Goal: Task Accomplishment & Management: Use online tool/utility

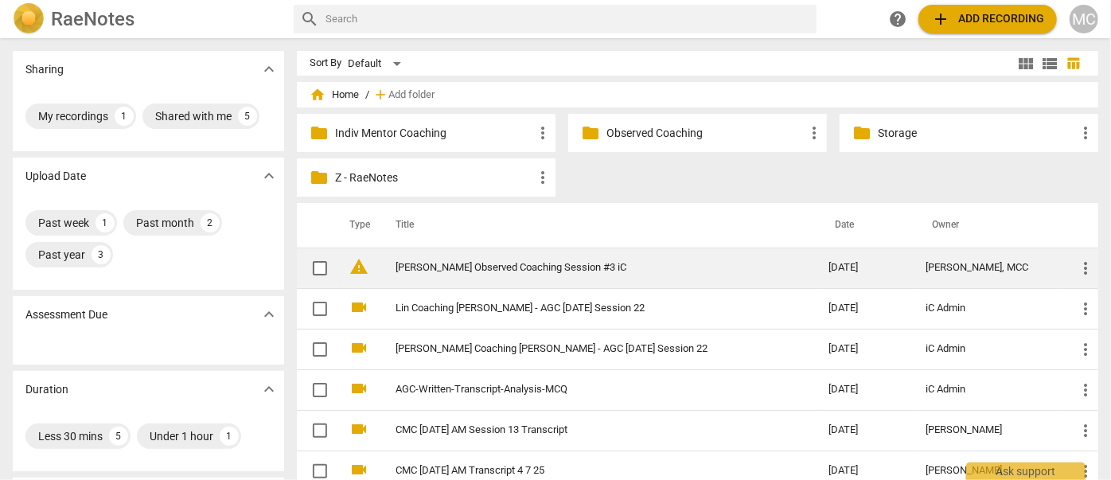
click at [494, 262] on link "[PERSON_NAME] Observed Coaching Session #3 iC" at bounding box center [583, 268] width 376 height 12
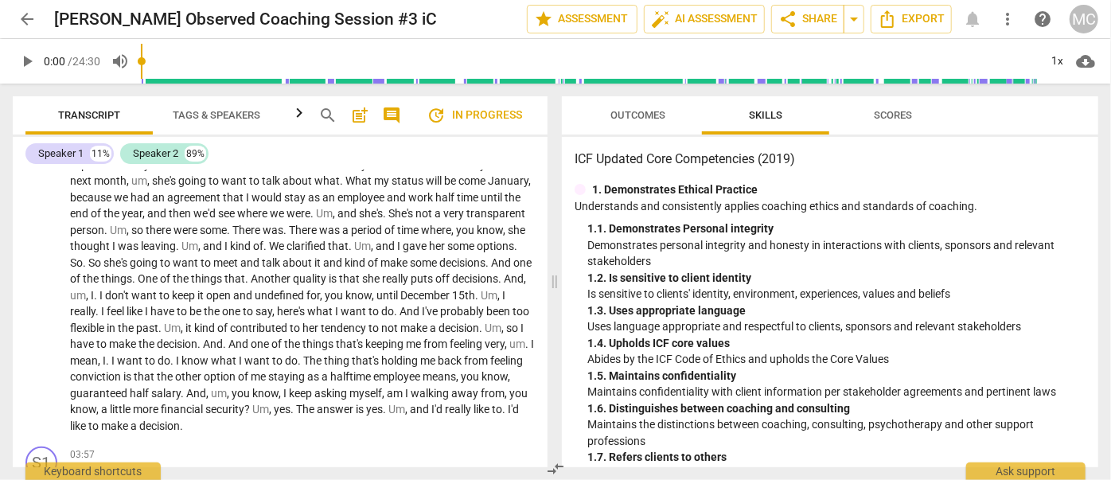
scroll to position [127, 0]
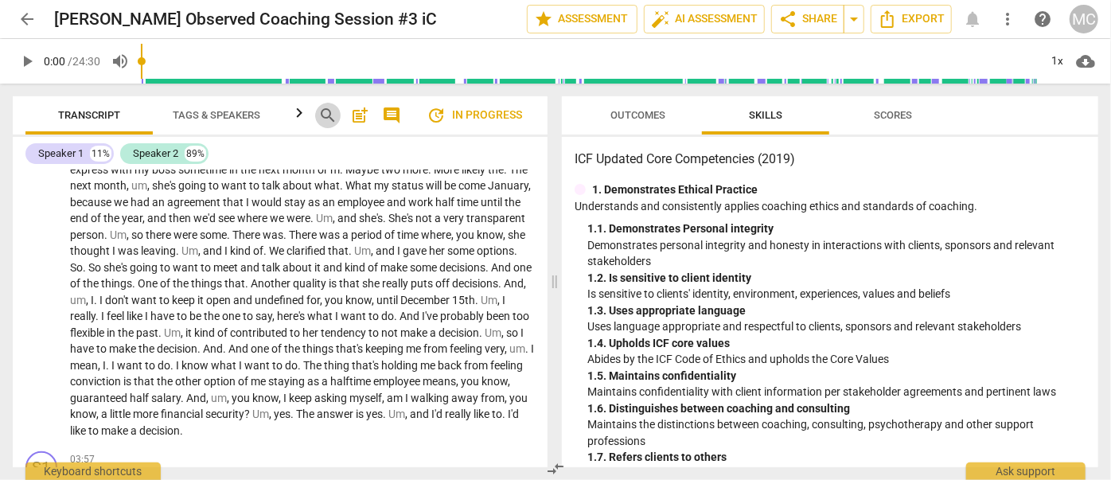
click at [319, 114] on span "search" at bounding box center [327, 115] width 19 height 19
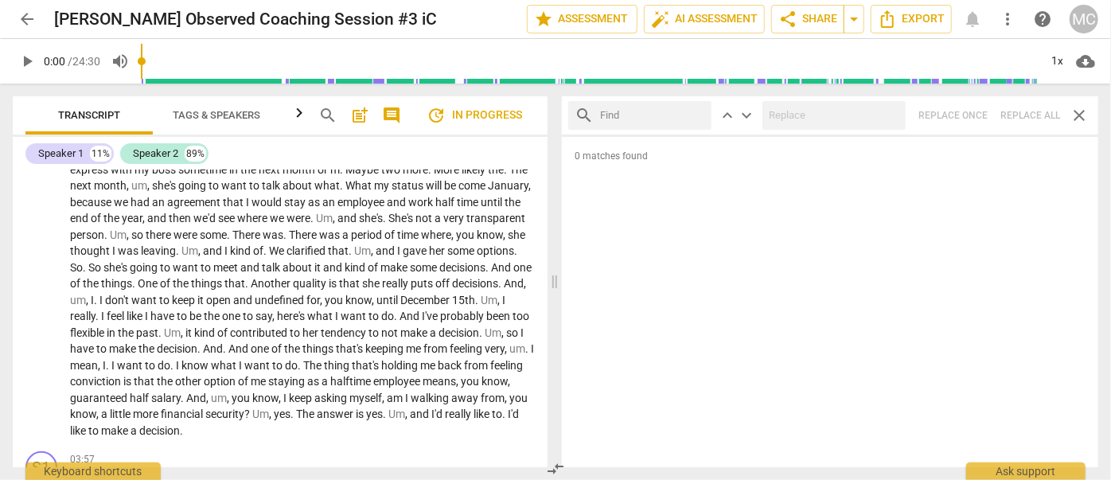
drag, startPoint x: 763, startPoint y: 21, endPoint x: 626, endPoint y: 114, distance: 165.5
click at [626, 114] on input "text" at bounding box center [652, 115] width 105 height 25
type input "m"
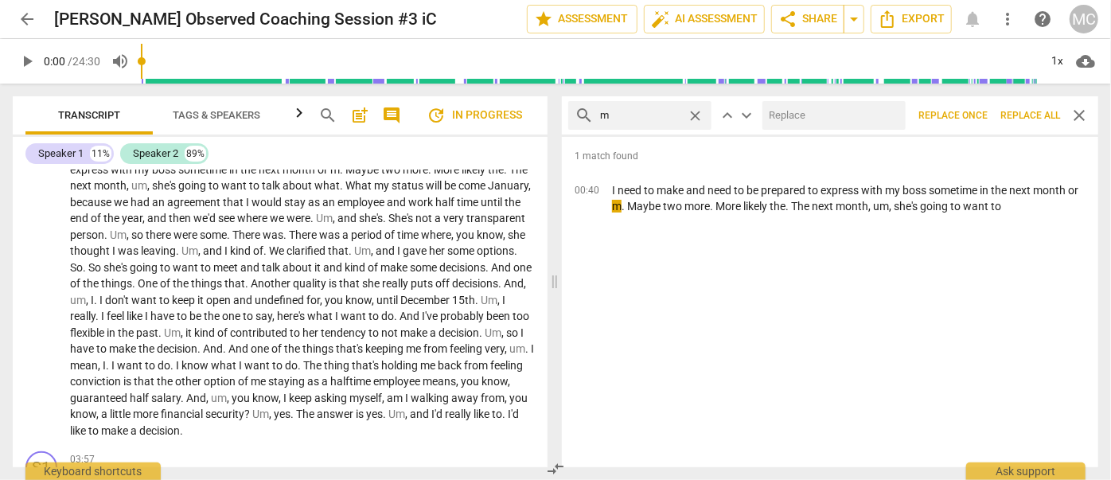
click at [1025, 114] on span "Replace all" at bounding box center [1030, 116] width 60 height 14
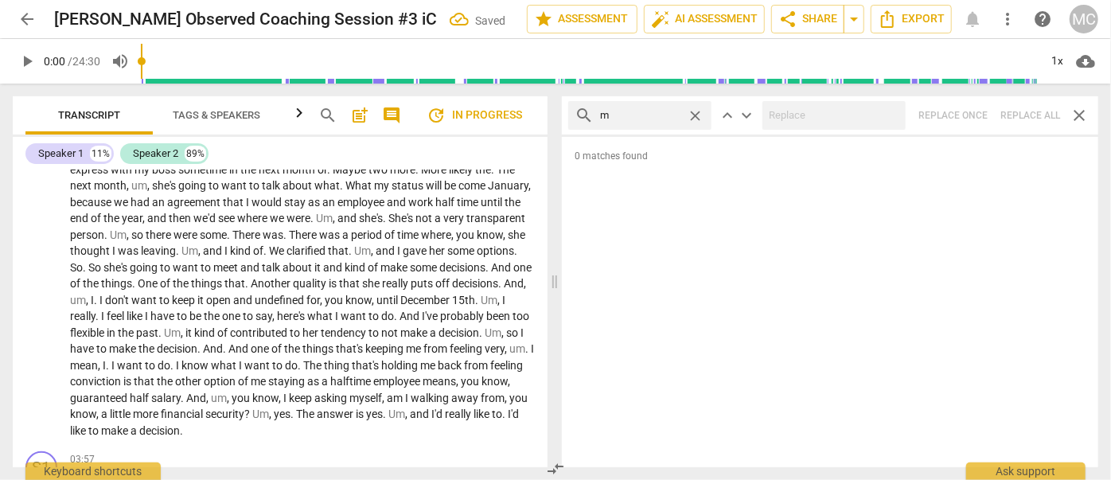
click at [700, 113] on span "close" at bounding box center [695, 115] width 17 height 17
click at [637, 115] on input "text" at bounding box center [652, 115] width 105 height 25
type input ","
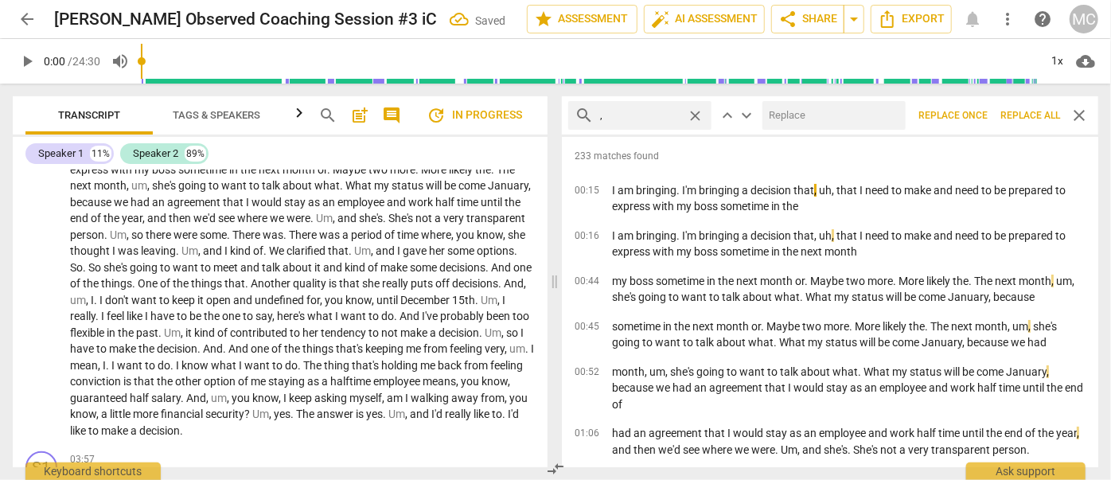
click at [1019, 119] on span "Replace all" at bounding box center [1030, 116] width 60 height 14
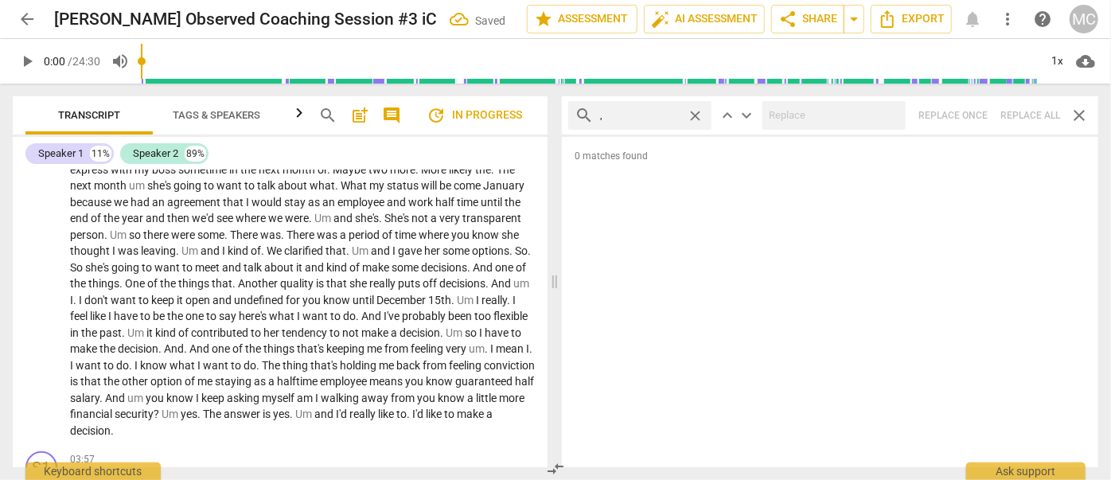
click at [696, 115] on span "close" at bounding box center [695, 115] width 17 height 17
click at [656, 114] on input "text" at bounding box center [652, 115] width 105 height 25
type input ". like"
click at [1034, 112] on div "search . like close keyboard_arrow_up keyboard_arrow_down Replace once Replace …" at bounding box center [830, 115] width 536 height 38
type input "3"
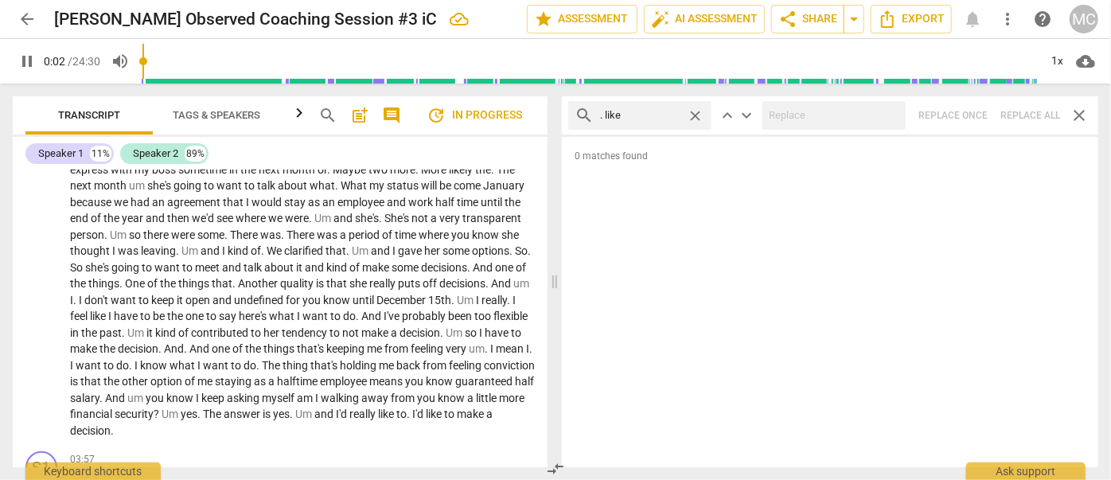
click at [699, 111] on span "close" at bounding box center [695, 115] width 17 height 17
click at [664, 113] on input "text" at bounding box center [652, 115] width 105 height 25
type input "4"
type input ". um"
type input "4"
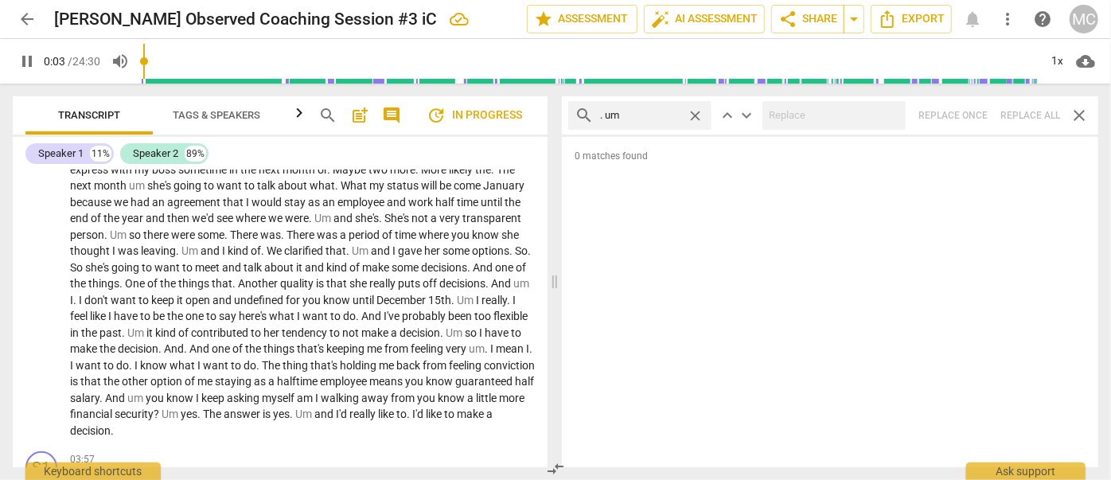
type input ". um"
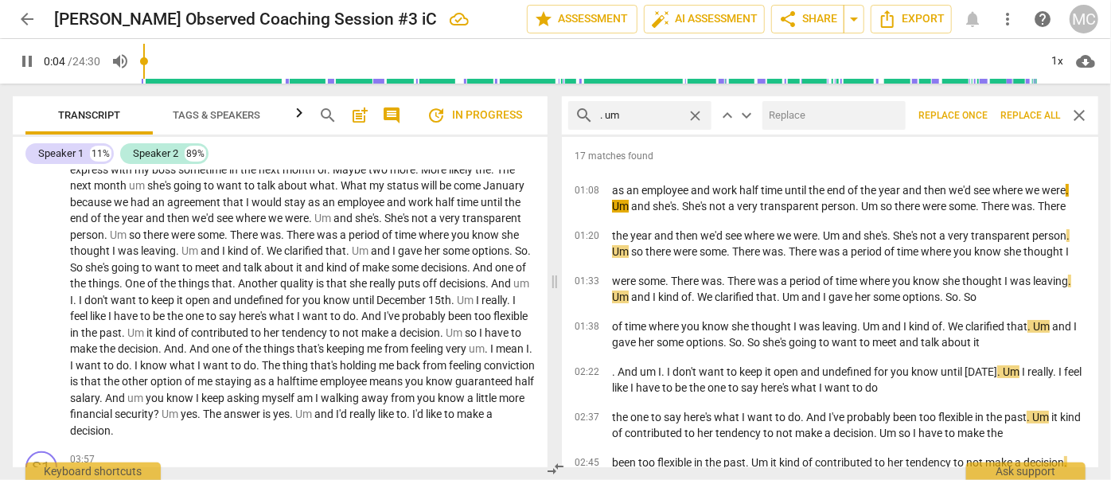
click at [781, 115] on input "text" at bounding box center [830, 115] width 137 height 25
type input "5"
type input "(u"
type input "5"
type input "(umm)"
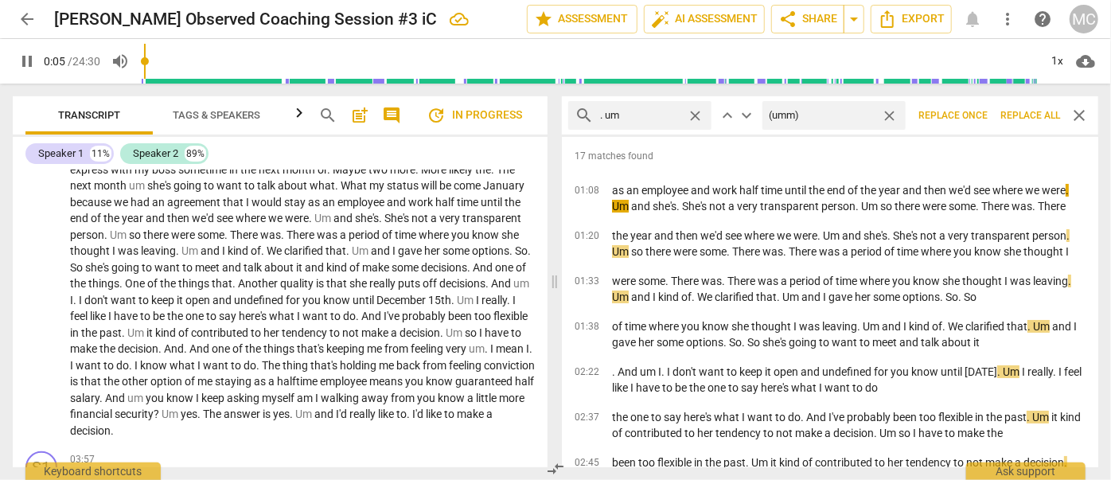
type input "6"
type input "(umm)"
click at [1021, 118] on span "Replace all" at bounding box center [1030, 116] width 60 height 14
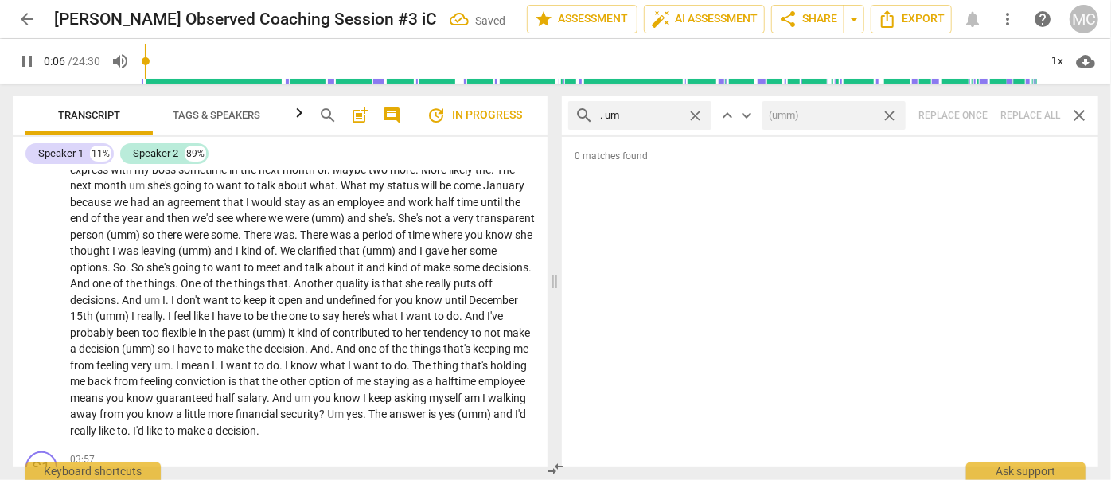
type input "7"
click at [891, 114] on span "close" at bounding box center [889, 115] width 17 height 17
type input "7"
click at [696, 114] on span "close" at bounding box center [695, 115] width 17 height 17
click at [649, 112] on input "text" at bounding box center [652, 115] width 105 height 25
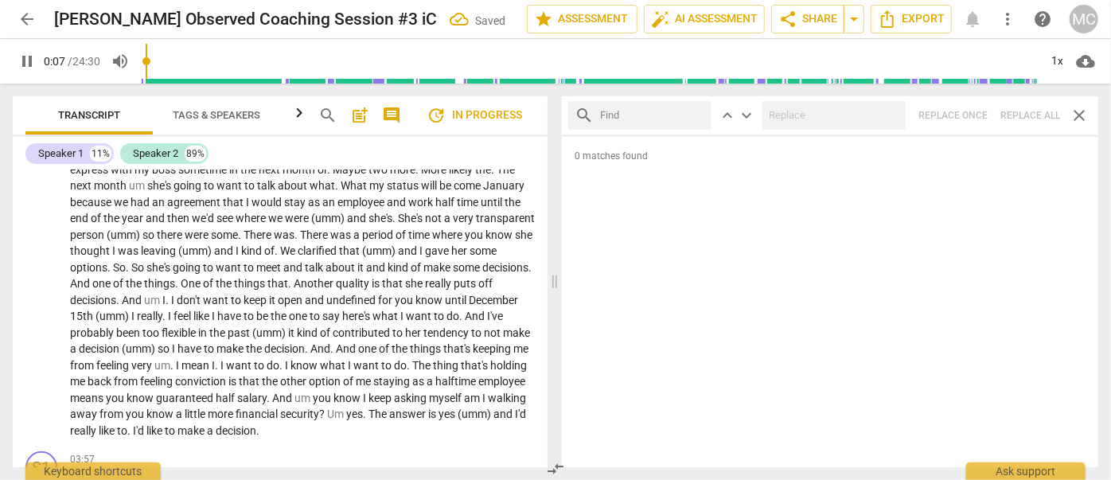
type input "8"
type input "."
type input "8"
type input ". uh"
click at [1032, 114] on div "search . uh close keyboard_arrow_up keyboard_arrow_down Replace once Replace al…" at bounding box center [830, 115] width 536 height 38
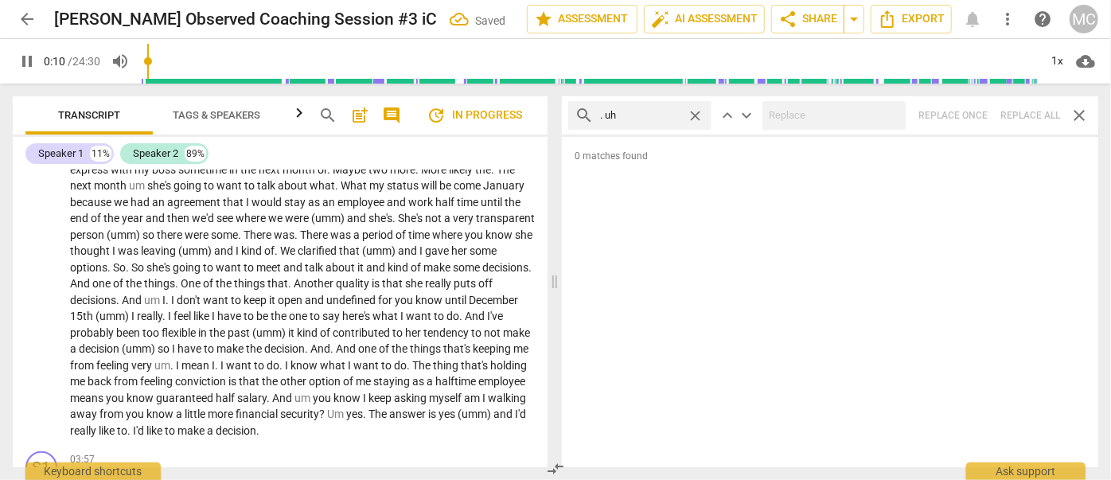
type input "11"
click at [691, 111] on span "close" at bounding box center [695, 115] width 17 height 17
click at [643, 117] on input "text" at bounding box center [652, 115] width 105 height 25
type input "12"
type input "um"
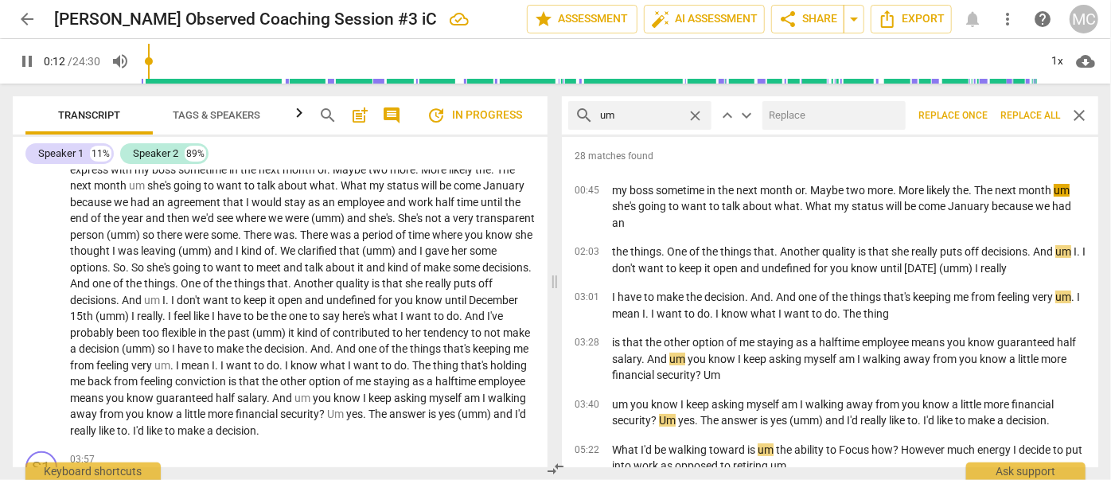
click at [829, 119] on input "text" at bounding box center [830, 115] width 137 height 25
type input "12"
type input "(u"
type input "13"
type input "(umm)"
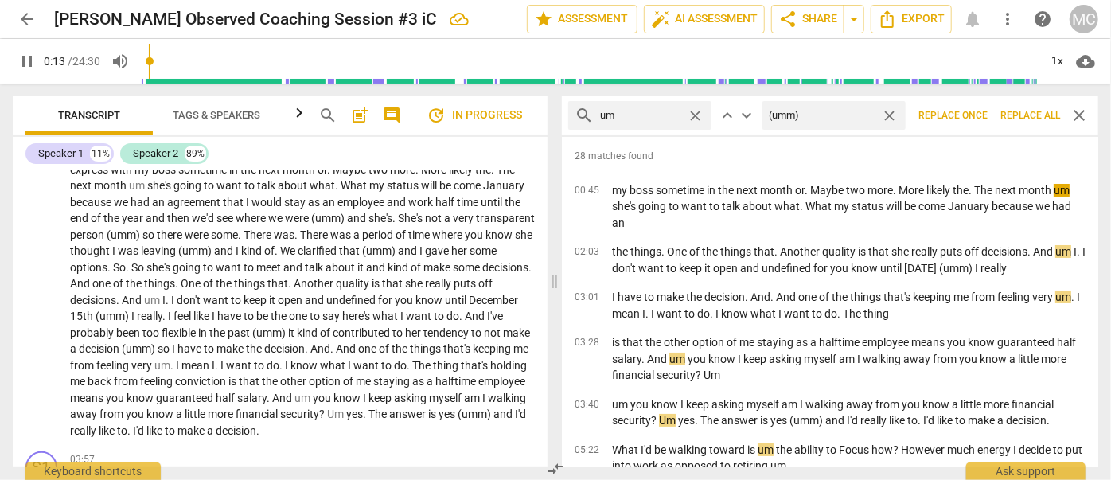
type input "13"
type input "(umm)"
click at [1027, 117] on span "Replace all" at bounding box center [1030, 116] width 60 height 14
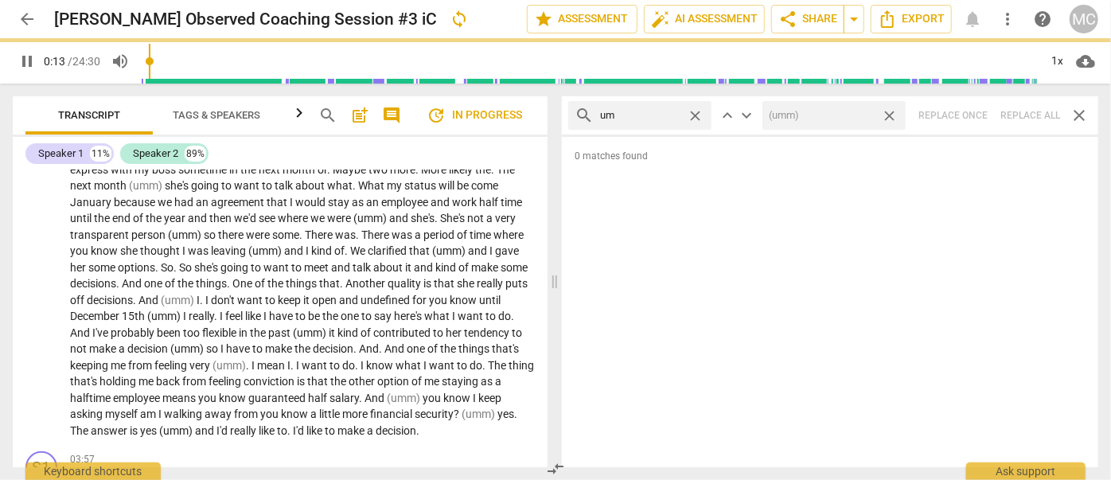
type input "14"
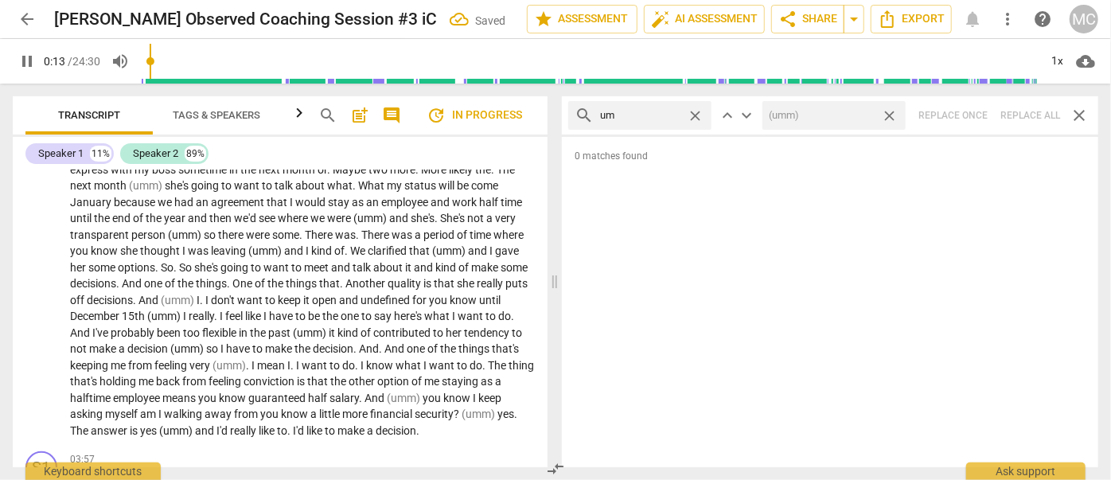
click at [890, 112] on span "close" at bounding box center [889, 115] width 17 height 17
click at [697, 118] on span "close" at bounding box center [695, 115] width 17 height 17
type input "15"
click at [662, 118] on input "text" at bounding box center [652, 115] width 105 height 25
type input "15"
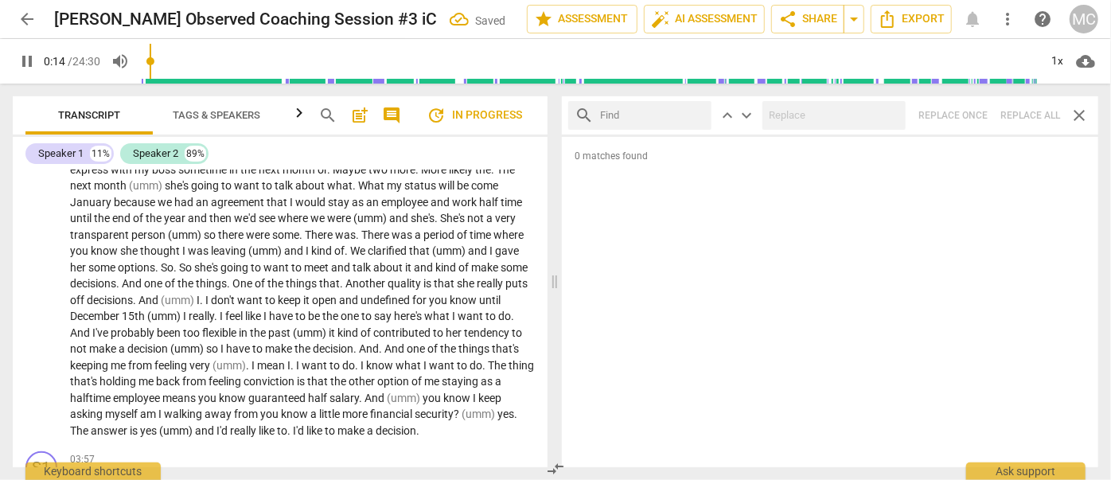
type input "u"
type input "15"
type input "uh"
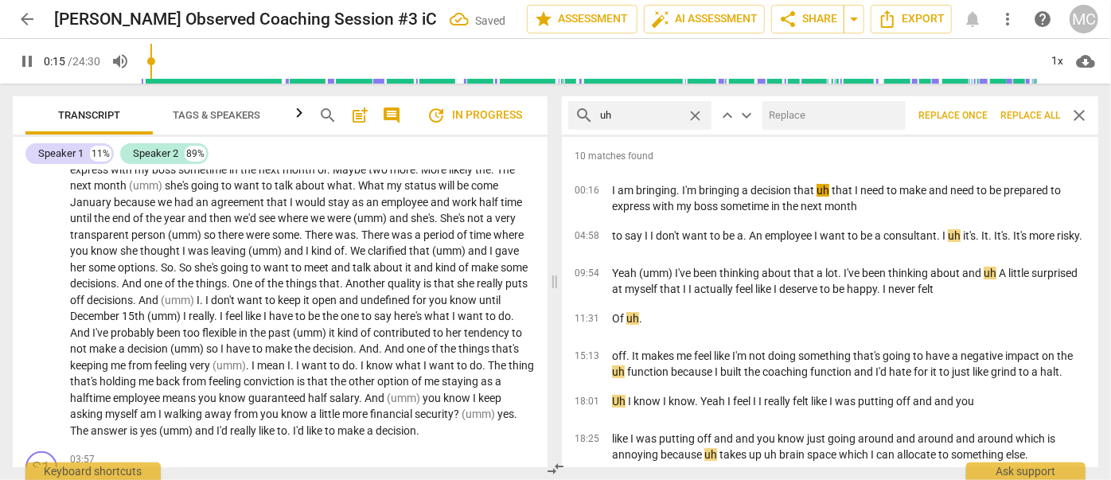
click at [811, 116] on input "text" at bounding box center [830, 115] width 137 height 25
type input "16"
type input "(u"
type input "16"
type input "(uh"
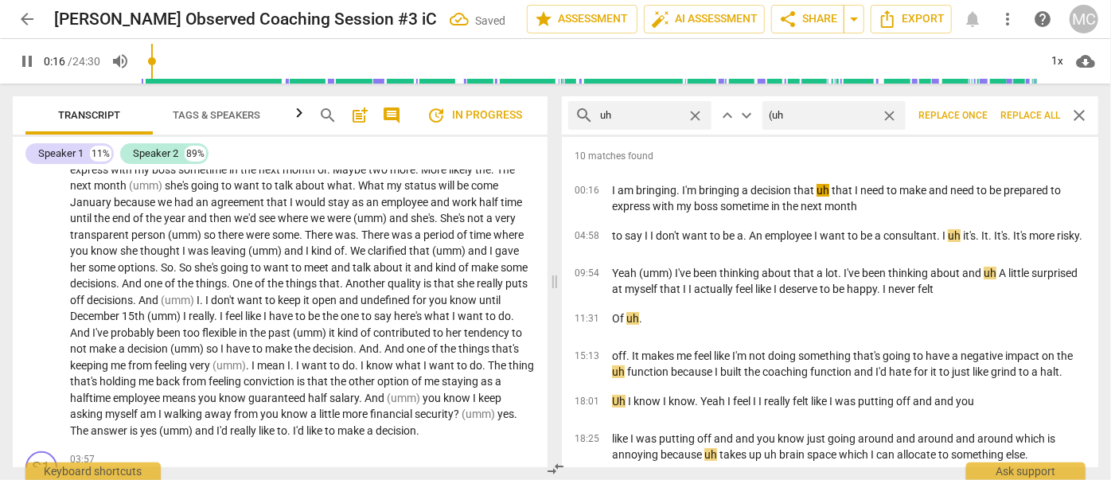
type input "17"
type input "(uh)"
type input "18"
type input "(uh)"
click at [1022, 114] on span "Replace all" at bounding box center [1030, 116] width 60 height 14
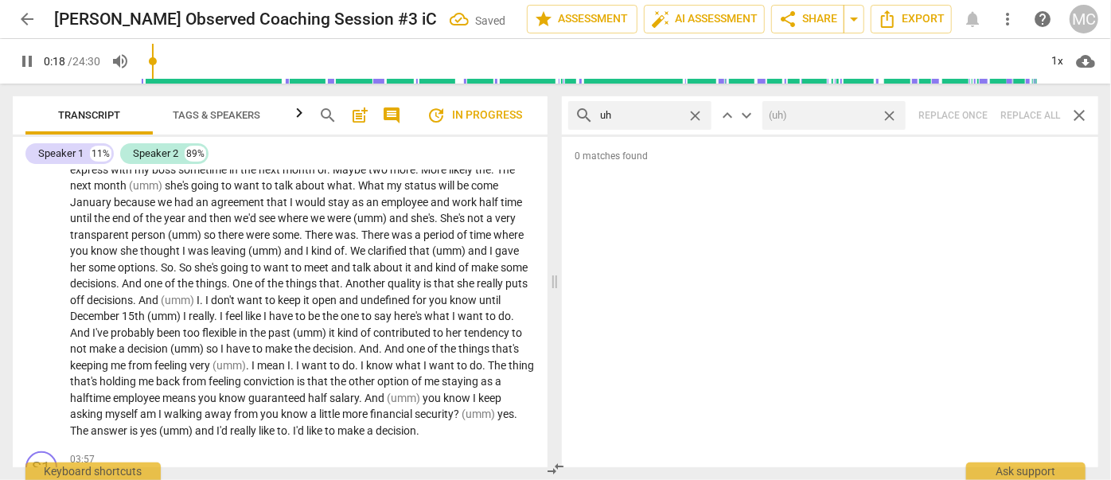
type input "19"
click at [890, 118] on span "close" at bounding box center [889, 115] width 17 height 17
type input "20"
click at [695, 117] on span "close" at bounding box center [695, 115] width 17 height 17
click at [652, 112] on input "text" at bounding box center [640, 115] width 80 height 25
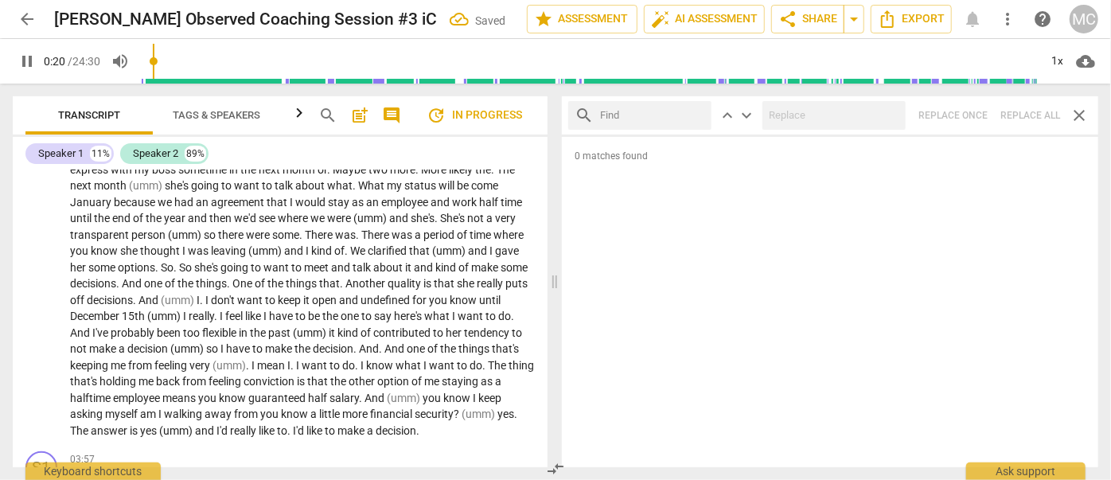
type input "20"
type input "ki"
type input "21"
type input "kind o"
type input "21"
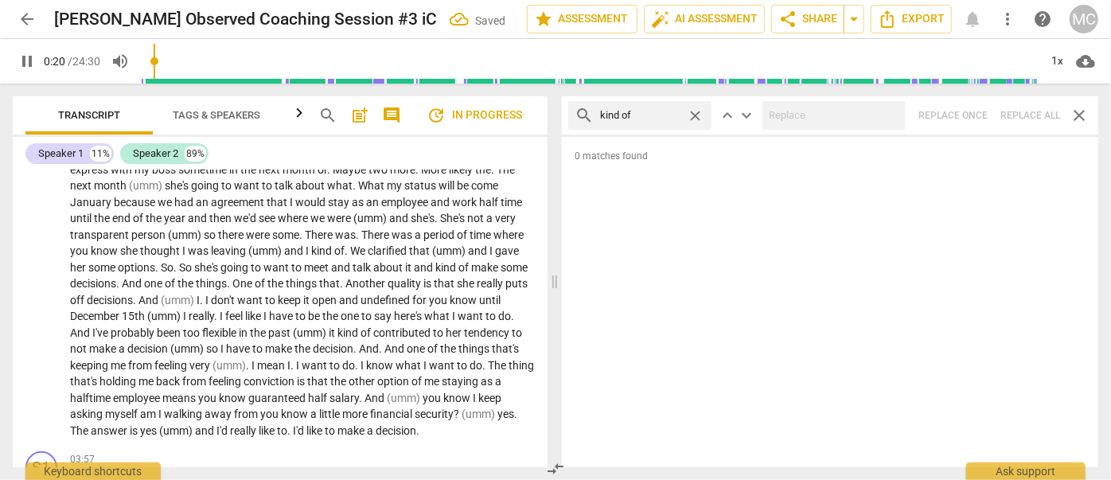
type input "kind of"
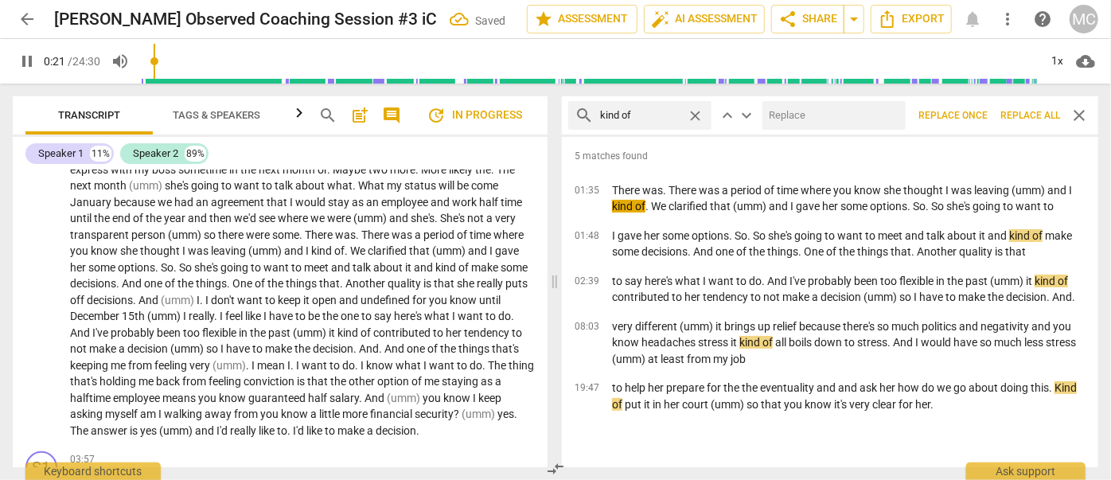
click at [805, 126] on input "text" at bounding box center [830, 115] width 137 height 25
type input "21"
type input "("
type input "22"
type input "(kind"
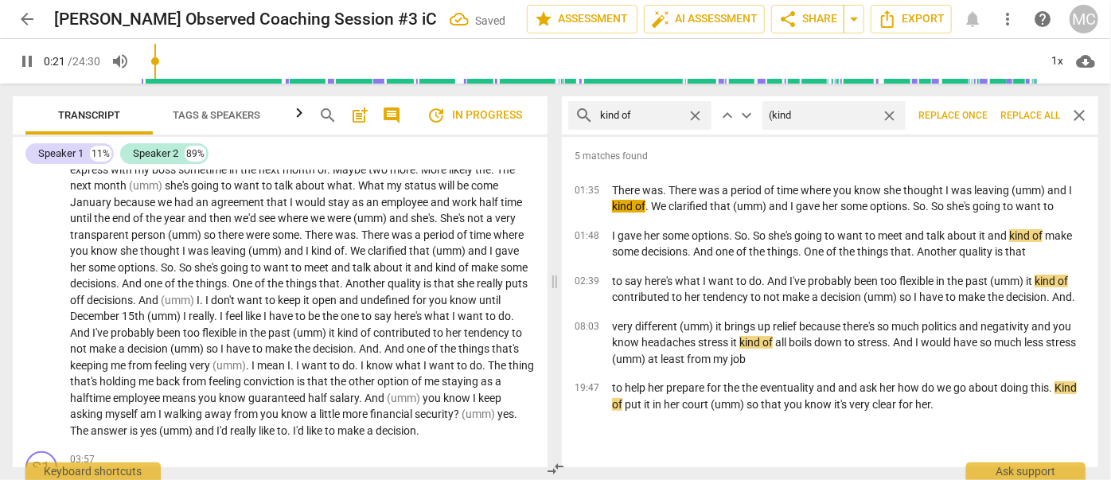
type input "22"
type input "(kind of)"
type input "22"
type input "(kind of)"
click at [1032, 118] on span "Replace all" at bounding box center [1030, 116] width 60 height 14
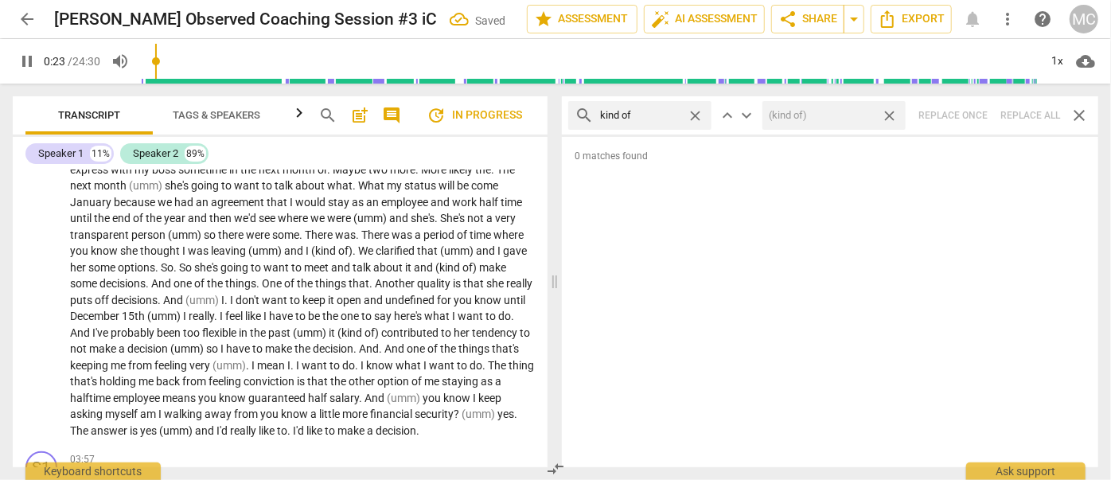
type input "23"
drag, startPoint x: 893, startPoint y: 116, endPoint x: 717, endPoint y: 127, distance: 176.1
click at [891, 116] on span "close" at bounding box center [889, 115] width 17 height 17
drag, startPoint x: 694, startPoint y: 114, endPoint x: 657, endPoint y: 114, distance: 36.6
click at [694, 114] on span "close" at bounding box center [695, 115] width 17 height 17
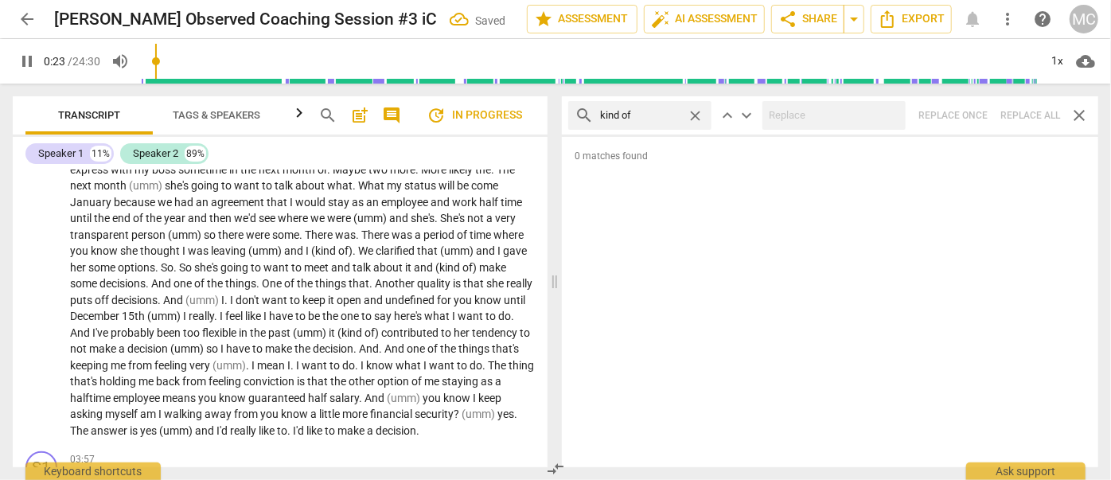
type input "24"
click at [657, 114] on input "text" at bounding box center [640, 115] width 80 height 25
type input "24"
type input "sor"
type input "24"
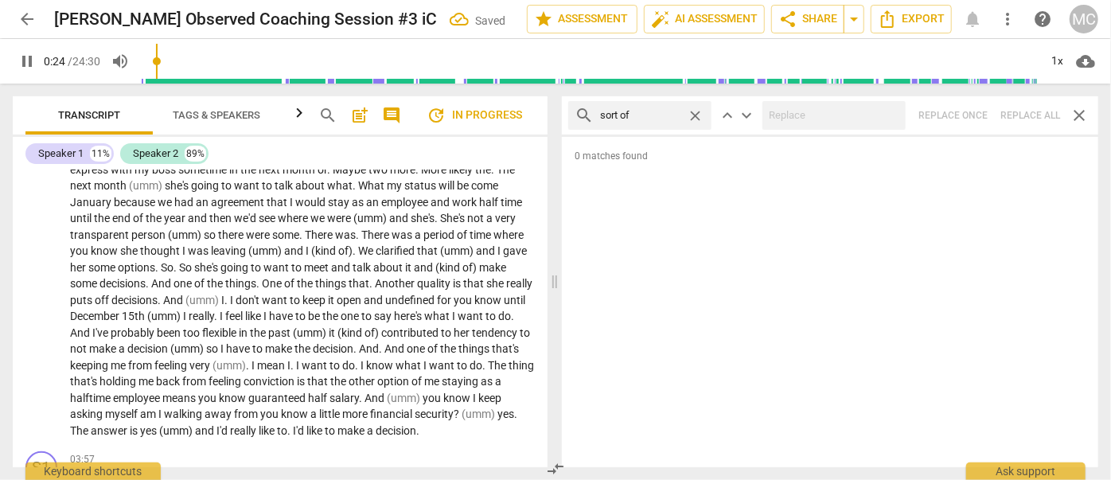
type input "sort of"
type input "26"
drag, startPoint x: 1038, startPoint y: 116, endPoint x: 1024, endPoint y: 114, distance: 13.7
click at [1038, 116] on div "search sort of close keyboard_arrow_up keyboard_arrow_down Replace once Replace…" at bounding box center [830, 115] width 536 height 38
click at [699, 116] on span "close" at bounding box center [695, 115] width 17 height 17
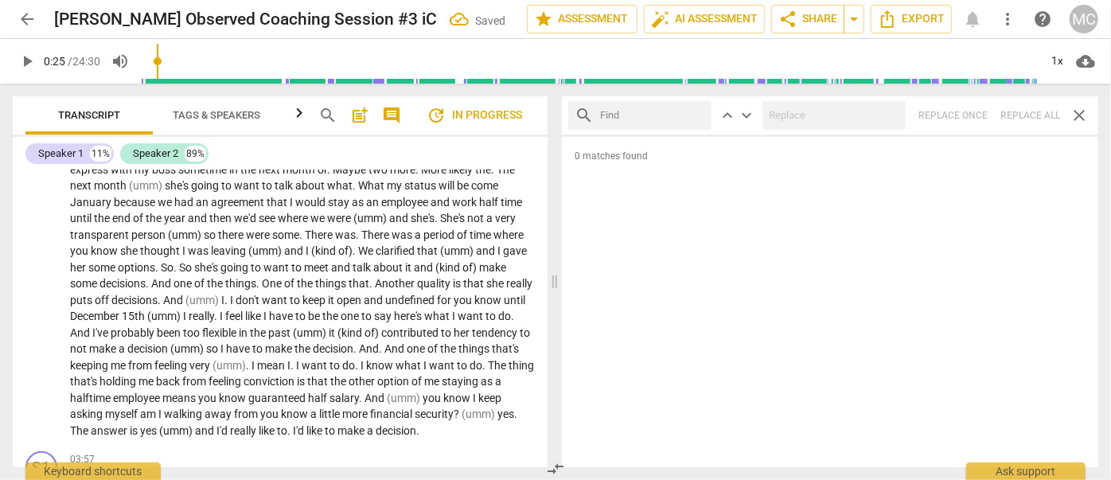
click at [661, 116] on input "text" at bounding box center [652, 115] width 105 height 25
type input "and then"
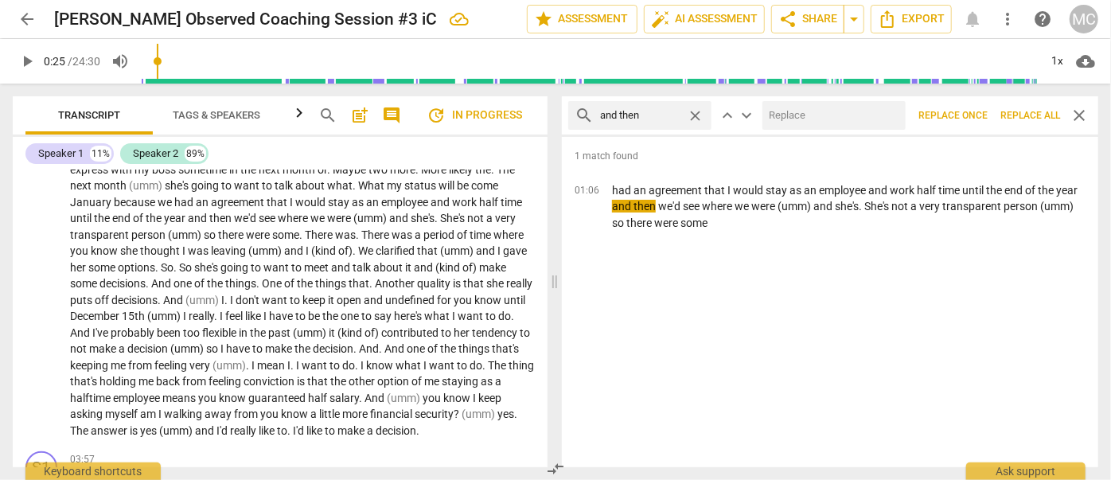
click at [791, 115] on input "text" at bounding box center [830, 115] width 137 height 25
type input "(Then)"
click at [1024, 118] on span "Replace all" at bounding box center [1030, 116] width 60 height 14
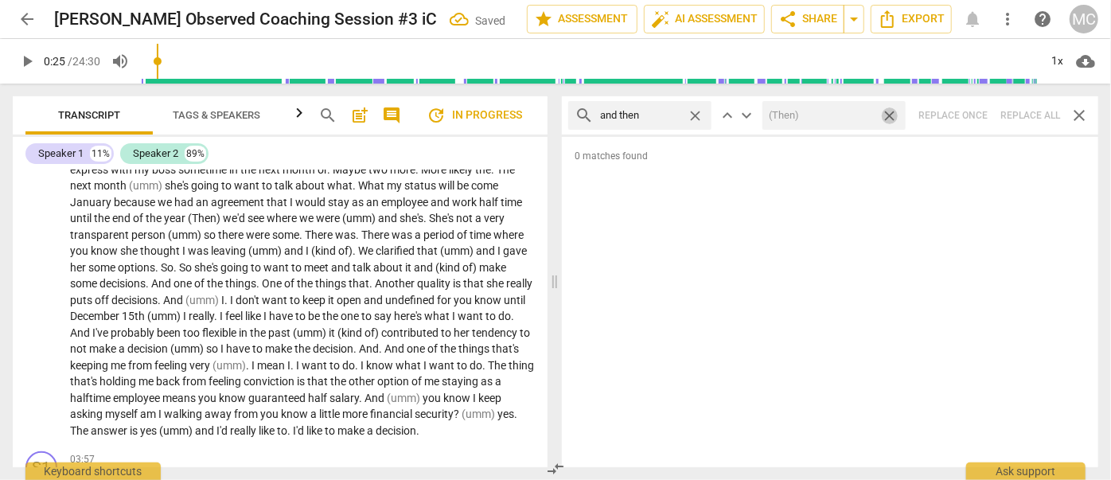
drag, startPoint x: 889, startPoint y: 115, endPoint x: 765, endPoint y: 116, distance: 123.3
click at [889, 115] on span "close" at bounding box center [889, 115] width 17 height 17
click at [694, 114] on span "close" at bounding box center [695, 115] width 17 height 17
click at [679, 113] on input "text" at bounding box center [652, 115] width 105 height 25
type input "like"
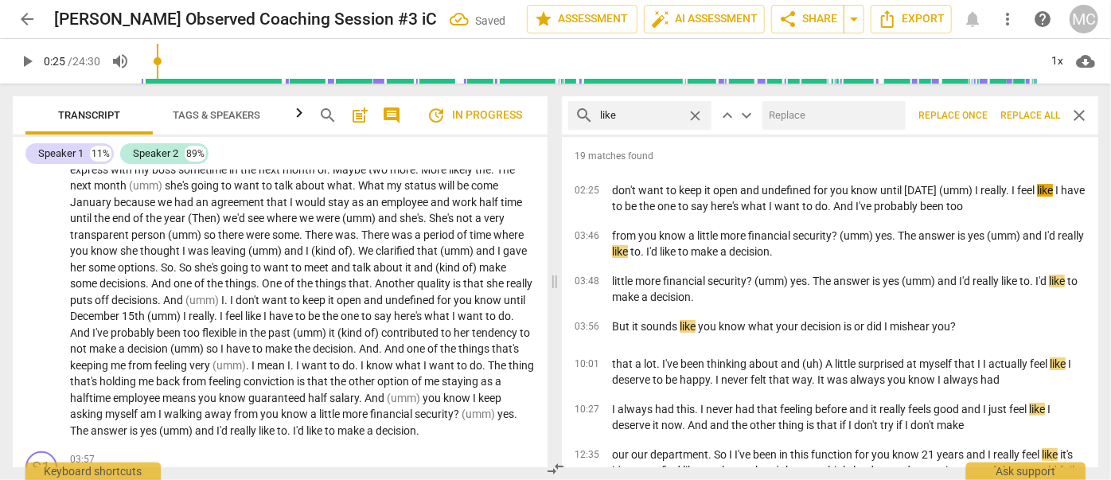
click at [785, 118] on input "text" at bounding box center [830, 115] width 137 height 25
type input "(like)"
click at [1022, 118] on span "Replace all" at bounding box center [1030, 116] width 60 height 14
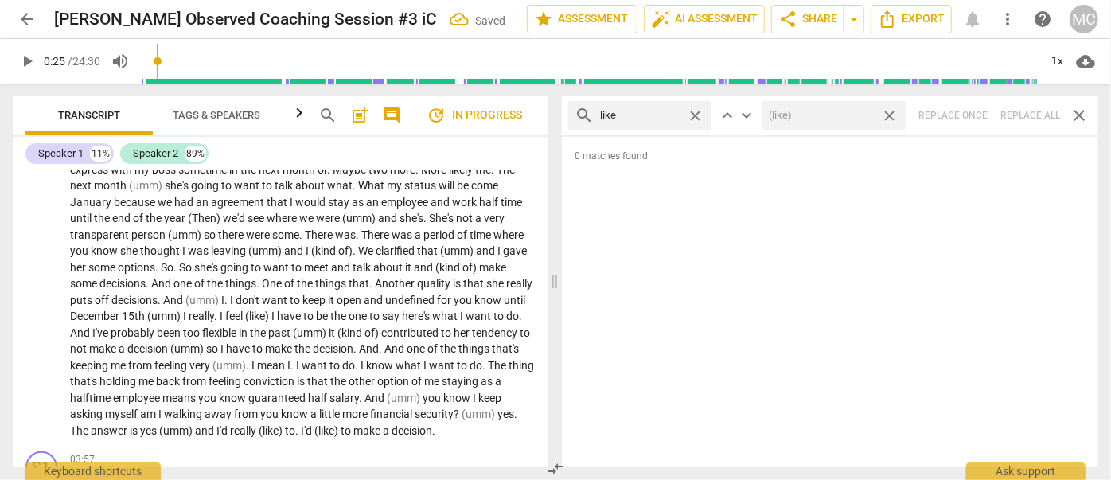
drag, startPoint x: 893, startPoint y: 115, endPoint x: 738, endPoint y: 111, distance: 155.2
click at [893, 115] on span "close" at bounding box center [889, 115] width 17 height 17
click at [695, 114] on span "close" at bounding box center [695, 115] width 17 height 17
click at [669, 113] on input "text" at bounding box center [640, 115] width 80 height 25
type input "just"
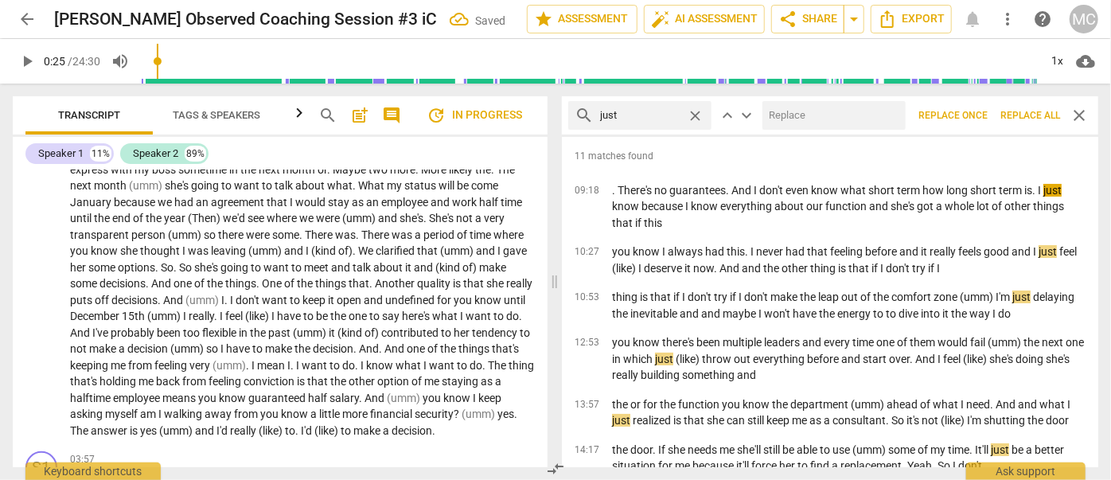
click at [791, 112] on input "text" at bounding box center [830, 115] width 137 height 25
type input "(just)"
click at [1026, 118] on span "Replace all" at bounding box center [1030, 116] width 60 height 14
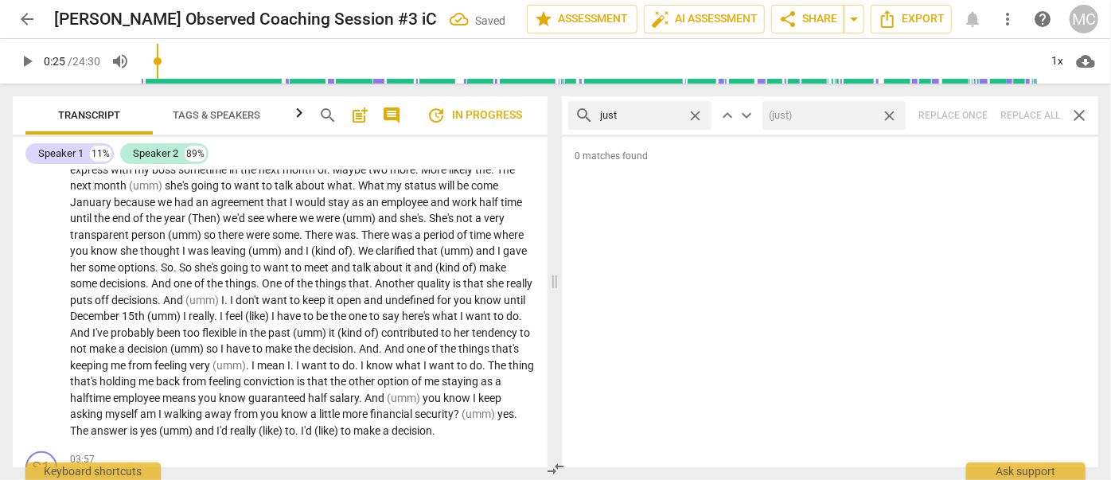
drag, startPoint x: 891, startPoint y: 114, endPoint x: 839, endPoint y: 115, distance: 51.7
click at [891, 114] on span "close" at bounding box center [889, 115] width 17 height 17
click at [691, 111] on span "close" at bounding box center [695, 115] width 17 height 17
click at [644, 112] on input "text" at bounding box center [652, 115] width 105 height 25
type input "you know"
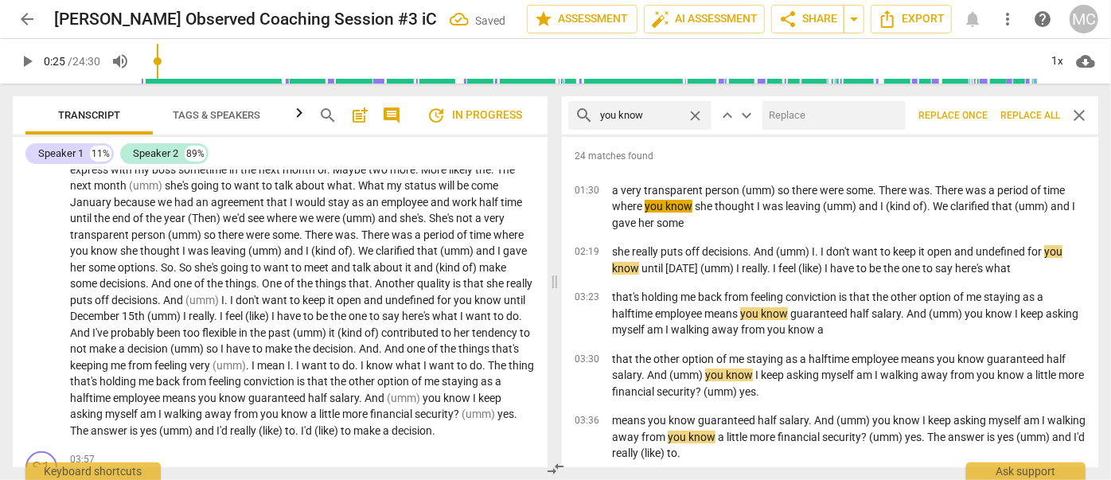
click at [788, 120] on input "text" at bounding box center [830, 115] width 137 height 25
type input "(you know)"
click at [1026, 118] on span "Replace all" at bounding box center [1030, 116] width 60 height 14
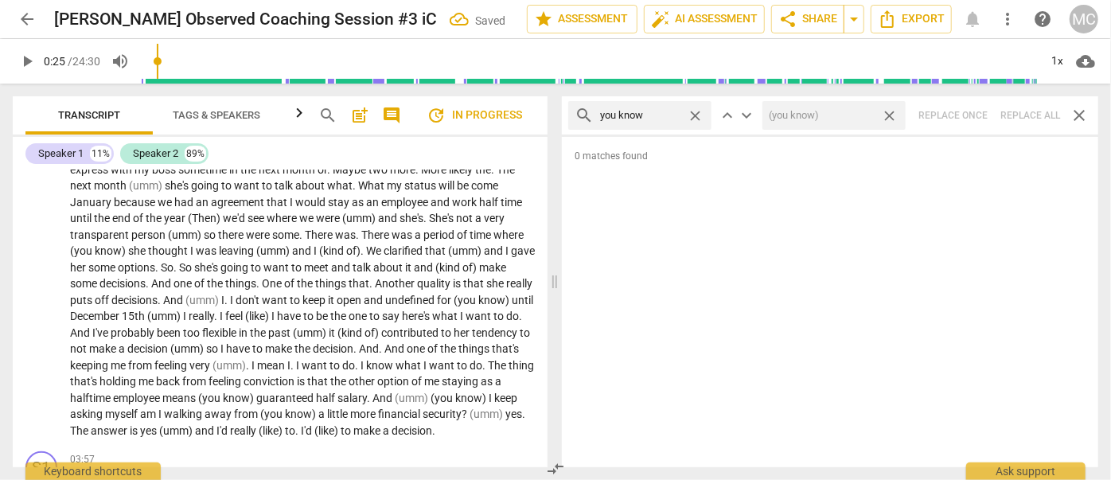
click at [886, 116] on span "close" at bounding box center [889, 115] width 17 height 17
click at [692, 111] on span "close" at bounding box center [695, 115] width 17 height 17
click at [643, 114] on input "text" at bounding box center [652, 115] width 105 height 25
type input "I guess"
click at [1028, 111] on div "search I guess close keyboard_arrow_up keyboard_arrow_down Replace once Replace…" at bounding box center [830, 115] width 536 height 38
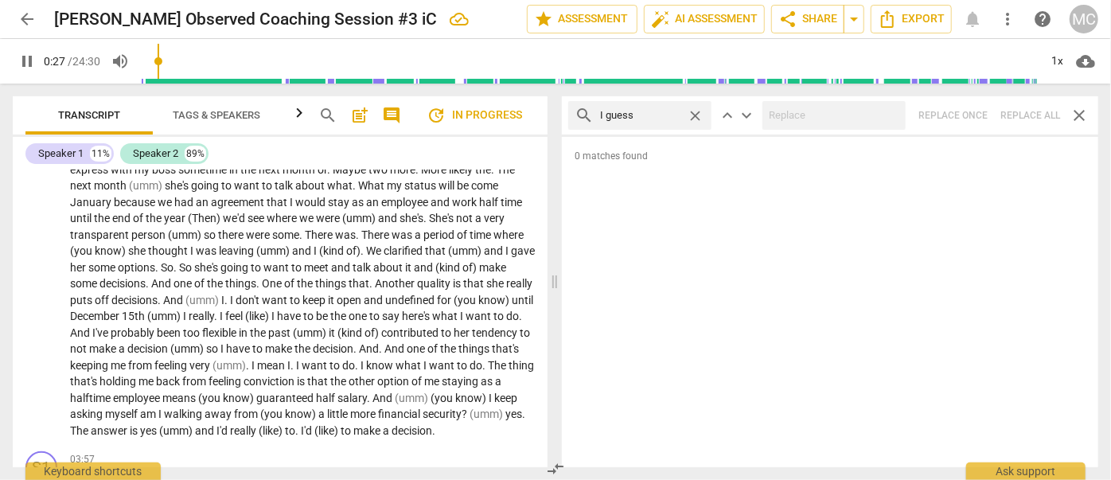
type input "28"
click at [695, 115] on span "close" at bounding box center [695, 115] width 17 height 17
click at [643, 111] on input "text" at bounding box center [652, 115] width 105 height 25
type input "29"
type input "I me"
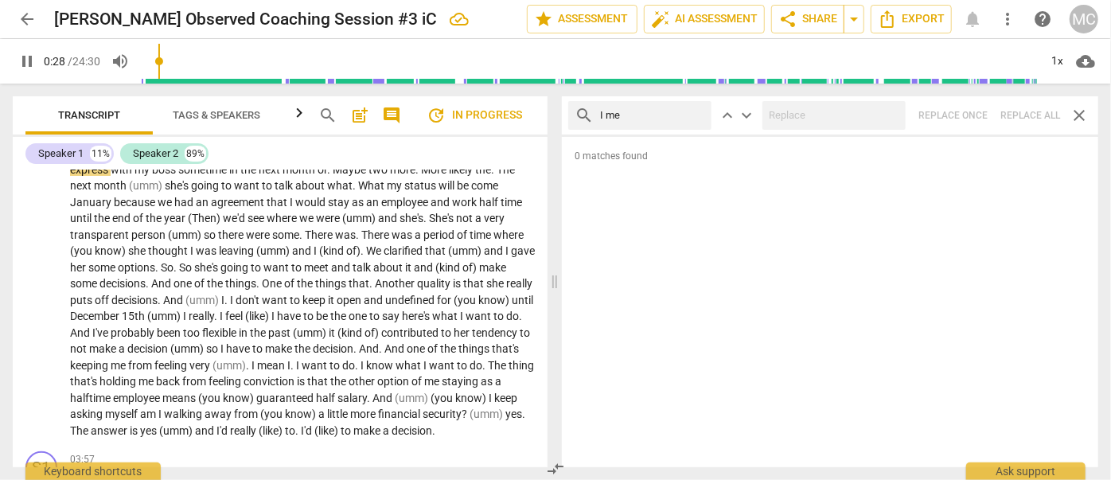
type input "29"
type input "I mean"
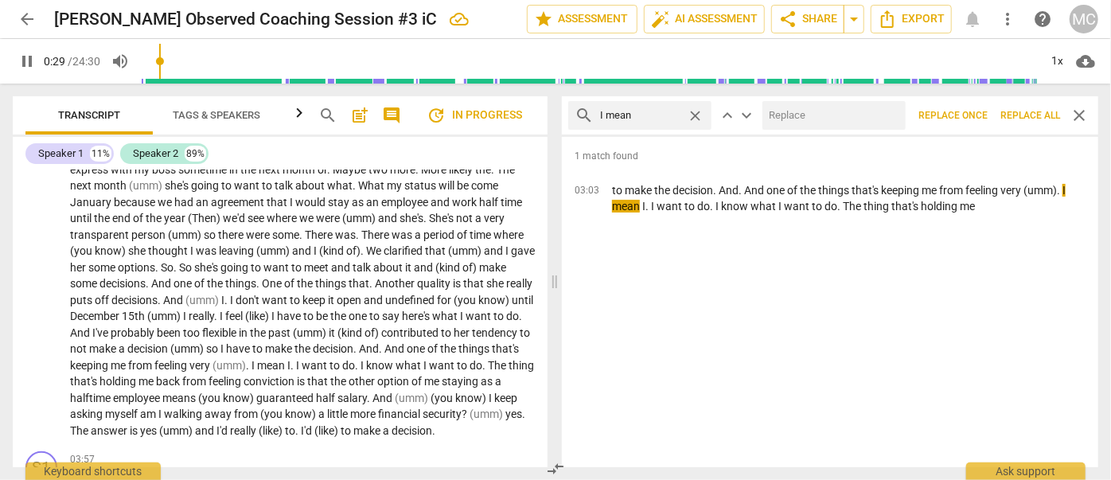
click at [786, 105] on input "text" at bounding box center [830, 115] width 137 height 25
type input "30"
type input "(I"
type input "30"
type input "(I mean"
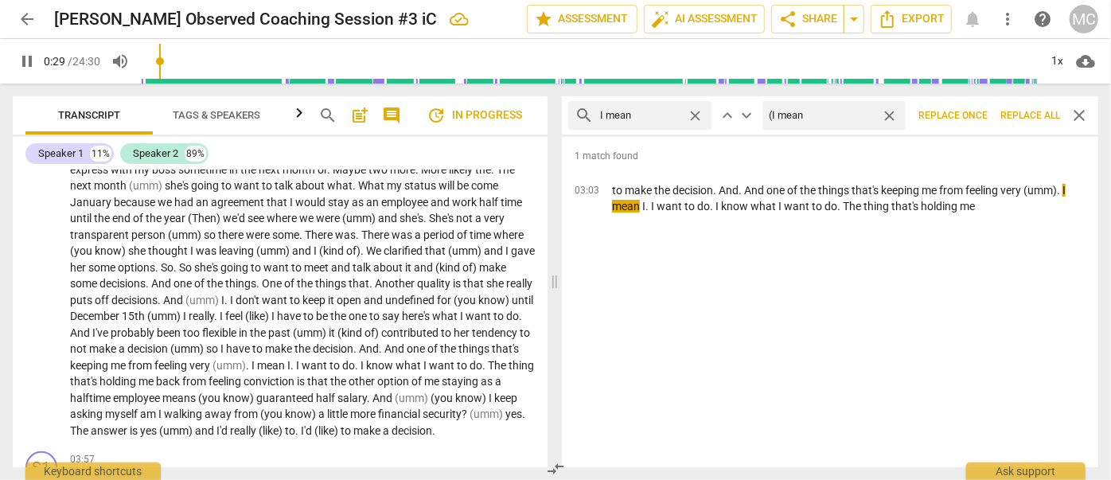
type input "30"
type input "(I mean)"
type input "31"
type input "(I mean)"
click at [1015, 112] on span "Replace all" at bounding box center [1030, 116] width 60 height 14
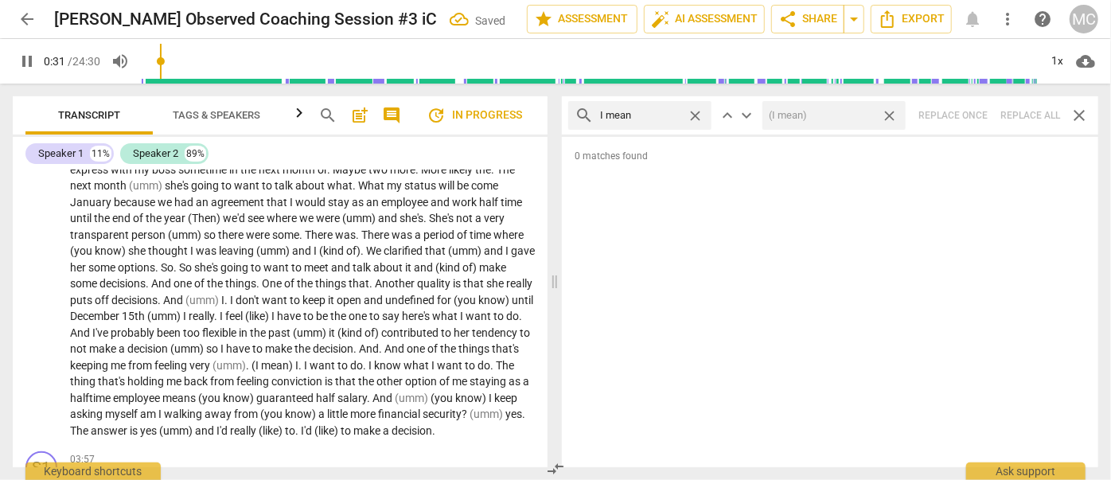
type input "31"
click at [891, 118] on span "close" at bounding box center [889, 115] width 17 height 17
type input "32"
click at [699, 114] on span "close" at bounding box center [695, 115] width 17 height 17
click at [664, 118] on input "text" at bounding box center [652, 115] width 105 height 25
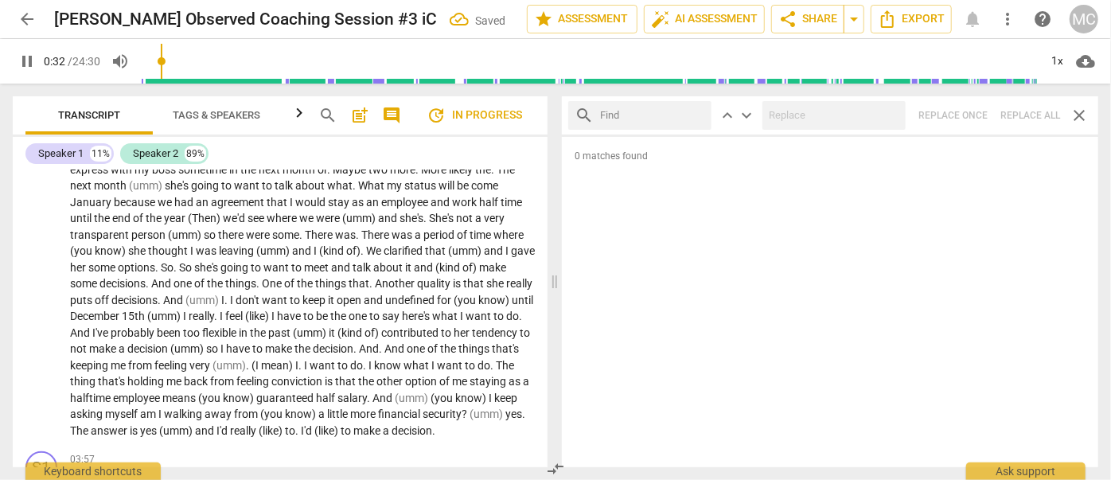
type input "33"
type input "o"
type input "33"
type input "okay"
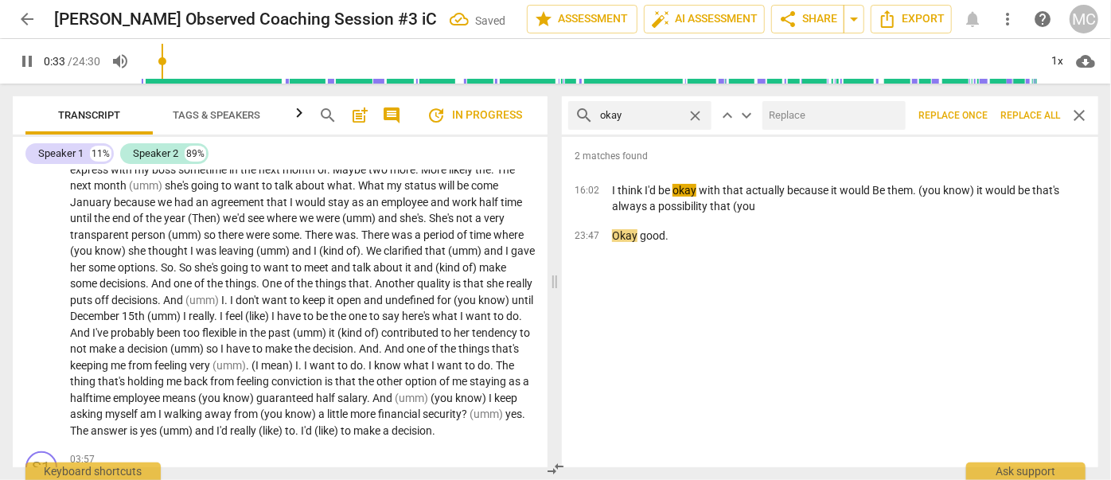
click at [842, 122] on input "text" at bounding box center [830, 115] width 137 height 25
type input "34"
type input "OK"
type input "34"
type input "OK"
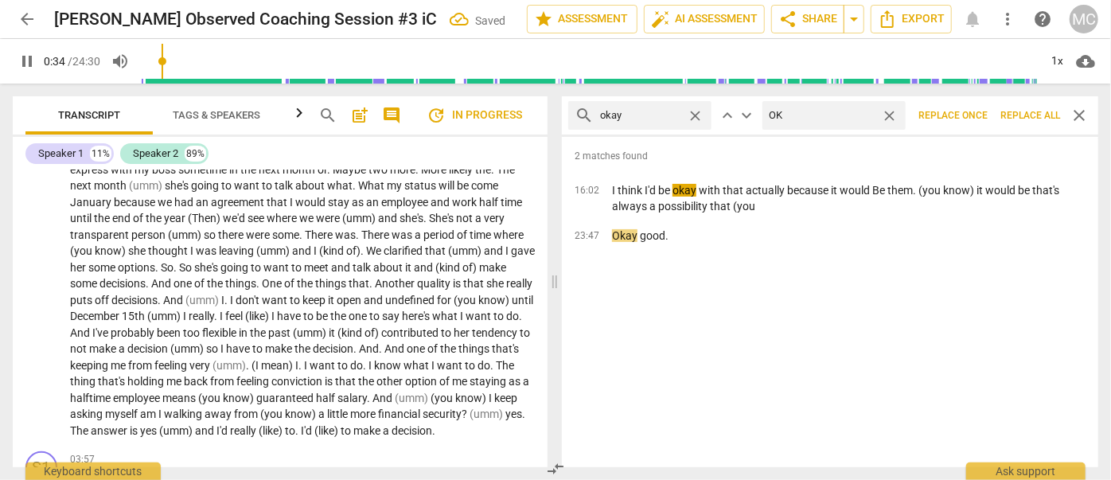
click at [1014, 106] on button "Replace all" at bounding box center [1030, 115] width 72 height 29
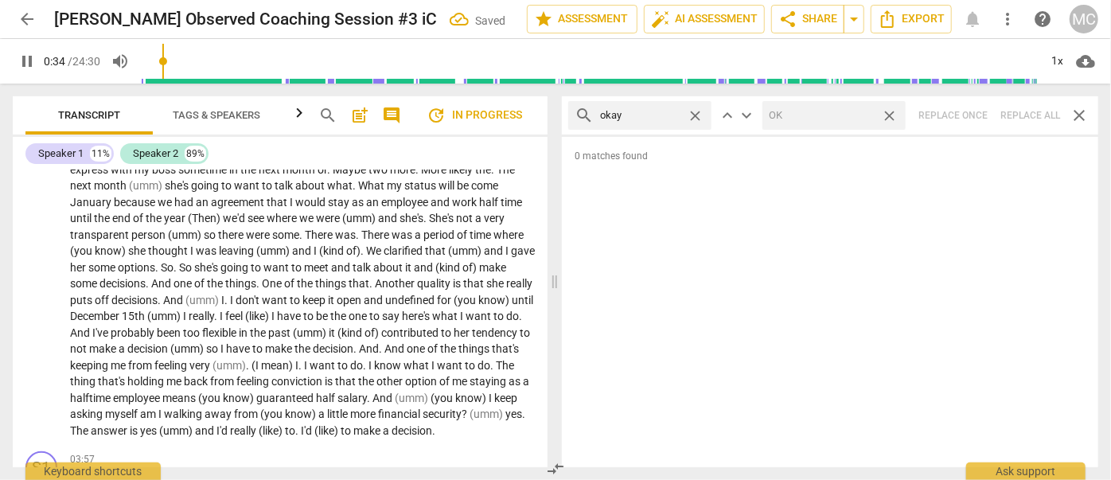
type input "35"
drag, startPoint x: 893, startPoint y: 115, endPoint x: 729, endPoint y: 127, distance: 164.3
click at [893, 115] on span "close" at bounding box center [889, 115] width 17 height 17
type input "36"
drag, startPoint x: 695, startPoint y: 113, endPoint x: 675, endPoint y: 113, distance: 19.9
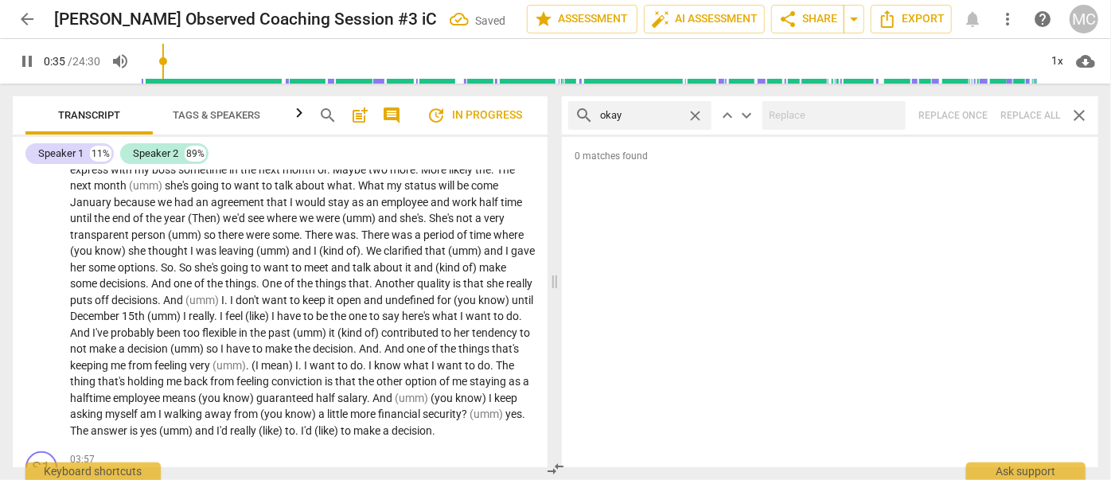
click at [695, 113] on span "close" at bounding box center [695, 115] width 17 height 17
drag, startPoint x: 675, startPoint y: 113, endPoint x: 691, endPoint y: 107, distance: 17.9
click at [675, 113] on input "text" at bounding box center [652, 115] width 105 height 25
type input "36"
type input "mayb"
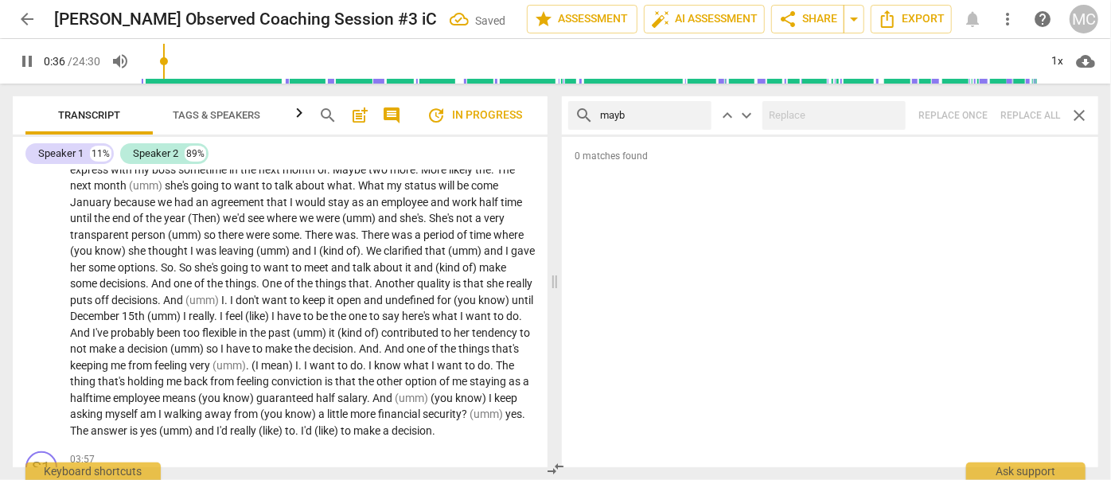
type input "37"
type input "maybe"
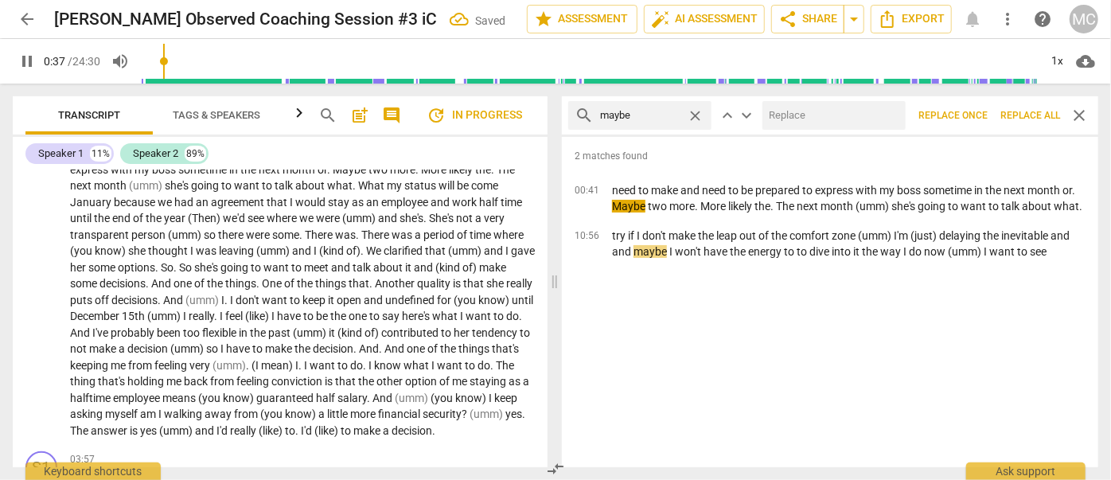
click at [809, 118] on input "text" at bounding box center [830, 115] width 137 height 25
type input "37"
type input "("
type input "38"
type input "(may"
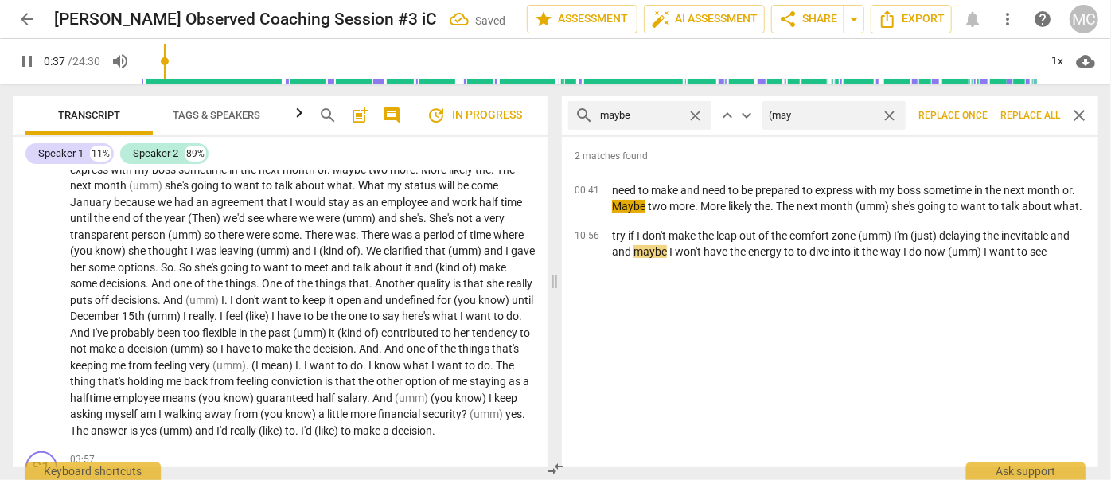
type input "38"
type input "(maybe)"
type input "38"
type input "(mayb"
type input "39"
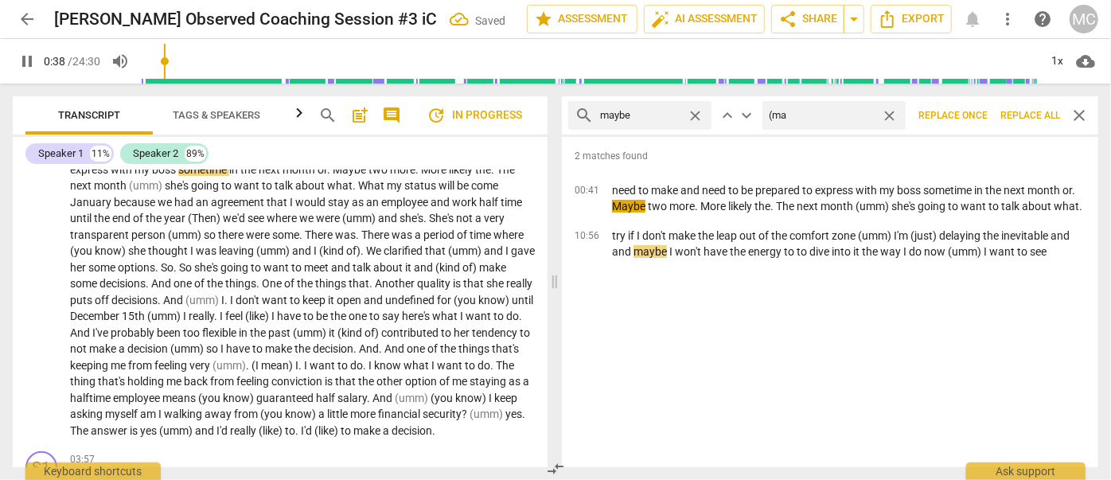
type input "(m"
type input "39"
type input "(May"
type input "39"
type input "(Maybe)"
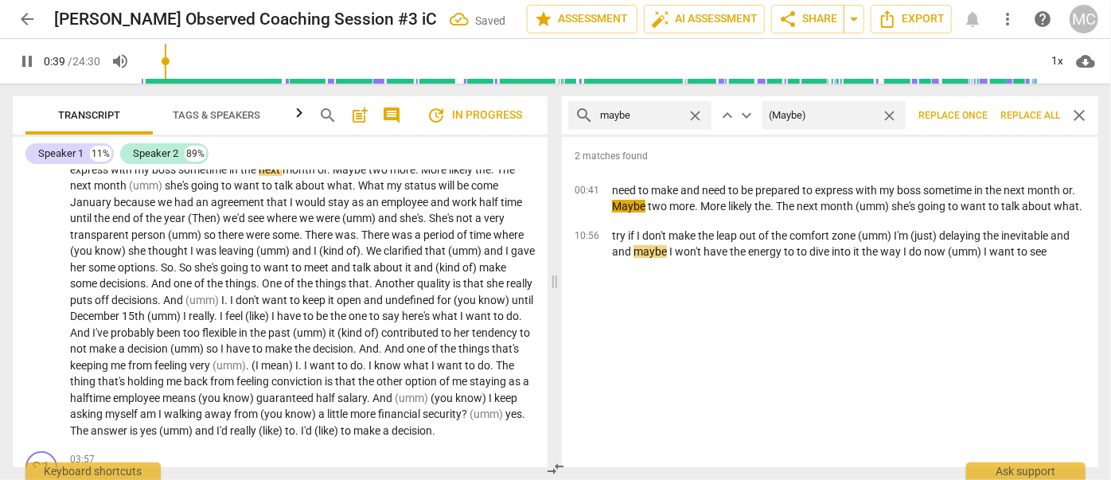
type input "40"
type input "(Maybe)"
click at [1024, 111] on span "Replace all" at bounding box center [1030, 116] width 60 height 14
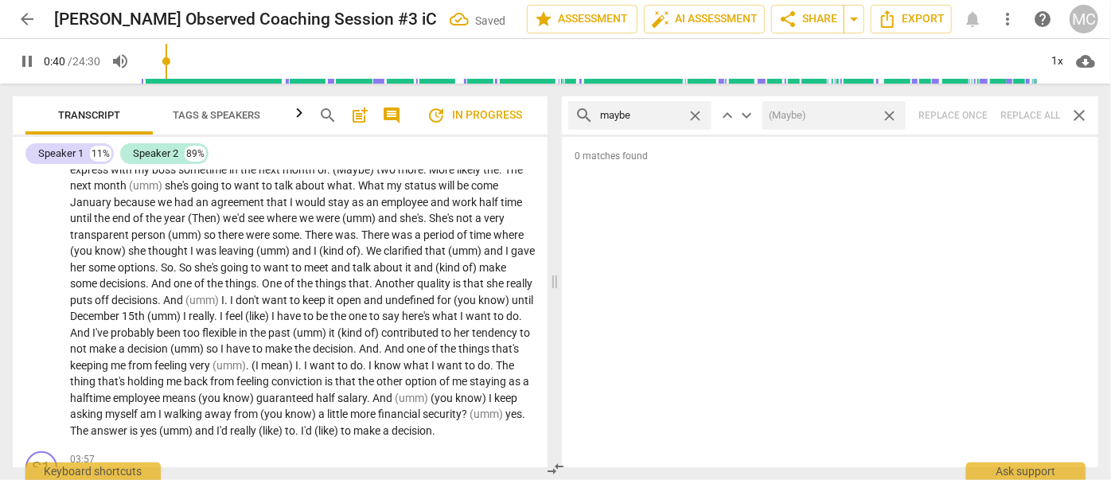
type input "41"
click at [889, 116] on span "close" at bounding box center [889, 115] width 17 height 17
click at [705, 115] on div "close" at bounding box center [699, 115] width 25 height 17
type input "41"
click at [700, 114] on span "close" at bounding box center [695, 115] width 17 height 17
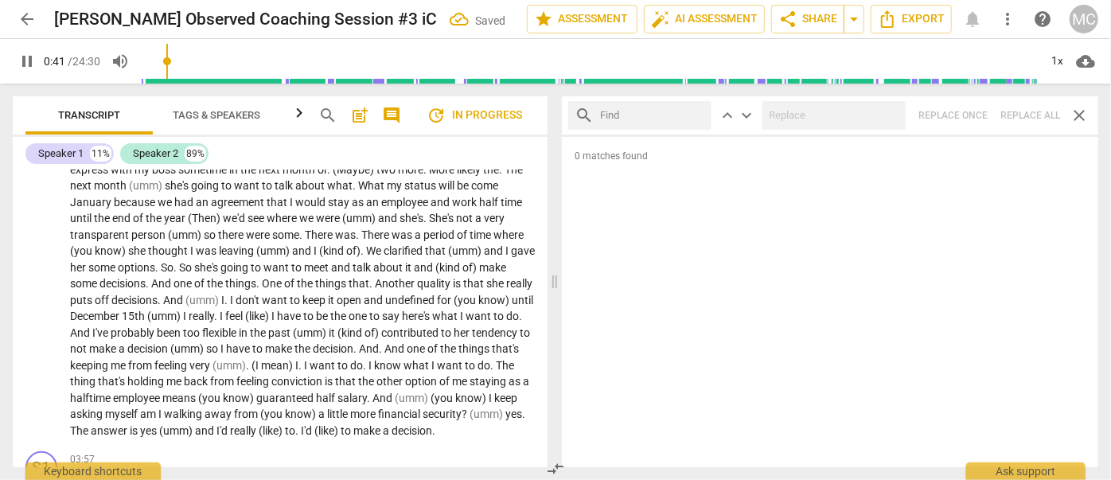
click at [666, 114] on input "text" at bounding box center [652, 115] width 105 height 25
type input "41"
type input "Pe"
type input "42"
type input "Pehraps"
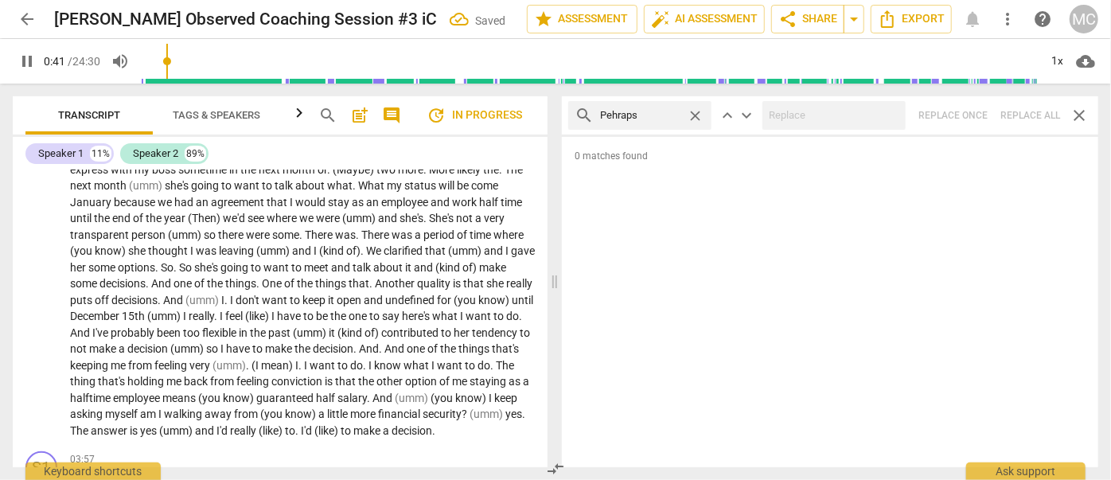
type input "42"
type input "Pehrap"
type input "42"
type input "Per"
type input "42"
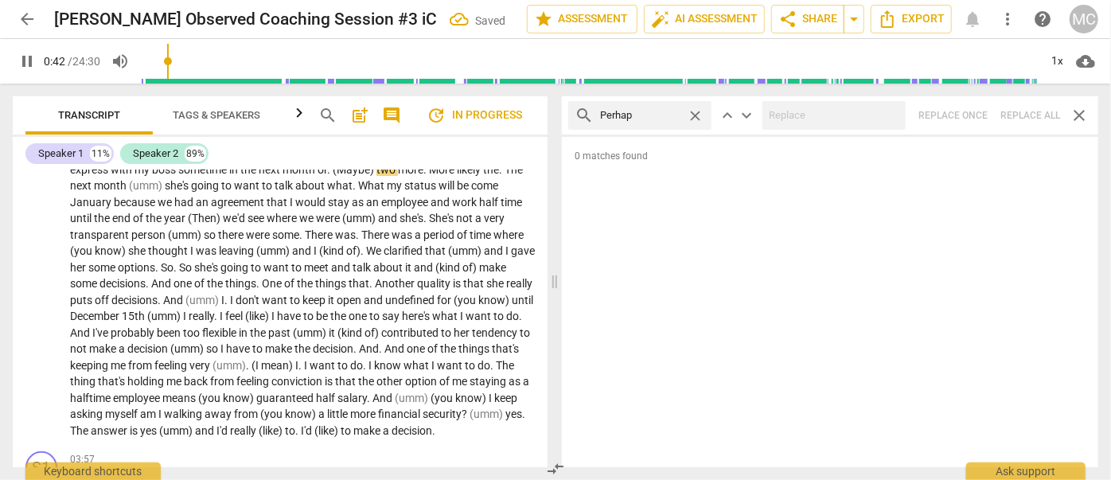
type input "Perhaps"
type input "43"
type input "Perhaps"
click at [1036, 115] on div "search Perhaps close keyboard_arrow_up keyboard_arrow_down Replace once Replace…" at bounding box center [830, 115] width 536 height 38
type input "46"
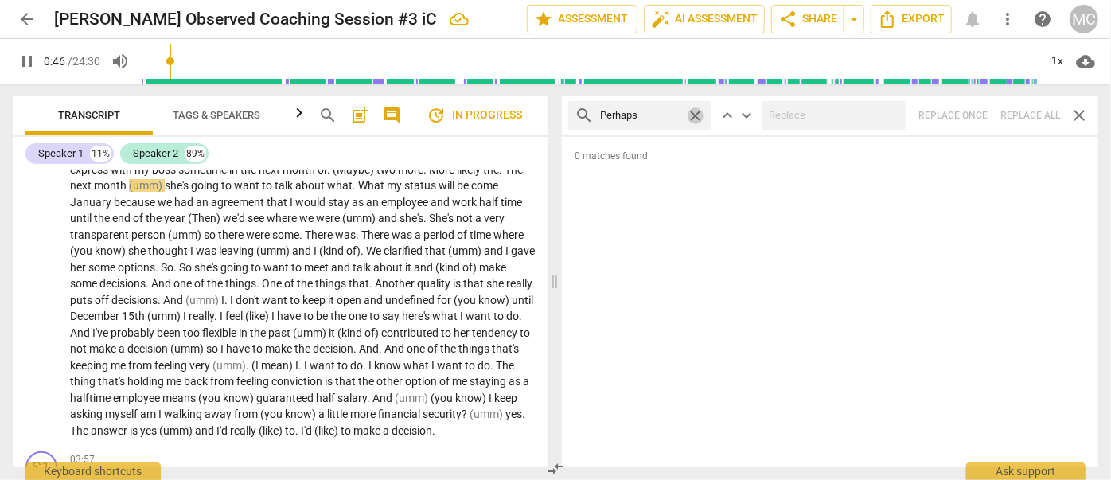
click at [698, 117] on span "close" at bounding box center [695, 115] width 17 height 17
click at [656, 117] on input "text" at bounding box center [652, 115] width 105 height 25
type input "48"
type input "almo"
type input "48"
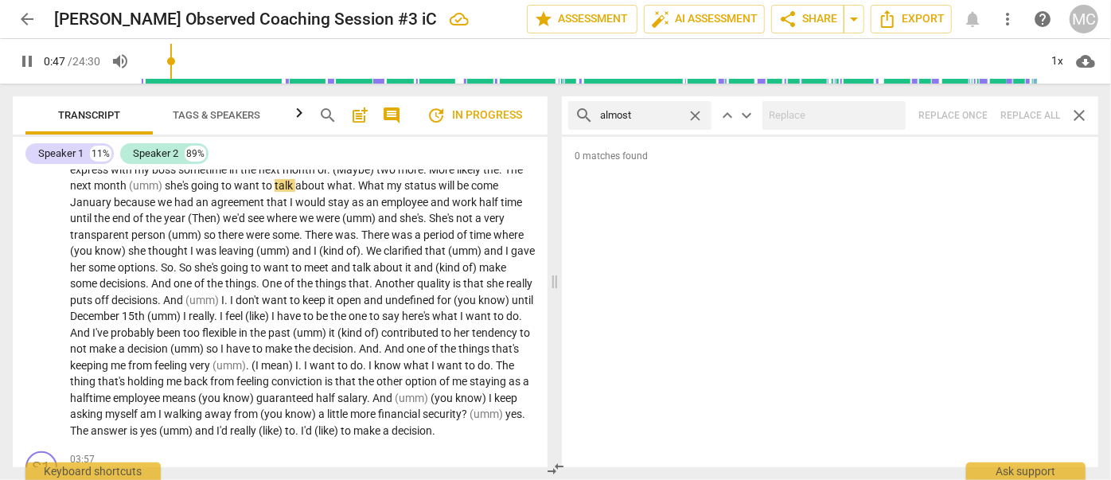
type input "almost"
click at [1031, 118] on div "search almost close keyboard_arrow_up keyboard_arrow_down Replace once Replace …" at bounding box center [830, 115] width 536 height 38
type input "51"
click at [697, 111] on span "close" at bounding box center [695, 115] width 17 height 17
click at [653, 118] on input "text" at bounding box center [652, 115] width 105 height 25
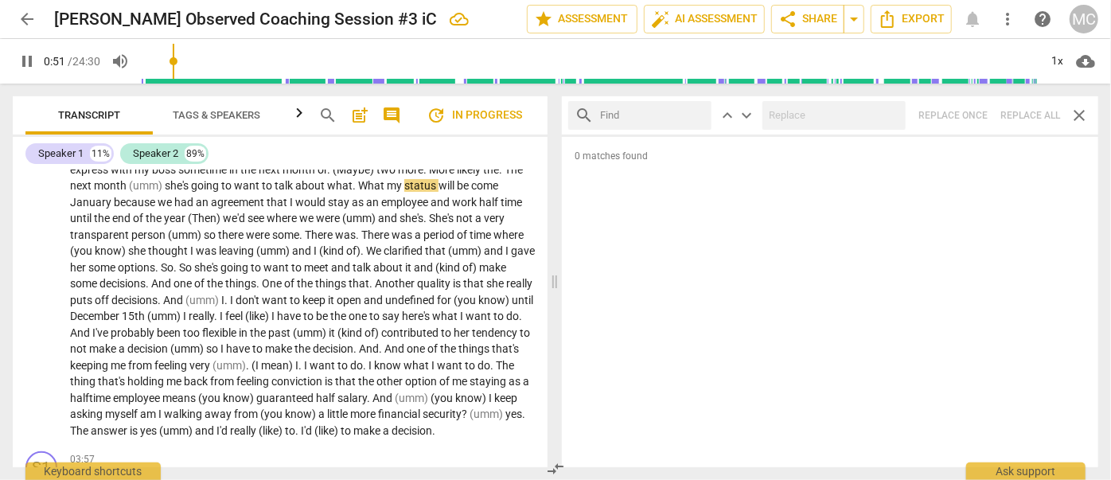
type input "52"
type input "I thi"
type input "52"
type input "I think"
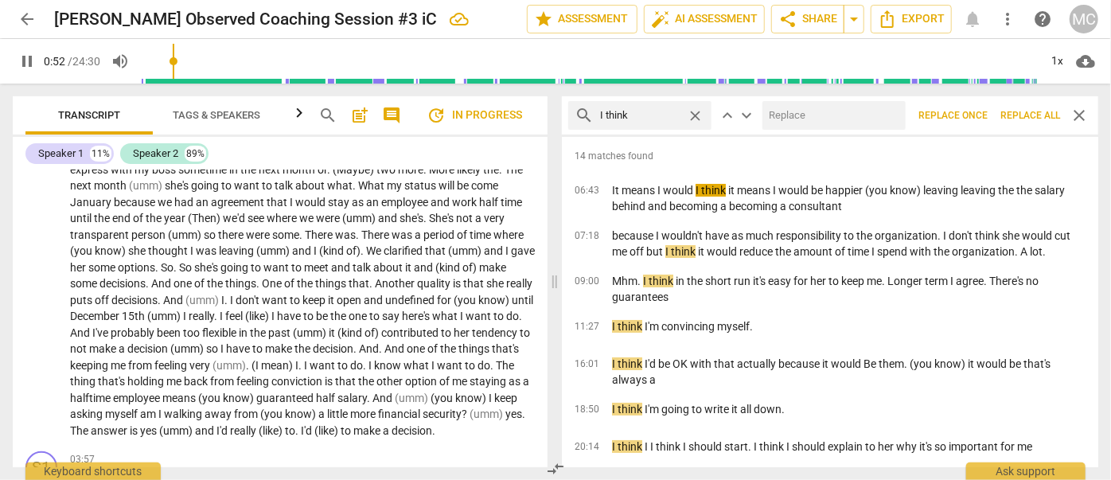
click at [808, 111] on input "text" at bounding box center [830, 115] width 137 height 25
type input "53"
type input "(I"
type input "53"
type input "(I thin"
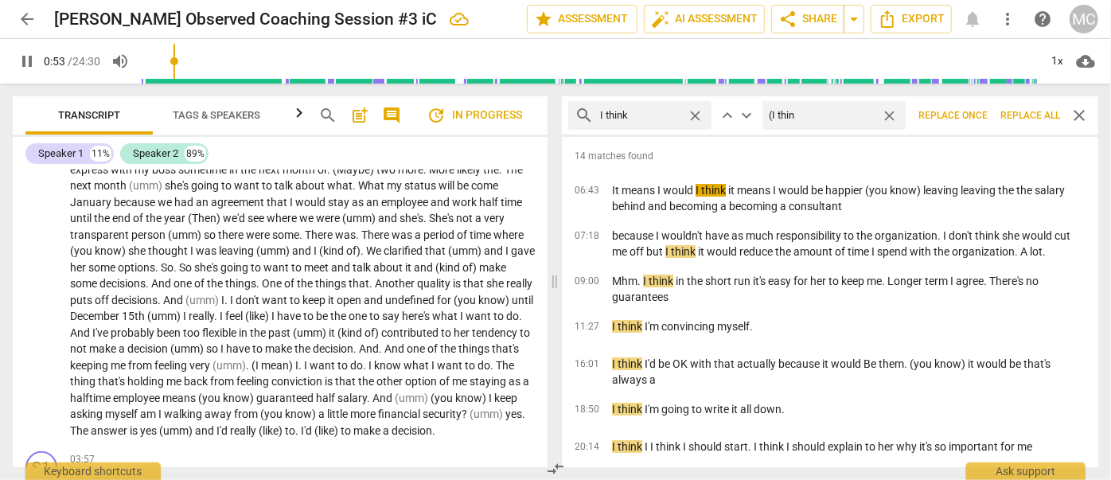
type input "53"
type input "(I think)"
type input "54"
type input "(I think)"
click at [1040, 115] on span "Replace all" at bounding box center [1030, 116] width 60 height 14
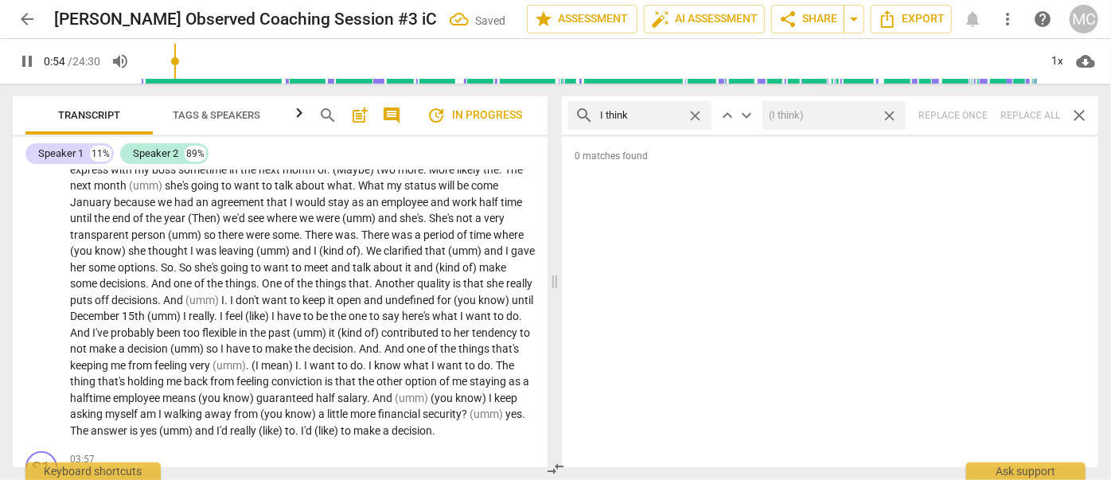
type input "55"
drag, startPoint x: 890, startPoint y: 118, endPoint x: 723, endPoint y: 124, distance: 167.2
click at [890, 118] on span "close" at bounding box center [889, 115] width 17 height 17
click at [694, 114] on span "close" at bounding box center [695, 115] width 17 height 17
type input "55"
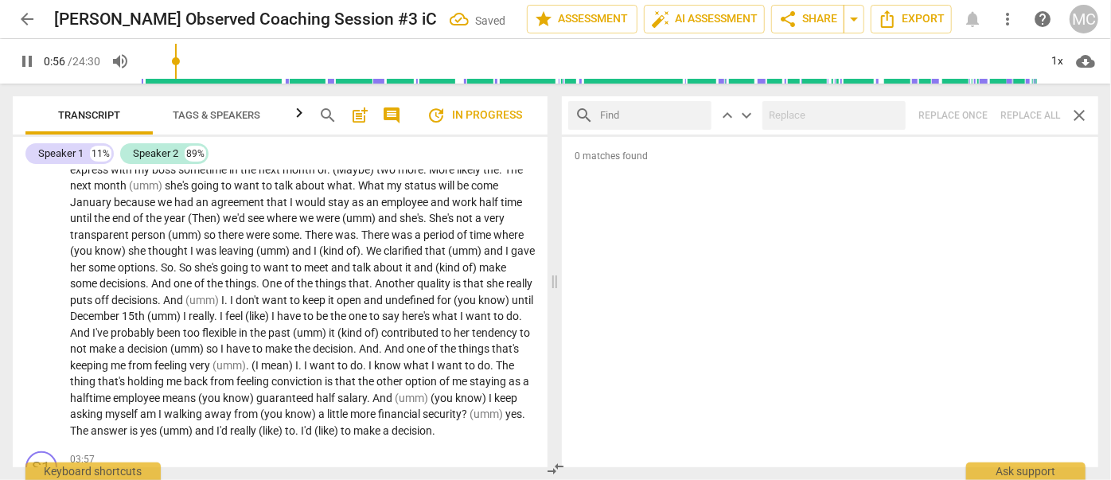
click at [659, 115] on input "text" at bounding box center [652, 115] width 105 height 25
type input "56"
type input "basic"
type input "57"
type input "basically"
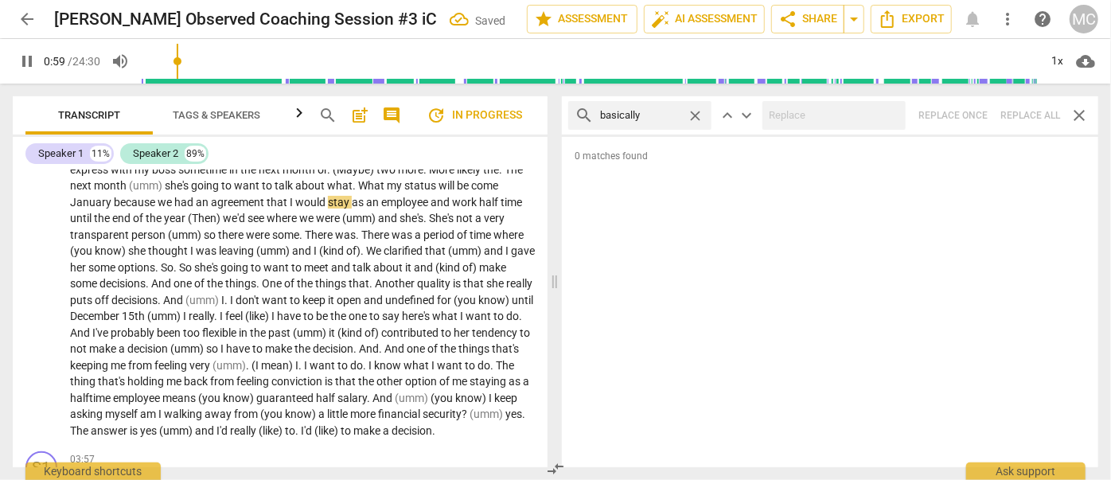
click at [1020, 105] on div "search basically close keyboard_arrow_up keyboard_arrow_down Replace once Repla…" at bounding box center [830, 115] width 536 height 38
type input "61"
click at [693, 114] on span "close" at bounding box center [695, 115] width 17 height 17
click at [652, 111] on input "text" at bounding box center [652, 115] width 105 height 25
type input "61"
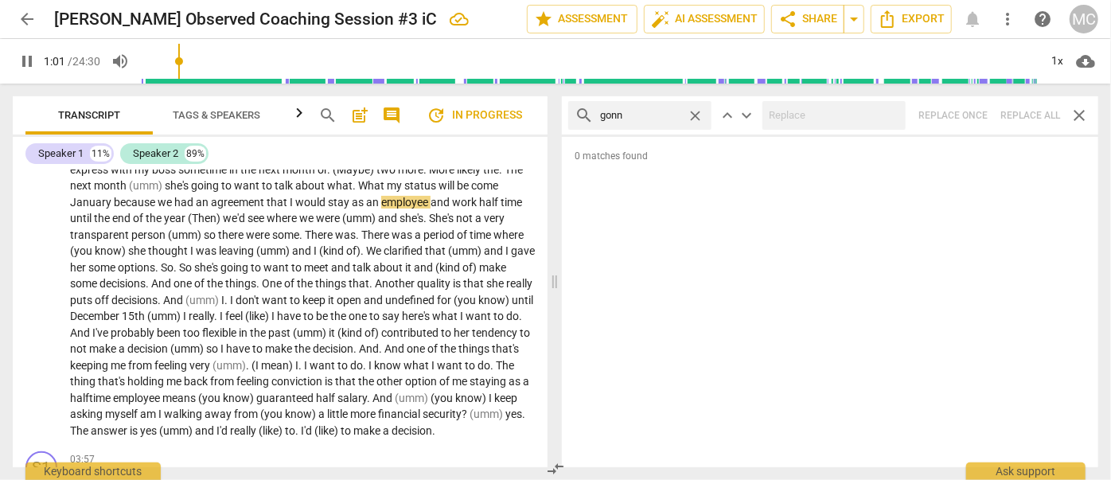
type input "gonna"
type input "62"
type input "gonna"
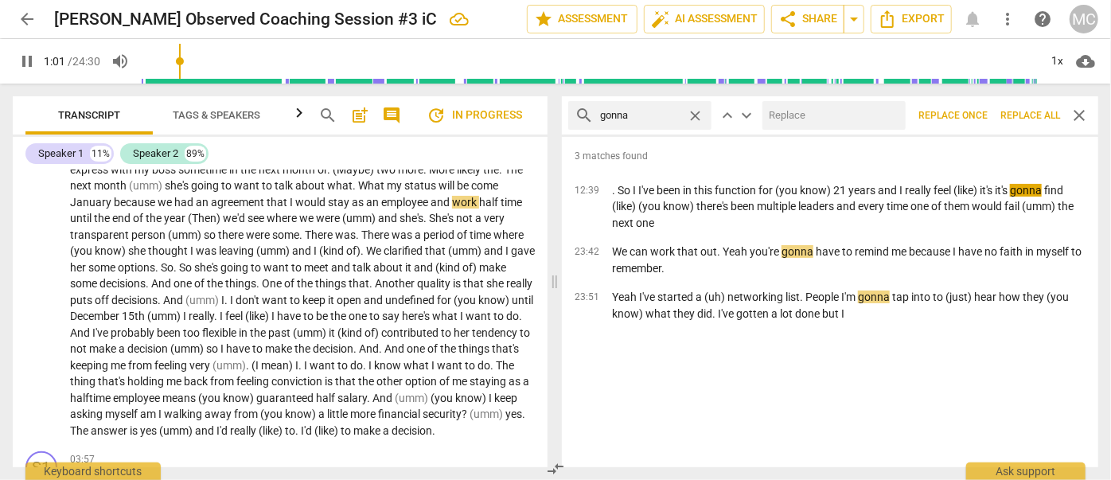
click at [818, 112] on input "text" at bounding box center [830, 115] width 137 height 25
type input "62"
type input "go"
type input "62"
type input "going to"
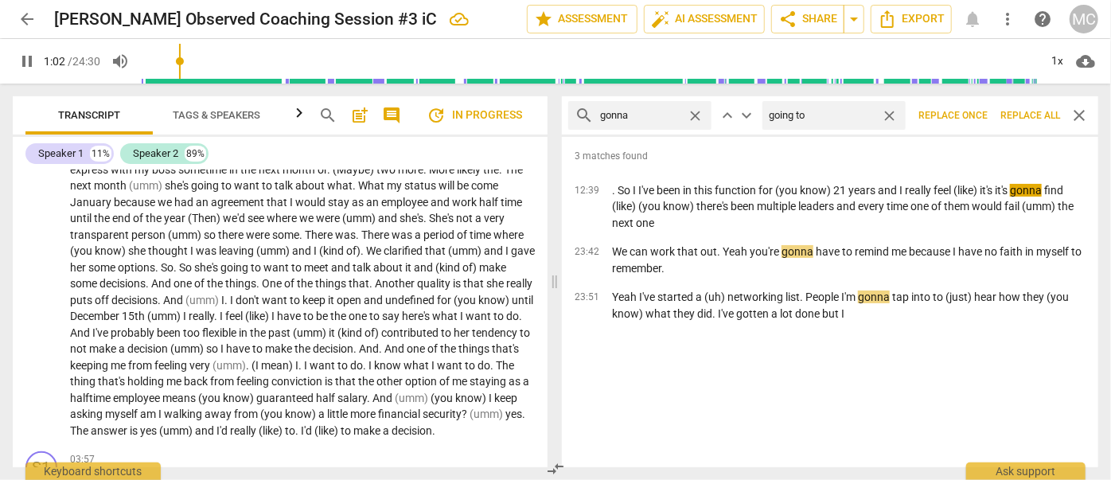
type input "63"
type input "going to"
click at [1022, 107] on button "Replace all" at bounding box center [1030, 115] width 72 height 29
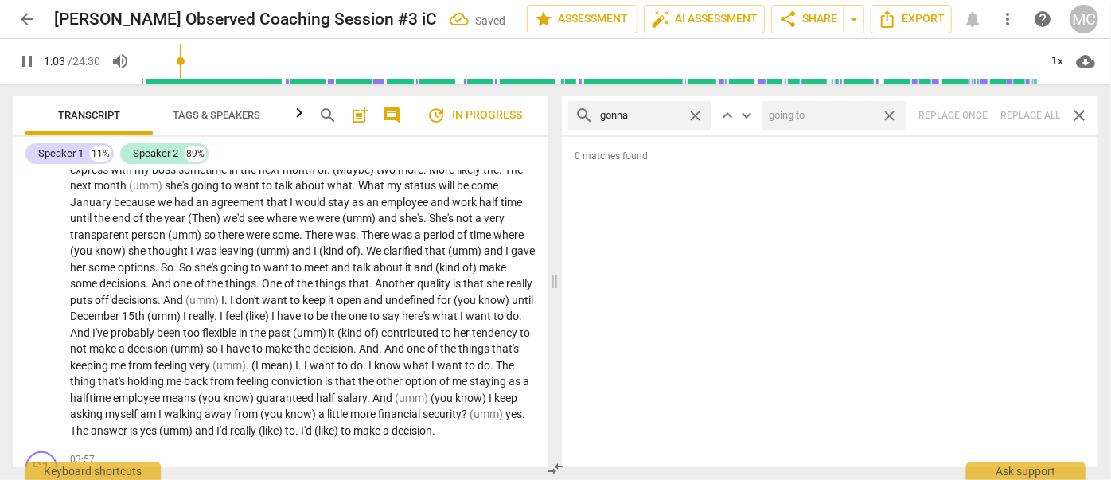
type input "64"
click at [891, 115] on span "close" at bounding box center [889, 115] width 17 height 17
type input "64"
drag, startPoint x: 701, startPoint y: 115, endPoint x: 676, endPoint y: 116, distance: 24.7
click at [702, 115] on span "close" at bounding box center [695, 115] width 17 height 17
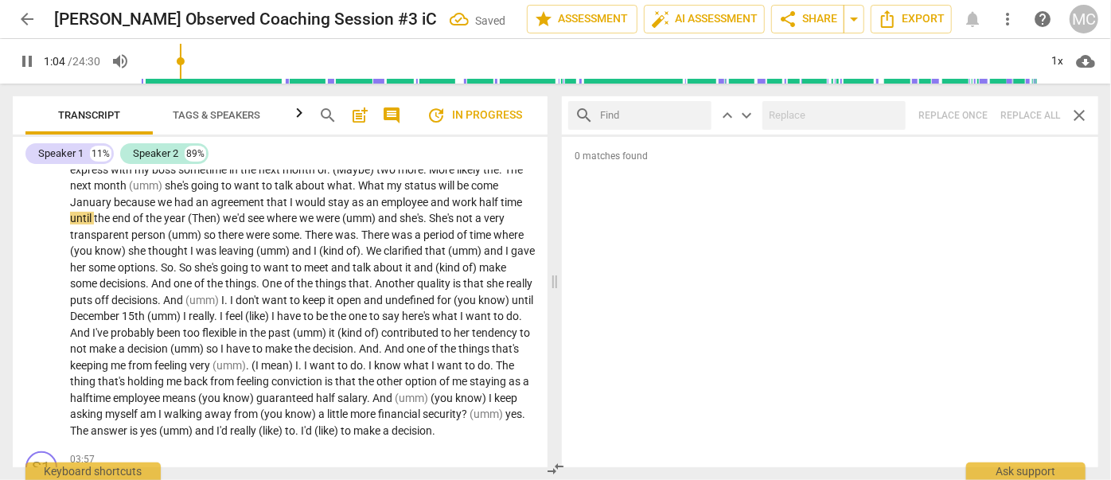
type input "65"
click at [646, 116] on input "text" at bounding box center [652, 115] width 105 height 25
click at [1029, 111] on div "search wanna close keyboard_arrow_up keyboard_arrow_down Replace once Replace a…" at bounding box center [830, 115] width 536 height 38
click at [694, 115] on span "close" at bounding box center [695, 115] width 17 height 17
click at [664, 115] on input "text" at bounding box center [652, 115] width 105 height 25
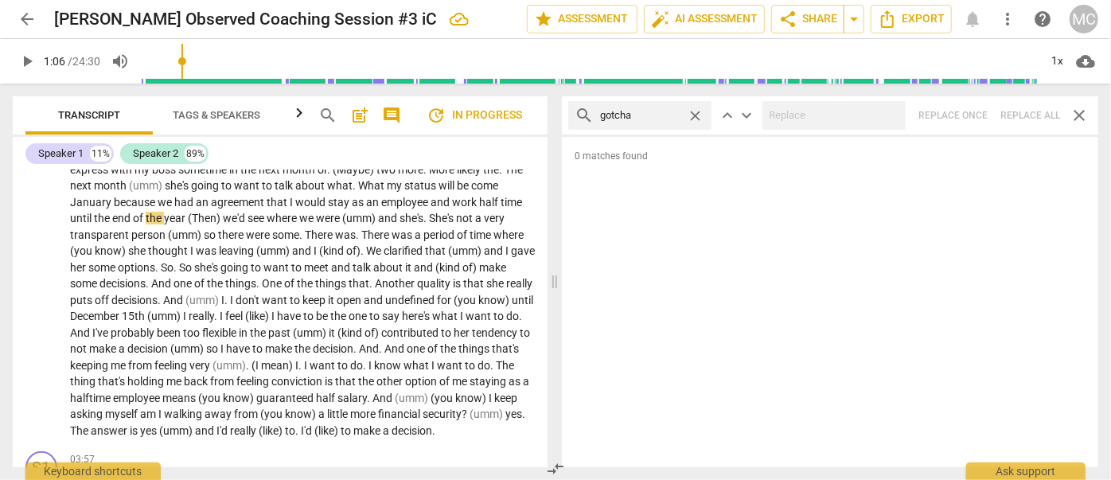
click at [1033, 118] on div "search gotcha close keyboard_arrow_up keyboard_arrow_down Replace once Replace …" at bounding box center [830, 115] width 536 height 38
drag, startPoint x: 695, startPoint y: 111, endPoint x: 682, endPoint y: 114, distance: 13.0
click at [695, 111] on span "close" at bounding box center [695, 115] width 17 height 17
click at [677, 115] on input "text" at bounding box center [652, 115] width 105 height 25
click at [1026, 121] on div "search gotta close keyboard_arrow_up keyboard_arrow_down Replace once Replace a…" at bounding box center [830, 115] width 536 height 38
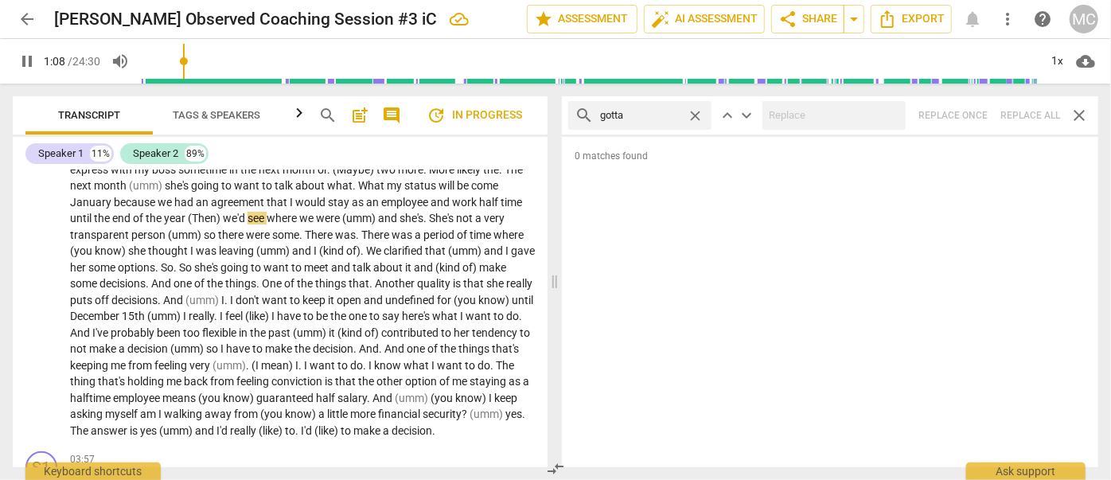
click at [702, 116] on span "close" at bounding box center [695, 115] width 17 height 17
click at [679, 119] on input "text" at bounding box center [652, 115] width 105 height 25
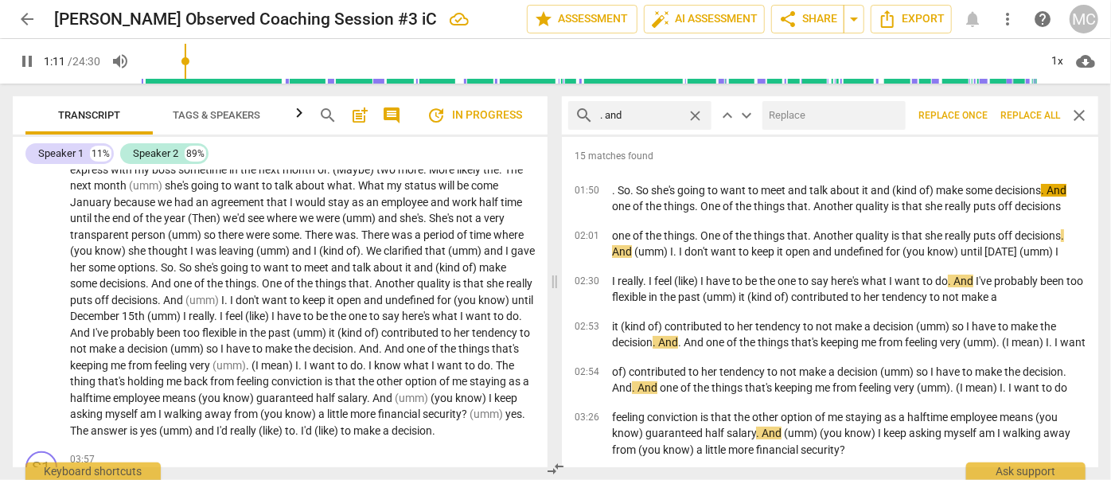
click at [797, 111] on input "text" at bounding box center [830, 115] width 137 height 25
click at [1029, 116] on span "Replace all" at bounding box center [1030, 116] width 60 height 14
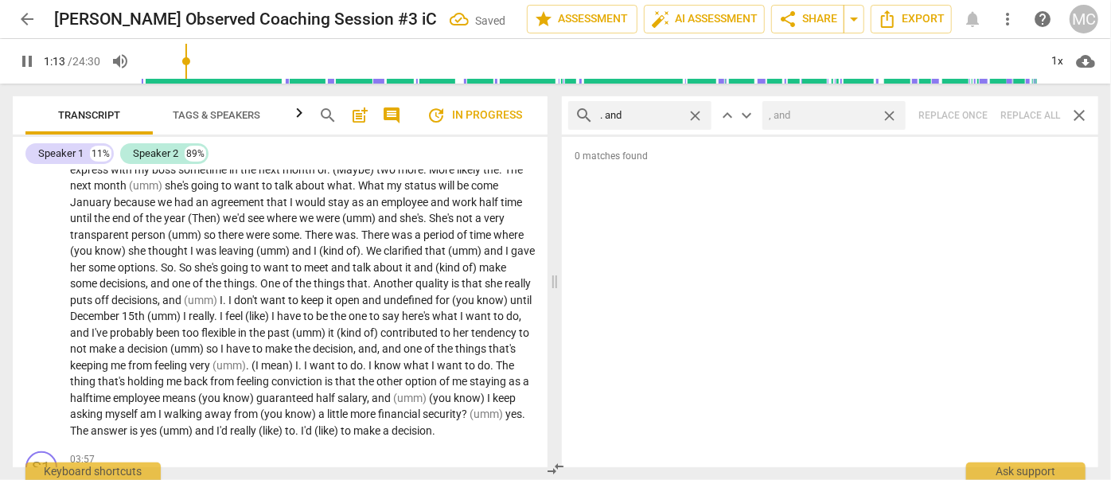
drag, startPoint x: 889, startPoint y: 113, endPoint x: 702, endPoint y: 113, distance: 187.0
click at [889, 113] on span "close" at bounding box center [889, 115] width 17 height 17
click at [698, 113] on span "close" at bounding box center [695, 115] width 17 height 17
click at [644, 107] on input "text" at bounding box center [652, 115] width 105 height 25
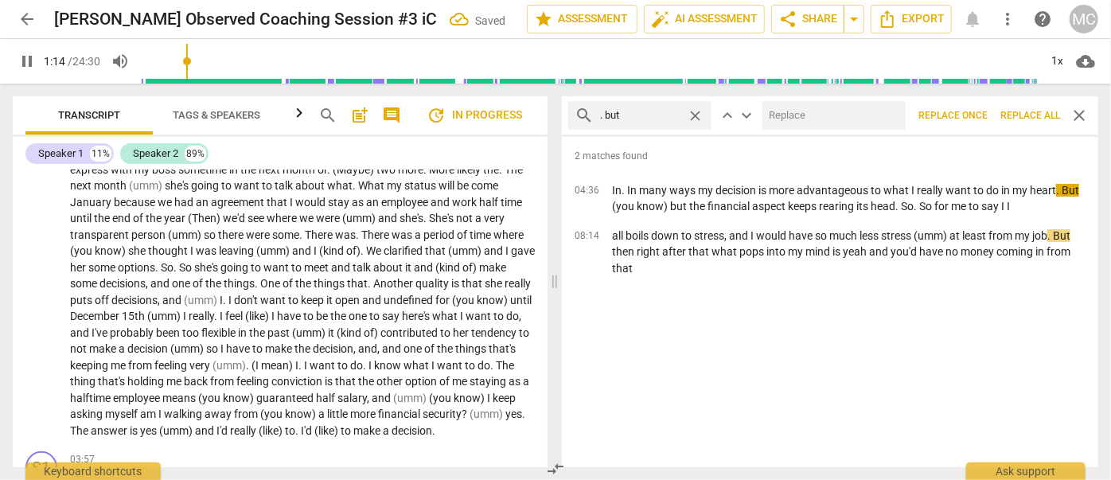
click at [816, 116] on input "text" at bounding box center [830, 115] width 137 height 25
click at [1021, 114] on span "Replace all" at bounding box center [1030, 116] width 60 height 14
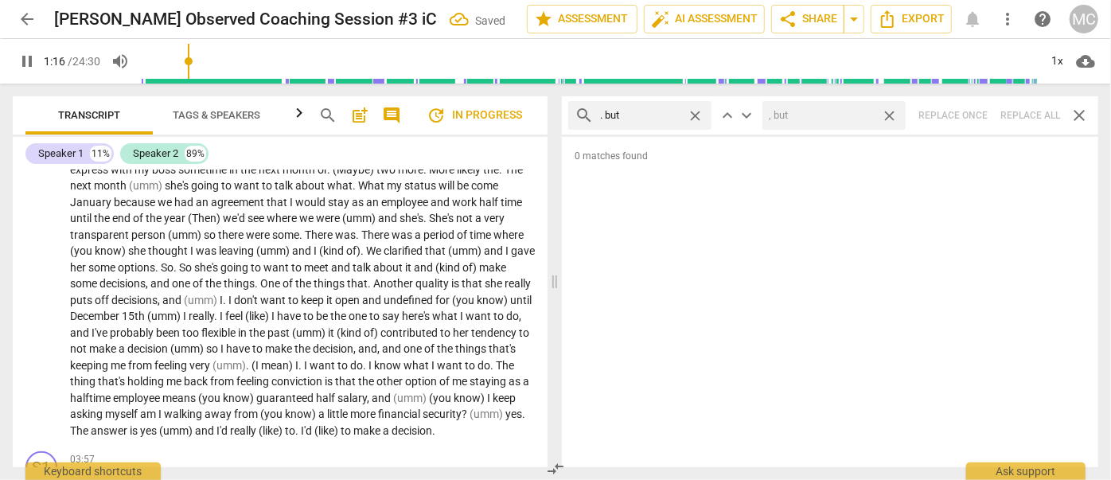
drag, startPoint x: 888, startPoint y: 114, endPoint x: 861, endPoint y: 115, distance: 27.1
click at [888, 115] on span "close" at bounding box center [889, 115] width 17 height 17
click at [694, 109] on span "close" at bounding box center [695, 115] width 17 height 17
click at [644, 111] on input "text" at bounding box center [652, 115] width 105 height 25
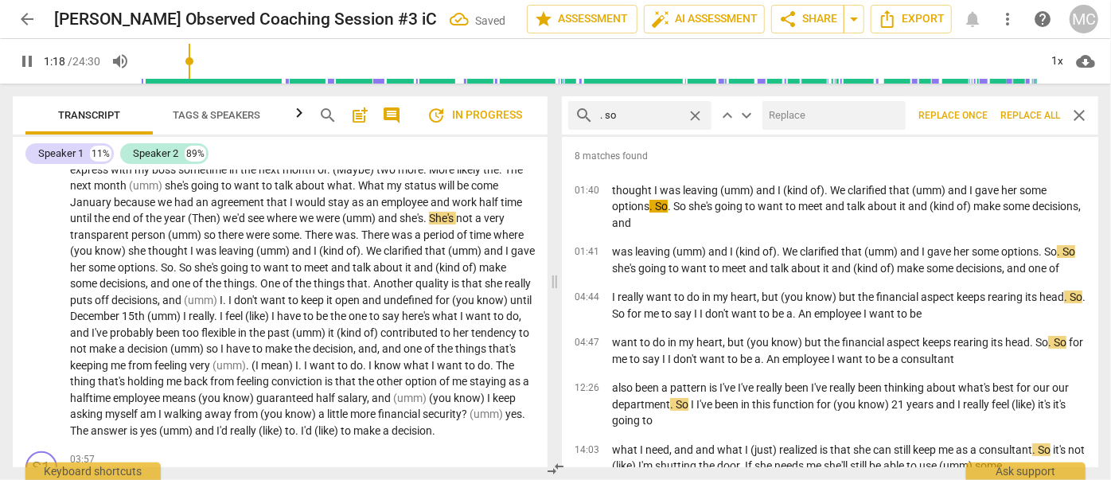
click at [822, 125] on input "text" at bounding box center [830, 115] width 137 height 25
click at [1026, 118] on span "Replace all" at bounding box center [1030, 116] width 60 height 14
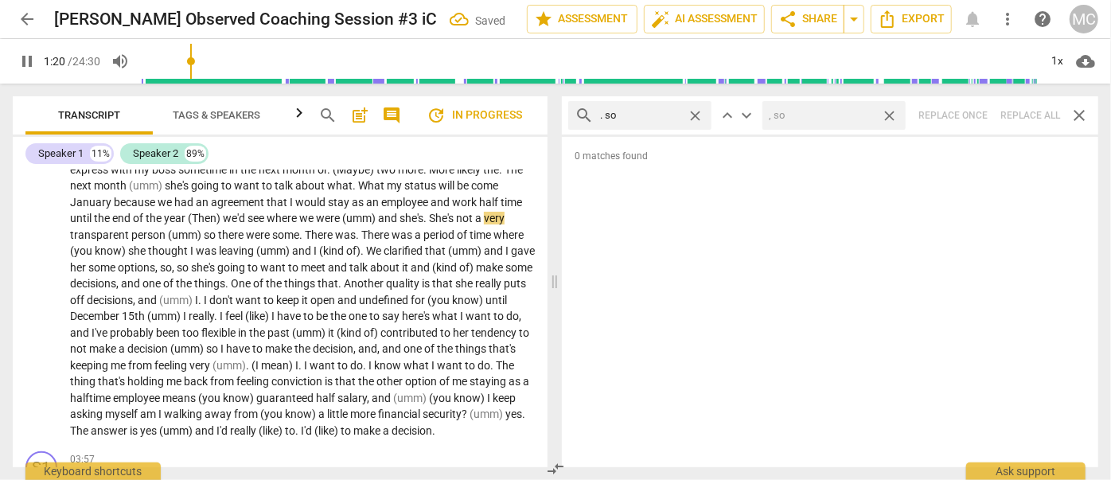
click at [886, 115] on span "close" at bounding box center [889, 115] width 17 height 17
click at [696, 114] on span "close" at bounding box center [695, 115] width 17 height 17
drag, startPoint x: 651, startPoint y: 115, endPoint x: 659, endPoint y: 99, distance: 18.5
click at [651, 116] on input "text" at bounding box center [652, 115] width 105 height 25
click at [1026, 124] on div "search . or close keyboard_arrow_up keyboard_arrow_down Replace once Replace al…" at bounding box center [830, 115] width 536 height 38
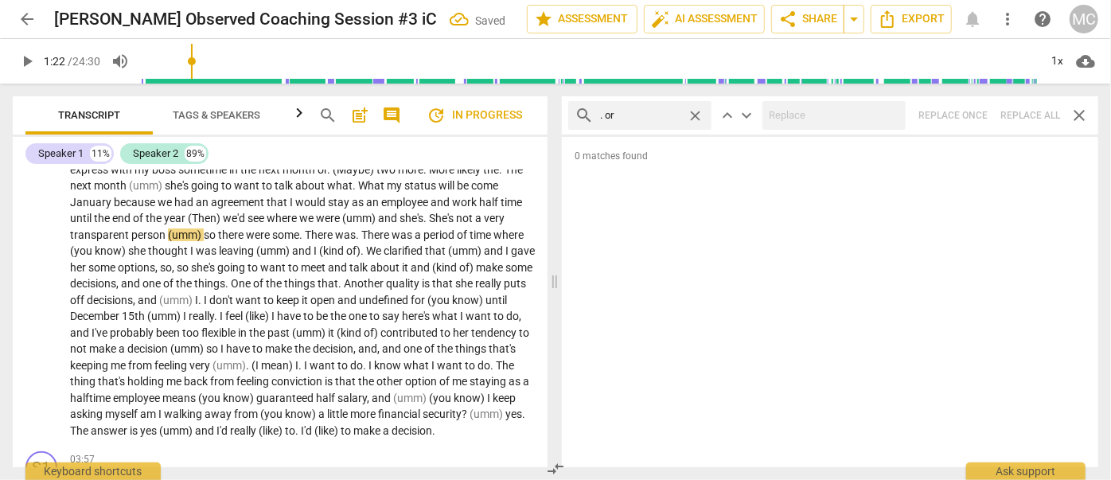
click at [700, 111] on span "close" at bounding box center [695, 115] width 17 height 17
click at [659, 112] on input "text" at bounding box center [652, 115] width 105 height 25
click at [1016, 118] on div "search . because close keyboard_arrow_up keyboard_arrow_down Replace once Repla…" at bounding box center [830, 115] width 536 height 38
click at [689, 114] on span "close" at bounding box center [695, 115] width 17 height 17
click at [654, 116] on input "text" at bounding box center [640, 115] width 80 height 25
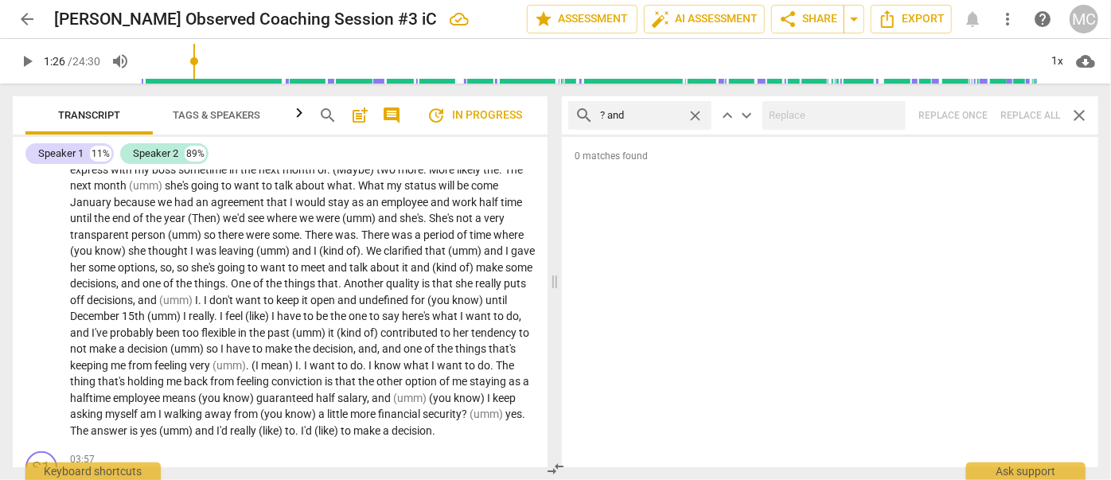
click at [1029, 110] on div "search ? and close keyboard_arrow_up keyboard_arrow_down Replace once Replace a…" at bounding box center [830, 115] width 536 height 38
click at [695, 115] on span "close" at bounding box center [695, 115] width 17 height 17
click at [661, 116] on input "text" at bounding box center [652, 115] width 105 height 25
click at [1020, 115] on div "search ? but close keyboard_arrow_up keyboard_arrow_down Replace once Replace a…" at bounding box center [830, 115] width 536 height 38
click at [698, 116] on span "close" at bounding box center [695, 115] width 17 height 17
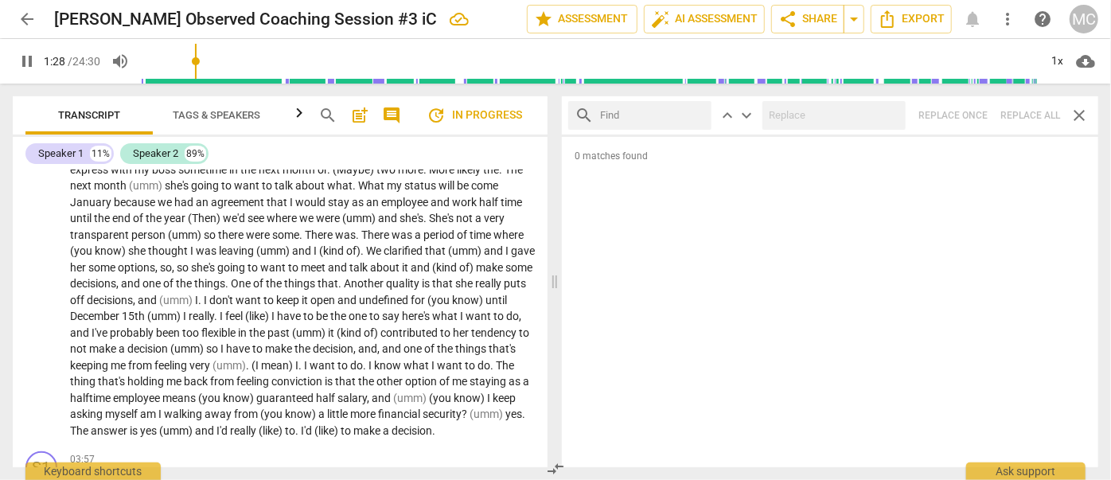
click at [648, 118] on input "text" at bounding box center [652, 115] width 105 height 25
click at [1025, 121] on div "search ? So close keyboard_arrow_up keyboard_arrow_down Replace once Replace al…" at bounding box center [830, 115] width 536 height 38
click at [696, 115] on span "close" at bounding box center [695, 115] width 17 height 17
click at [651, 118] on input "text" at bounding box center [652, 115] width 105 height 25
click at [1029, 117] on div "search ? Or close keyboard_arrow_up keyboard_arrow_down Replace once Replace al…" at bounding box center [830, 115] width 536 height 38
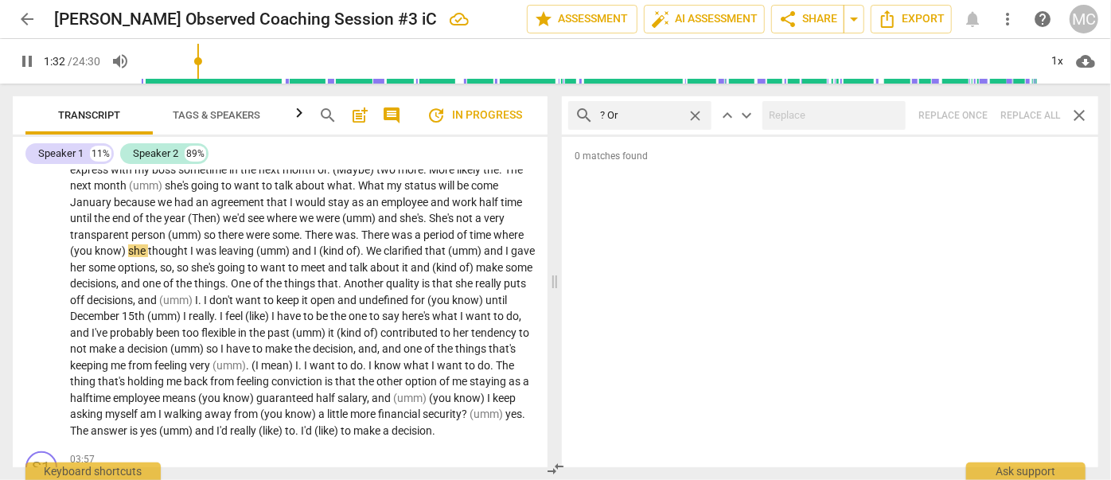
click at [697, 115] on span "close" at bounding box center [695, 115] width 17 height 17
click at [653, 112] on input "text" at bounding box center [652, 115] width 105 height 25
click at [1030, 109] on div "search ? Because close keyboard_arrow_up keyboard_arrow_down Replace once Repla…" at bounding box center [830, 115] width 536 height 38
click at [695, 116] on span "close" at bounding box center [695, 115] width 17 height 17
click at [676, 117] on input "text" at bounding box center [652, 115] width 105 height 25
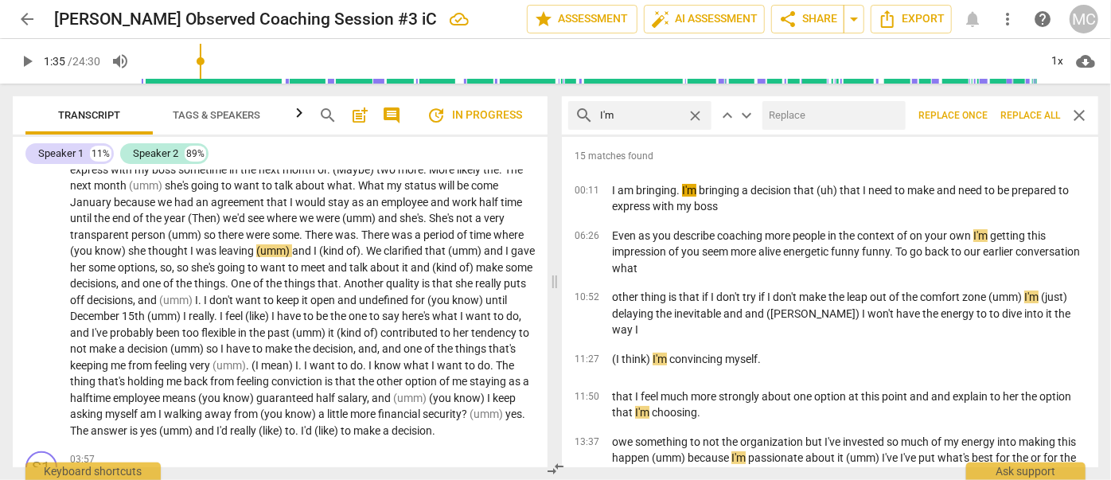
click at [802, 120] on input "text" at bounding box center [830, 115] width 137 height 25
click at [1029, 114] on span "Replace all" at bounding box center [1030, 116] width 60 height 14
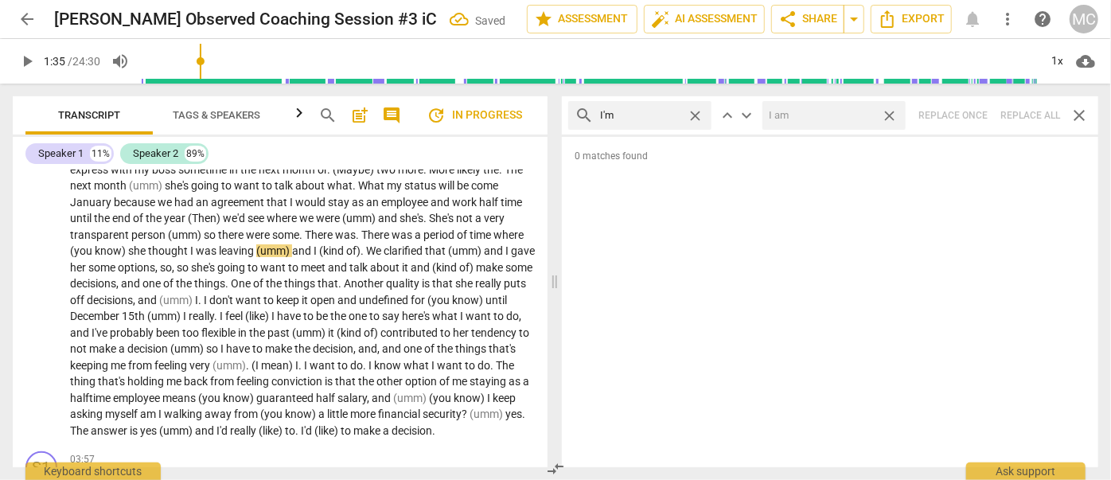
click at [894, 116] on span "close" at bounding box center [889, 115] width 17 height 17
click at [698, 115] on span "close" at bounding box center [695, 115] width 17 height 17
click at [660, 112] on input "text" at bounding box center [652, 115] width 105 height 25
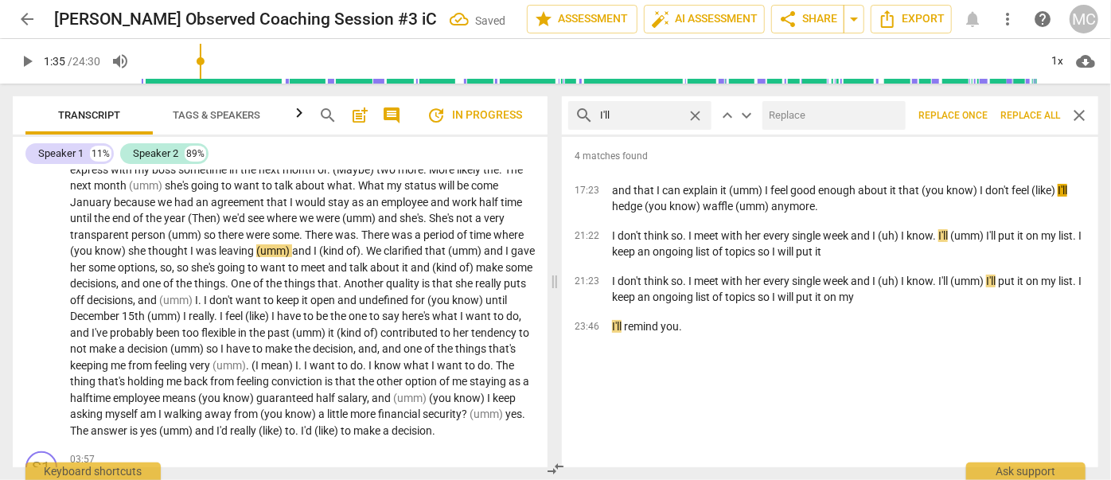
click at [820, 120] on input "text" at bounding box center [830, 115] width 137 height 25
click at [1034, 120] on span "Replace all" at bounding box center [1030, 116] width 60 height 14
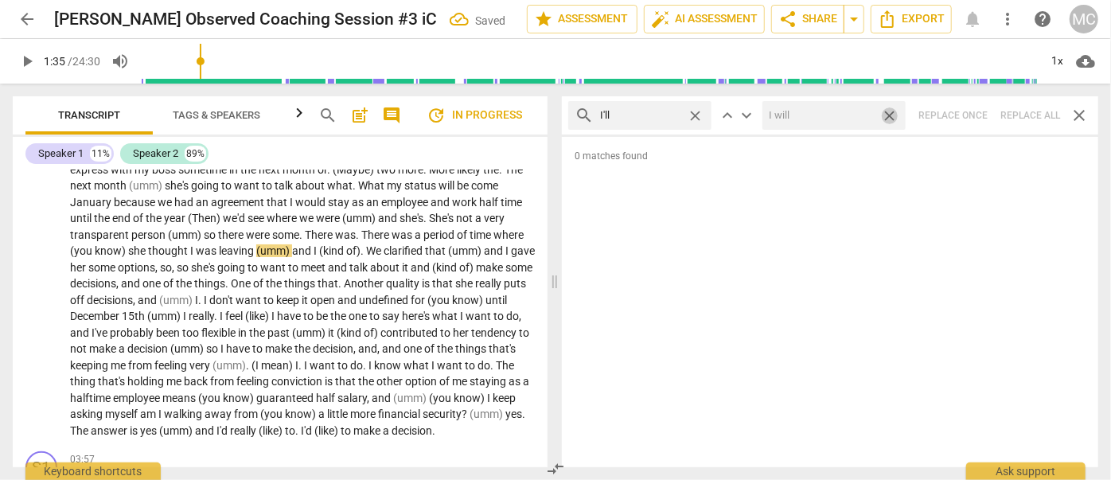
click at [892, 116] on span "close" at bounding box center [889, 115] width 17 height 17
click at [699, 116] on span "close" at bounding box center [695, 115] width 17 height 17
click at [661, 116] on input "text" at bounding box center [652, 115] width 105 height 25
click at [1012, 112] on div "search you'll close keyboard_arrow_up keyboard_arrow_down Replace once Replace …" at bounding box center [830, 115] width 536 height 38
click at [691, 115] on span "close" at bounding box center [695, 115] width 17 height 17
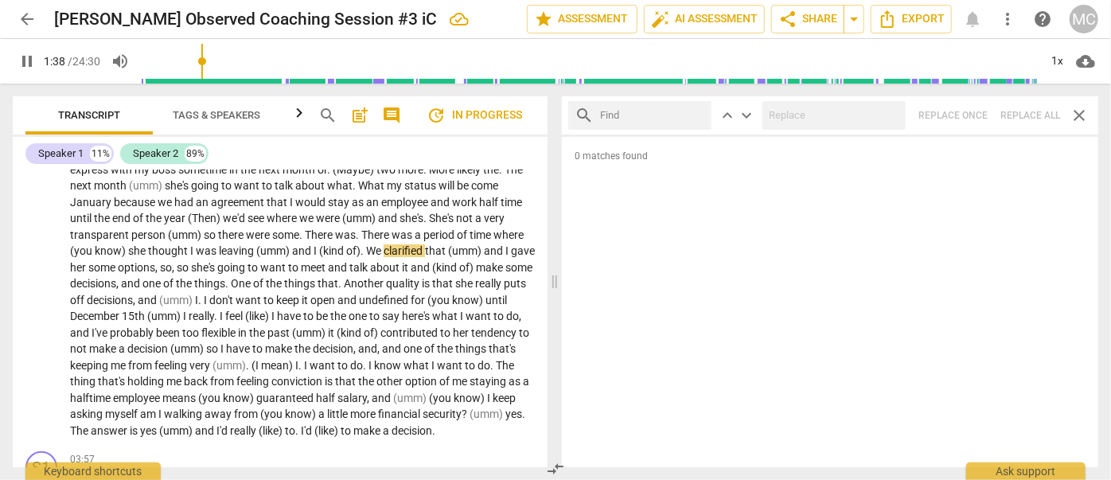
click at [647, 115] on input "text" at bounding box center [652, 115] width 105 height 25
click at [1033, 115] on div "search he'll close keyboard_arrow_up keyboard_arrow_down Replace once Replace a…" at bounding box center [830, 115] width 536 height 38
click at [691, 115] on span "close" at bounding box center [695, 115] width 17 height 17
drag, startPoint x: 656, startPoint y: 116, endPoint x: 651, endPoint y: 130, distance: 15.1
click at [656, 116] on input "text" at bounding box center [652, 115] width 105 height 25
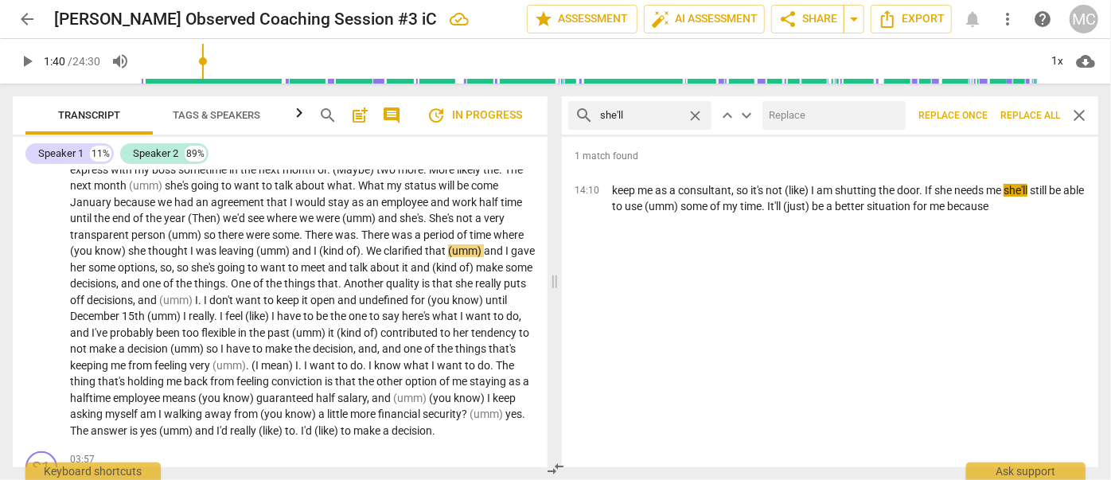
click at [803, 116] on input "text" at bounding box center [830, 115] width 137 height 25
drag, startPoint x: 1035, startPoint y: 110, endPoint x: 980, endPoint y: 111, distance: 54.9
click at [1035, 110] on span "Replace all" at bounding box center [1030, 116] width 60 height 14
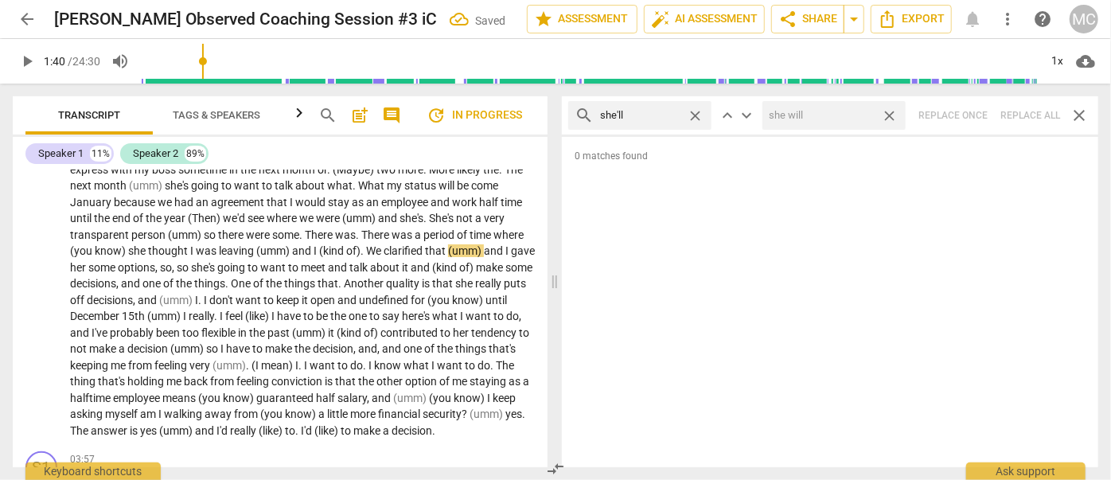
click at [890, 116] on span "close" at bounding box center [889, 115] width 17 height 17
click at [695, 112] on span "close" at bounding box center [695, 115] width 17 height 17
click at [662, 112] on input "text" at bounding box center [652, 115] width 105 height 25
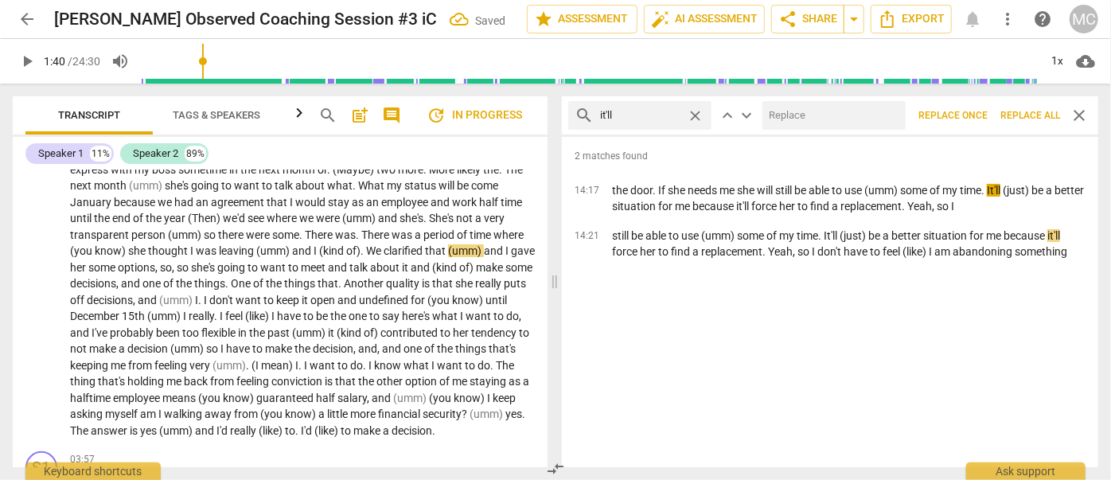
click at [789, 108] on input "text" at bounding box center [830, 115] width 137 height 25
click at [1029, 114] on span "Replace all" at bounding box center [1030, 116] width 60 height 14
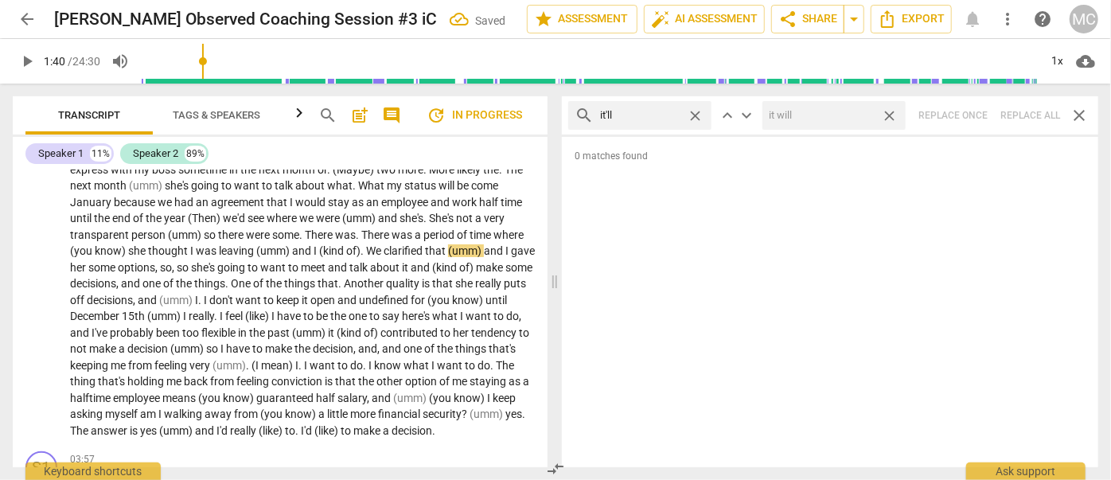
drag, startPoint x: 892, startPoint y: 116, endPoint x: 689, endPoint y: 105, distance: 203.2
click at [891, 116] on span "close" at bounding box center [889, 115] width 17 height 17
click at [695, 112] on span "close" at bounding box center [695, 115] width 17 height 17
click at [662, 112] on input "text" at bounding box center [652, 115] width 105 height 25
click at [1028, 114] on div "search we'll close keyboard_arrow_up keyboard_arrow_down Replace once Replace a…" at bounding box center [830, 115] width 536 height 38
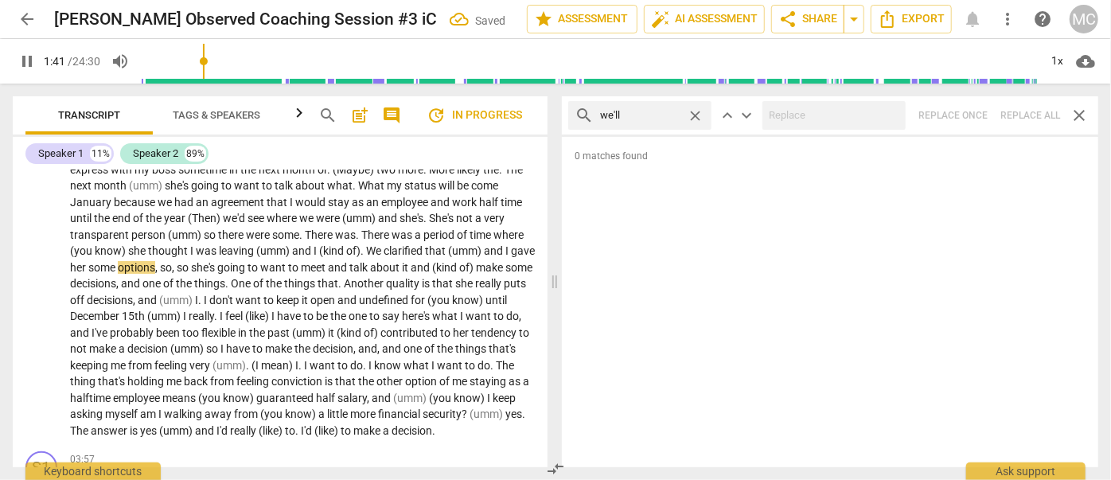
click at [699, 116] on span "close" at bounding box center [695, 115] width 17 height 17
click at [656, 117] on input "text" at bounding box center [652, 115] width 105 height 25
click at [1034, 116] on div "search they'll close keyboard_arrow_up keyboard_arrow_down Replace once Replace…" at bounding box center [830, 115] width 536 height 38
click at [694, 115] on span "close" at bounding box center [695, 115] width 17 height 17
click at [672, 116] on input "text" at bounding box center [652, 115] width 105 height 25
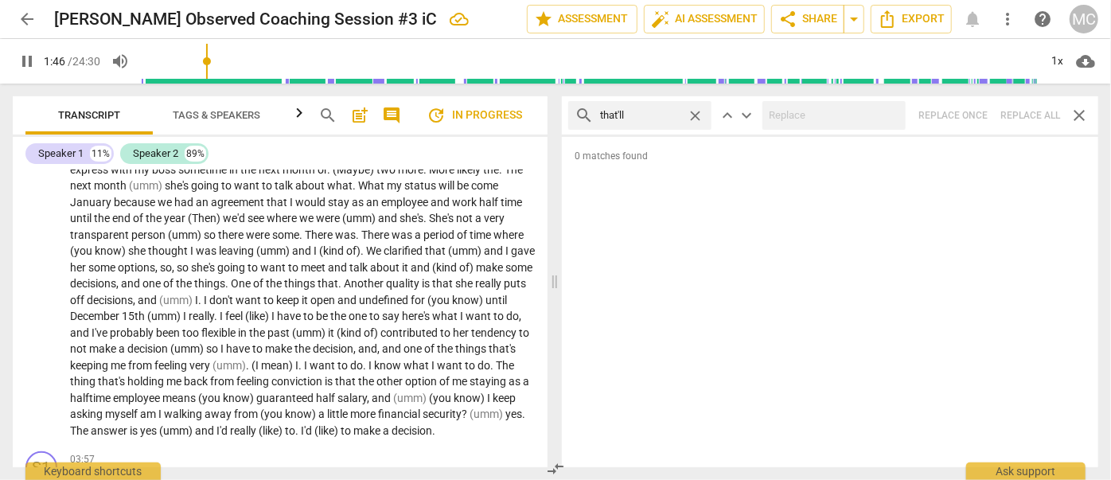
click at [1034, 114] on div "search that'll close keyboard_arrow_up keyboard_arrow_down Replace once Replace…" at bounding box center [830, 115] width 536 height 38
click at [703, 115] on span "close" at bounding box center [695, 115] width 17 height 17
click at [667, 115] on input "text" at bounding box center [652, 115] width 105 height 25
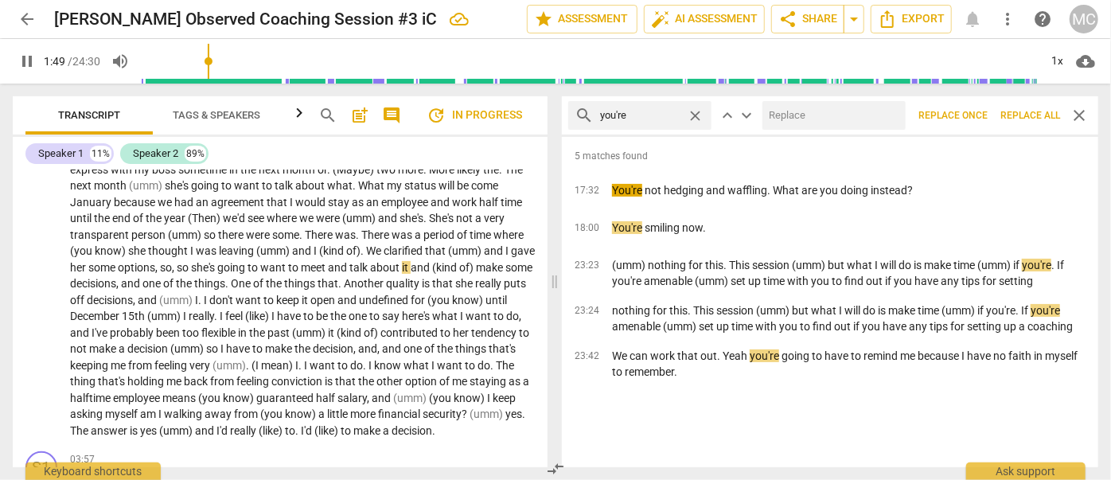
click at [823, 123] on input "text" at bounding box center [830, 115] width 137 height 25
click at [1031, 118] on span "Replace all" at bounding box center [1030, 116] width 60 height 14
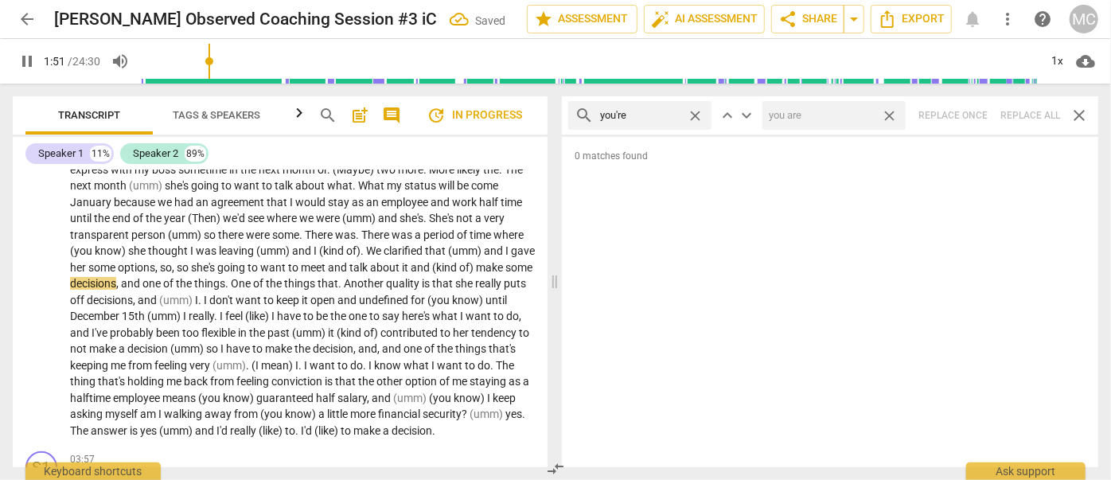
click at [889, 116] on span "close" at bounding box center [889, 115] width 17 height 17
click at [696, 114] on span "close" at bounding box center [695, 115] width 17 height 17
drag, startPoint x: 644, startPoint y: 115, endPoint x: 607, endPoint y: 93, distance: 43.1
click at [644, 115] on input "text" at bounding box center [652, 115] width 105 height 25
click at [825, 113] on input "text" at bounding box center [830, 115] width 137 height 25
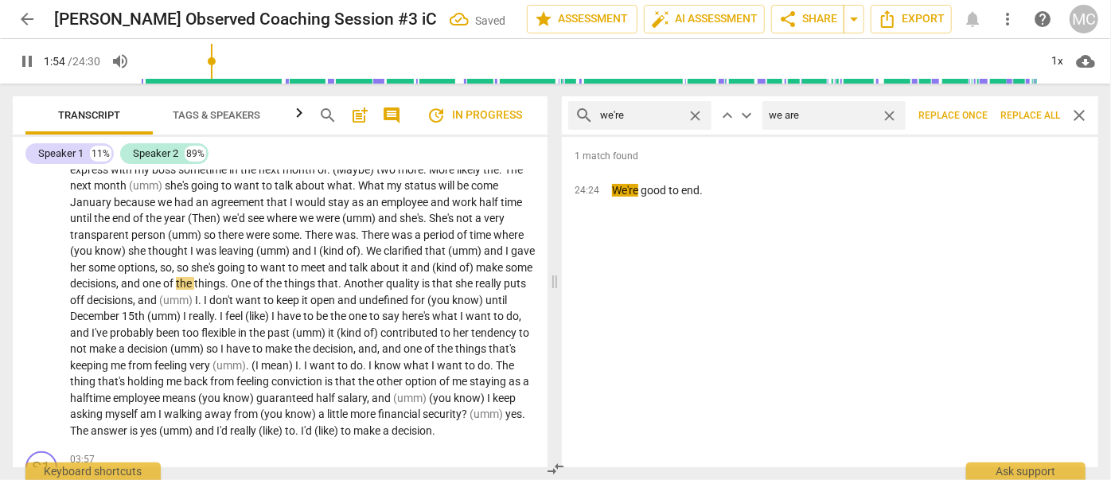
click at [1034, 119] on span "Replace all" at bounding box center [1030, 116] width 60 height 14
click at [893, 117] on span "close" at bounding box center [889, 115] width 17 height 17
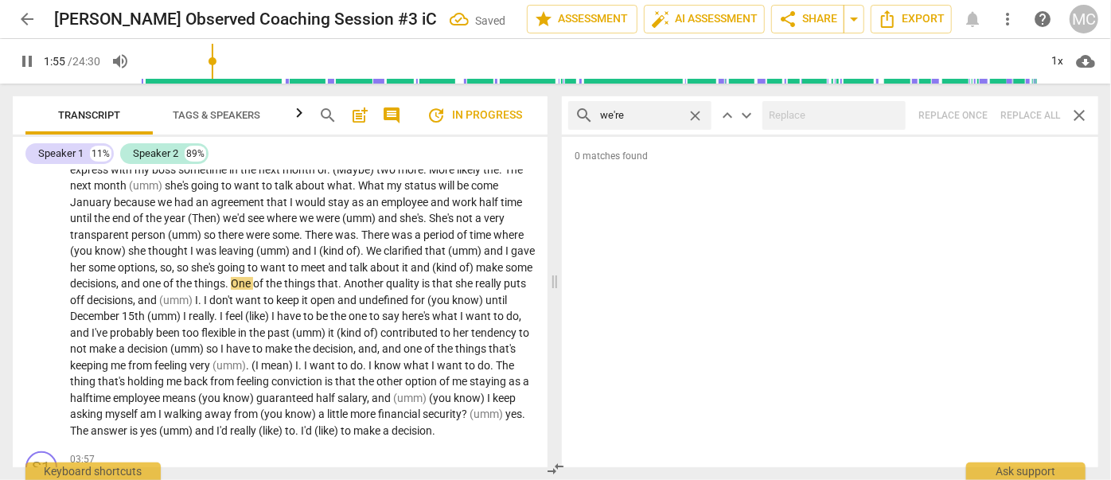
click at [699, 114] on span "close" at bounding box center [695, 115] width 17 height 17
click at [655, 112] on input "text" at bounding box center [652, 115] width 105 height 25
click at [1031, 117] on div "search they're close keyboard_arrow_up keyboard_arrow_down Replace once Replace…" at bounding box center [830, 115] width 536 height 38
drag, startPoint x: 695, startPoint y: 115, endPoint x: 668, endPoint y: 117, distance: 27.9
click at [695, 115] on span "close" at bounding box center [695, 115] width 17 height 17
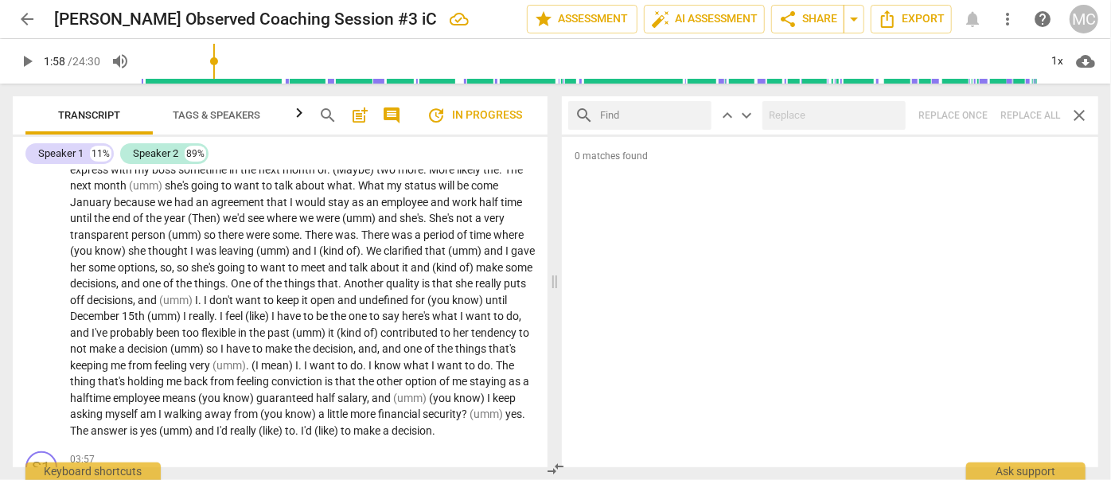
click at [653, 117] on input "text" at bounding box center [652, 115] width 105 height 25
click at [1026, 116] on div "search aren't close keyboard_arrow_up keyboard_arrow_down Replace once Replace …" at bounding box center [830, 115] width 536 height 38
click at [700, 114] on span "close" at bounding box center [695, 115] width 17 height 17
click at [670, 113] on input "text" at bounding box center [652, 115] width 105 height 25
click at [1029, 114] on div "search isn't close keyboard_arrow_up keyboard_arrow_down Replace once Replace a…" at bounding box center [830, 115] width 536 height 38
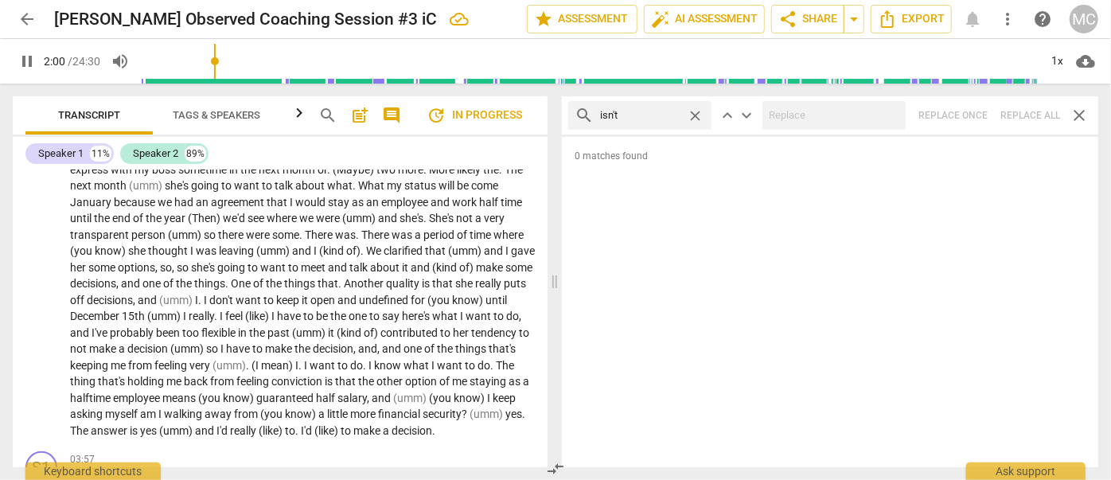
click at [694, 115] on span "close" at bounding box center [695, 115] width 17 height 17
click at [660, 115] on input "text" at bounding box center [652, 115] width 105 height 25
click at [1033, 113] on div "search wasn't close keyboard_arrow_up keyboard_arrow_down Replace once Replace …" at bounding box center [830, 115] width 536 height 38
click at [696, 111] on span "close" at bounding box center [695, 115] width 17 height 17
click at [633, 114] on input "text" at bounding box center [652, 115] width 105 height 25
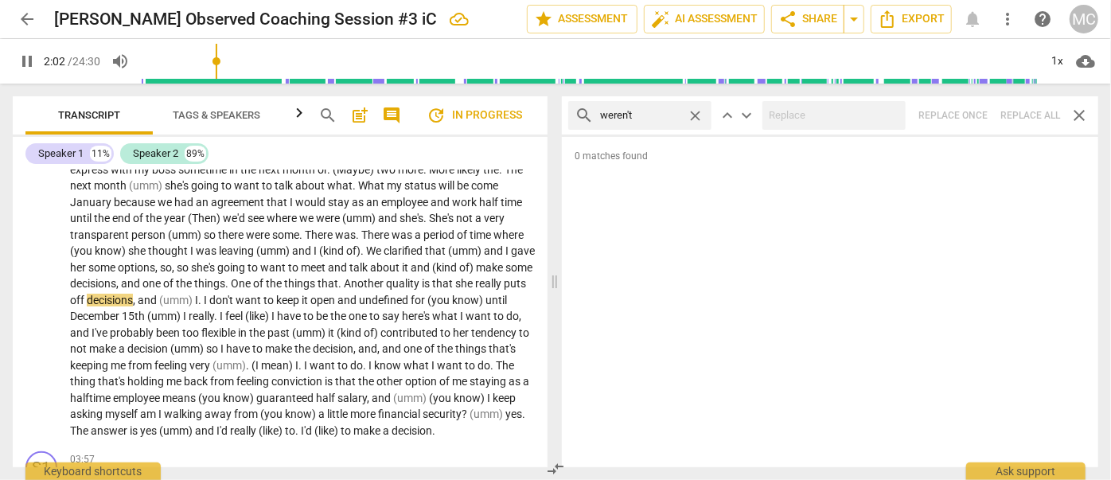
click at [1025, 115] on div "search weren't close keyboard_arrow_up keyboard_arrow_down Replace once Replace…" at bounding box center [830, 115] width 536 height 38
click at [691, 108] on span "close" at bounding box center [695, 115] width 17 height 17
click at [666, 115] on input "text" at bounding box center [652, 115] width 105 height 25
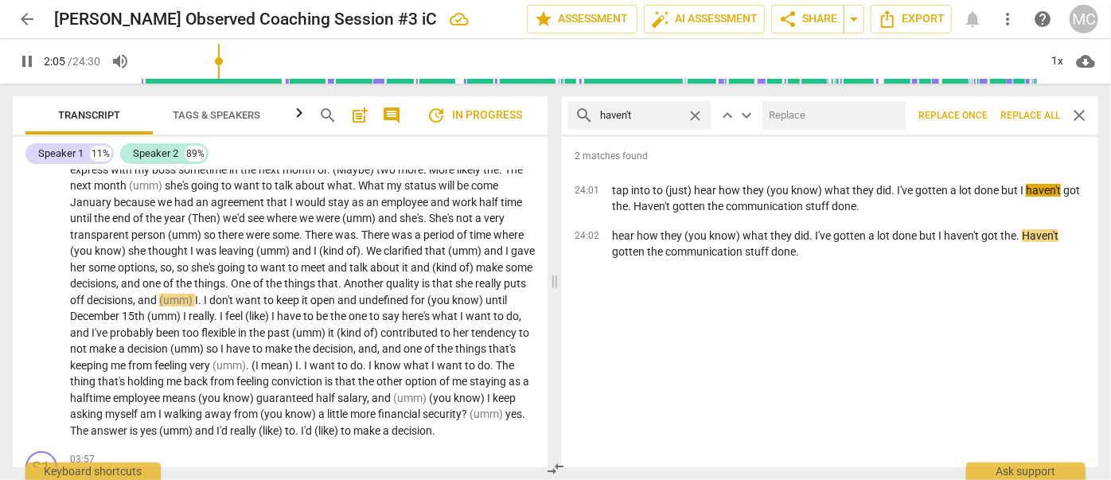
click at [825, 108] on input "text" at bounding box center [830, 115] width 137 height 25
click at [1037, 111] on span "Replace all" at bounding box center [1030, 116] width 60 height 14
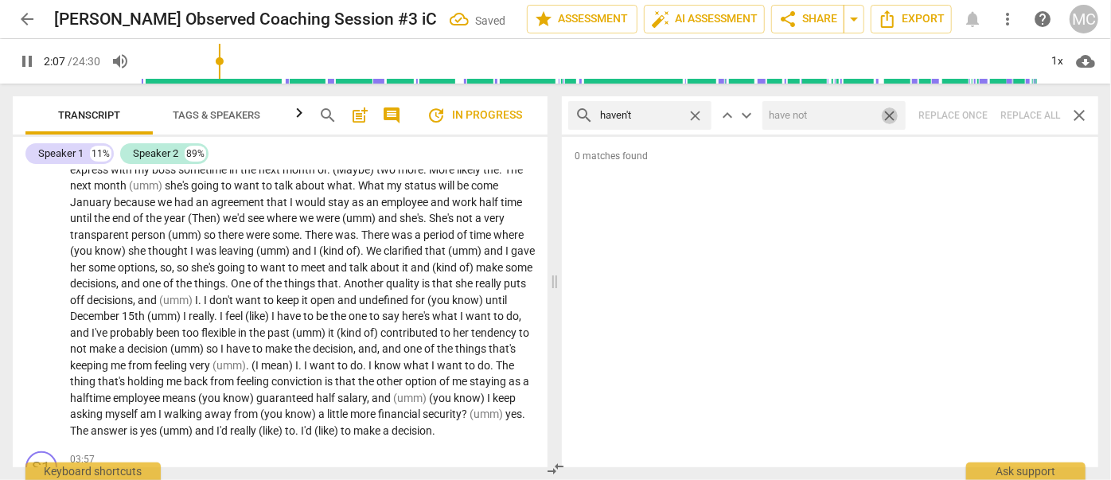
click at [886, 115] on span "close" at bounding box center [889, 115] width 17 height 17
click at [692, 111] on span "close" at bounding box center [695, 115] width 17 height 17
click at [652, 115] on input "text" at bounding box center [652, 115] width 105 height 25
click at [821, 129] on div at bounding box center [833, 115] width 143 height 29
click at [1018, 113] on div "search hasn't close keyboard_arrow_up keyboard_arrow_down Replace once Replace …" at bounding box center [830, 115] width 536 height 38
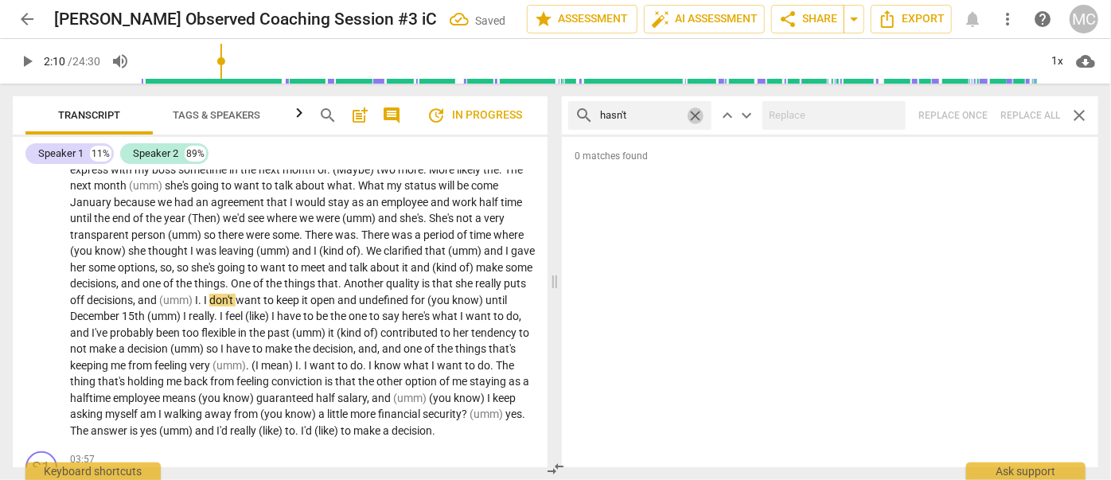
drag, startPoint x: 695, startPoint y: 115, endPoint x: 675, endPoint y: 115, distance: 20.7
click at [695, 115] on span "close" at bounding box center [695, 115] width 17 height 17
click at [675, 115] on input "text" at bounding box center [640, 115] width 80 height 25
click at [1030, 106] on div "search hadn't close keyboard_arrow_up keyboard_arrow_down Replace once Replace …" at bounding box center [830, 115] width 536 height 38
click at [699, 116] on span "close" at bounding box center [695, 115] width 17 height 17
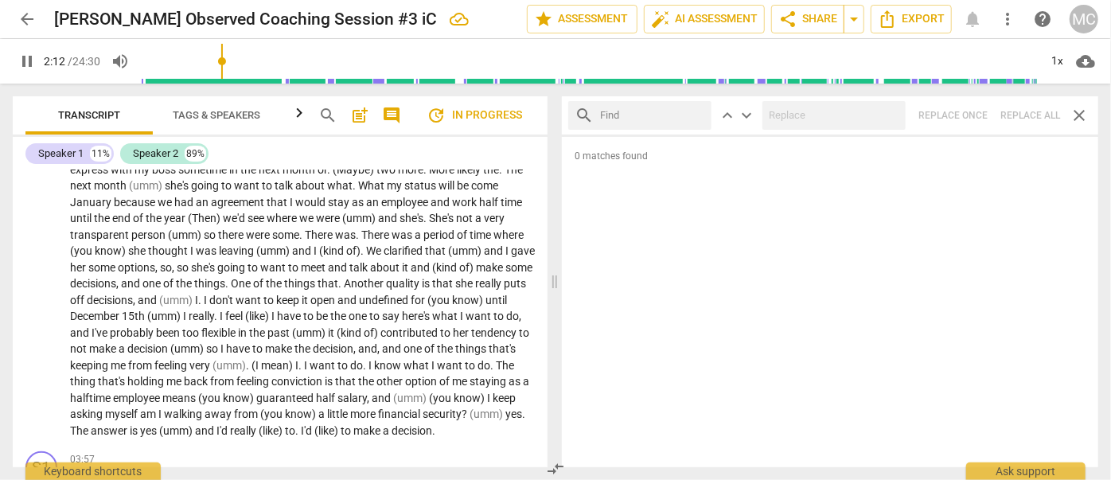
click at [649, 115] on input "text" at bounding box center [652, 115] width 105 height 25
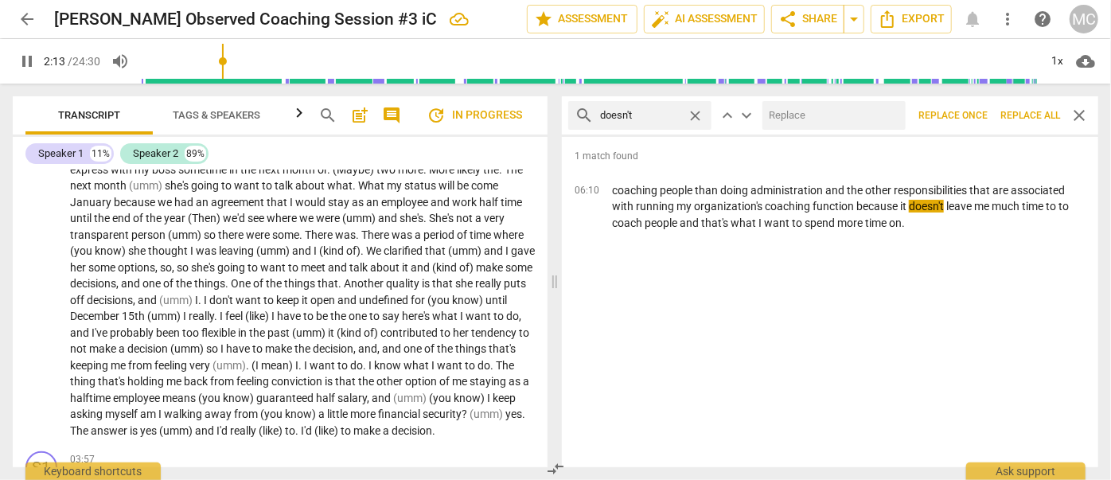
click at [812, 115] on input "text" at bounding box center [830, 115] width 137 height 25
click at [1034, 115] on span "Replace all" at bounding box center [1030, 116] width 60 height 14
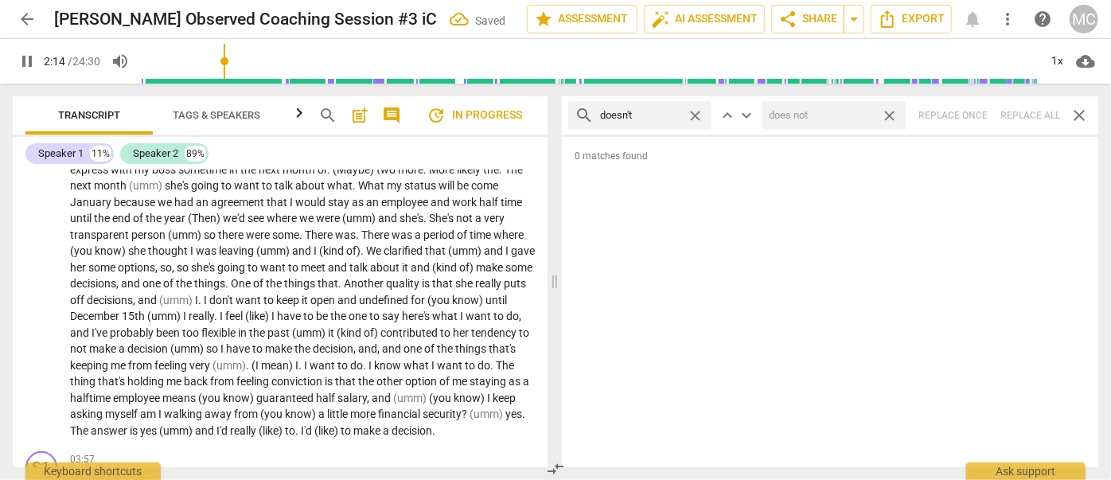
drag, startPoint x: 895, startPoint y: 117, endPoint x: 711, endPoint y: 101, distance: 185.3
click at [895, 117] on span "close" at bounding box center [889, 115] width 17 height 17
click at [695, 110] on span "close" at bounding box center [695, 115] width 17 height 17
click at [653, 118] on input "text" at bounding box center [652, 115] width 105 height 25
click at [1039, 115] on div "search didn't close keyboard_arrow_up keyboard_arrow_down Replace once Replace …" at bounding box center [830, 115] width 536 height 38
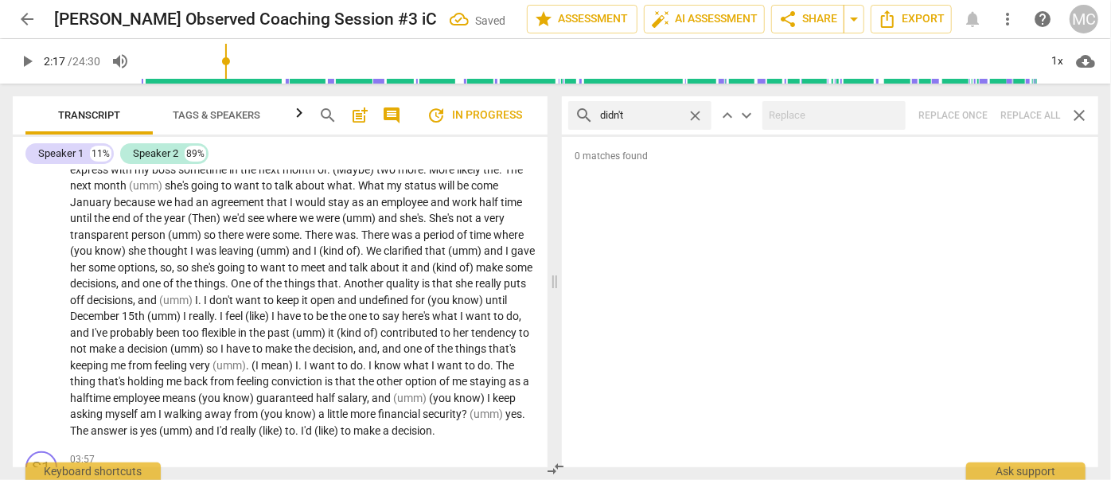
click at [696, 111] on span "close" at bounding box center [695, 115] width 17 height 17
click at [676, 114] on input "text" at bounding box center [652, 115] width 105 height 25
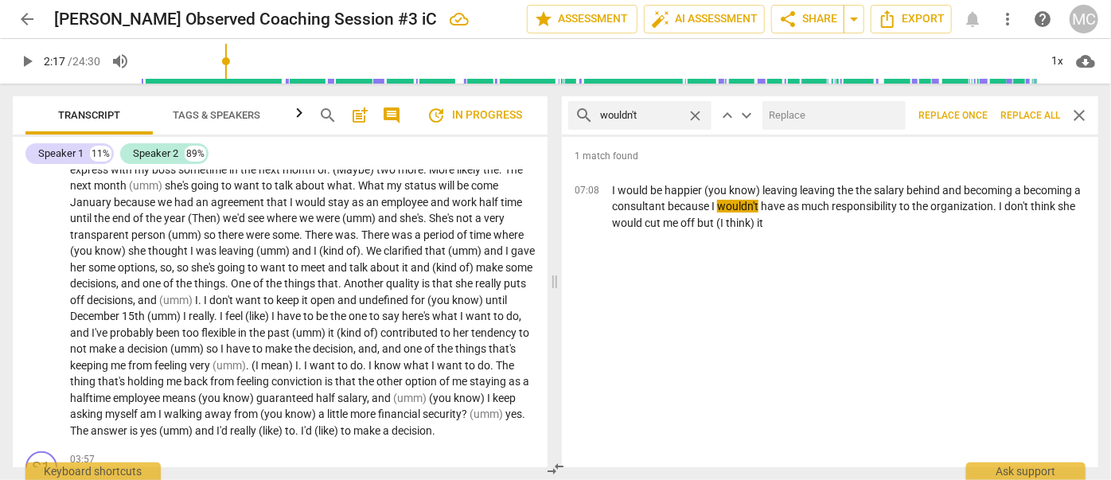
click at [815, 111] on input "text" at bounding box center [830, 115] width 137 height 25
click at [1058, 123] on button "Replace all" at bounding box center [1030, 115] width 72 height 29
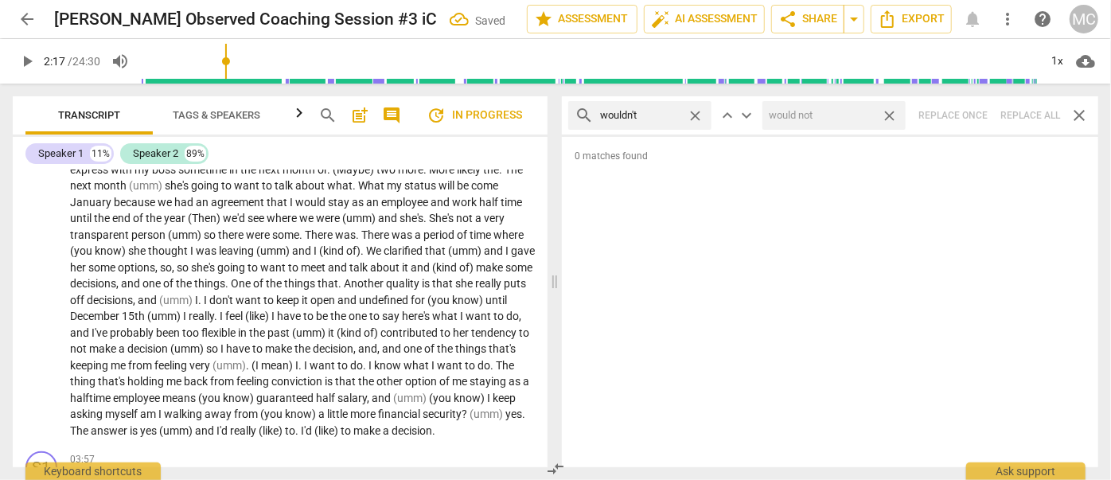
click at [894, 117] on span "close" at bounding box center [889, 115] width 17 height 17
click at [699, 114] on span "close" at bounding box center [695, 115] width 17 height 17
click at [687, 113] on input "text" at bounding box center [652, 115] width 105 height 25
click at [1022, 116] on div "search shouldn't close keyboard_arrow_up keyboard_arrow_down Replace once Repla…" at bounding box center [830, 115] width 536 height 38
click at [698, 114] on span "close" at bounding box center [695, 115] width 17 height 17
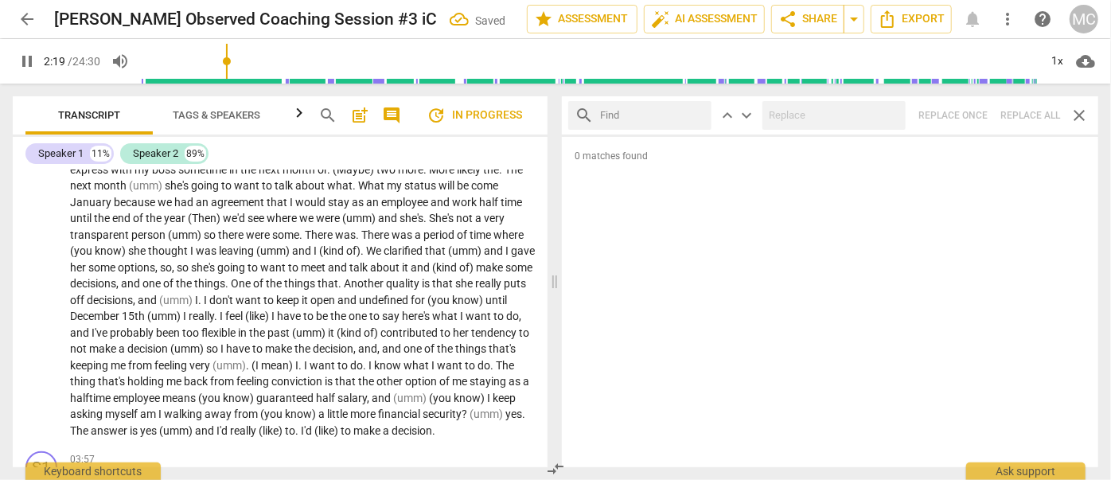
click at [650, 111] on input "text" at bounding box center [652, 115] width 105 height 25
click at [1025, 113] on div "search couldn't close keyboard_arrow_up keyboard_arrow_down Replace once Replac…" at bounding box center [830, 115] width 536 height 38
click at [700, 118] on span "close" at bounding box center [695, 115] width 17 height 17
drag, startPoint x: 668, startPoint y: 116, endPoint x: 649, endPoint y: 117, distance: 18.3
click at [668, 116] on input "text" at bounding box center [652, 115] width 105 height 25
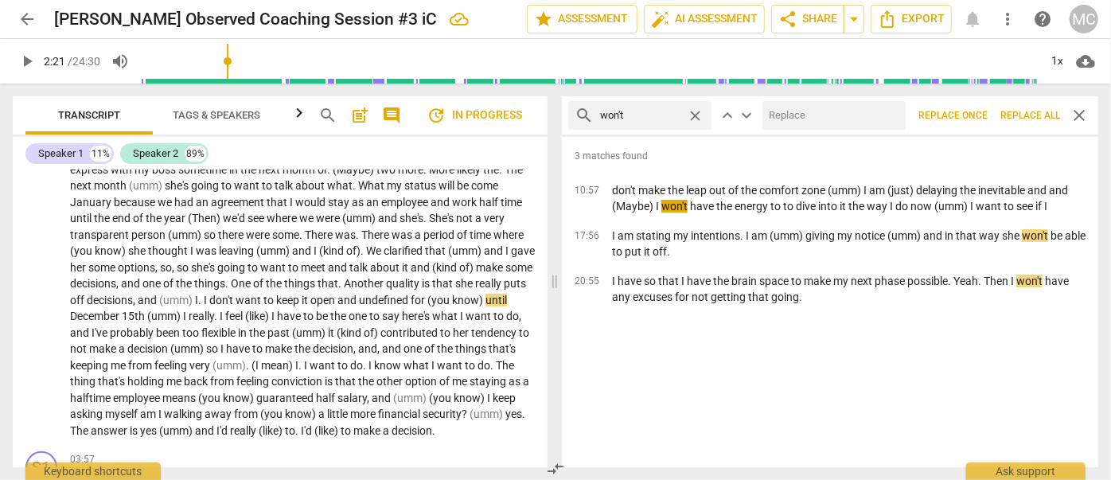
click at [828, 122] on input "text" at bounding box center [830, 115] width 137 height 25
click at [1044, 121] on span "Replace all" at bounding box center [1030, 116] width 60 height 14
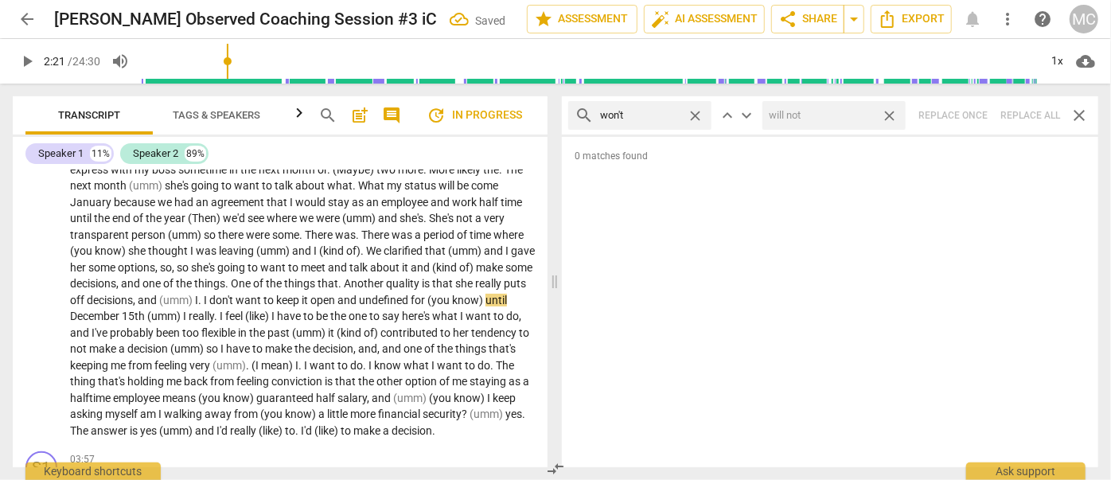
click at [894, 114] on span "close" at bounding box center [889, 115] width 17 height 17
click at [702, 111] on span "close" at bounding box center [695, 115] width 17 height 17
click at [647, 124] on input "text" at bounding box center [652, 115] width 105 height 25
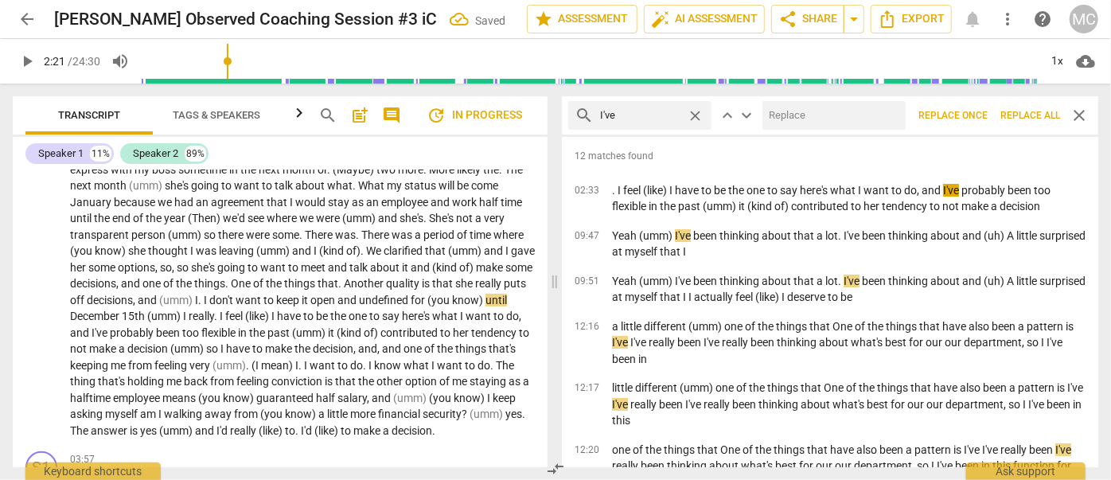
click at [788, 123] on input "text" at bounding box center [830, 115] width 137 height 25
click at [1012, 111] on span "Replace all" at bounding box center [1030, 116] width 60 height 14
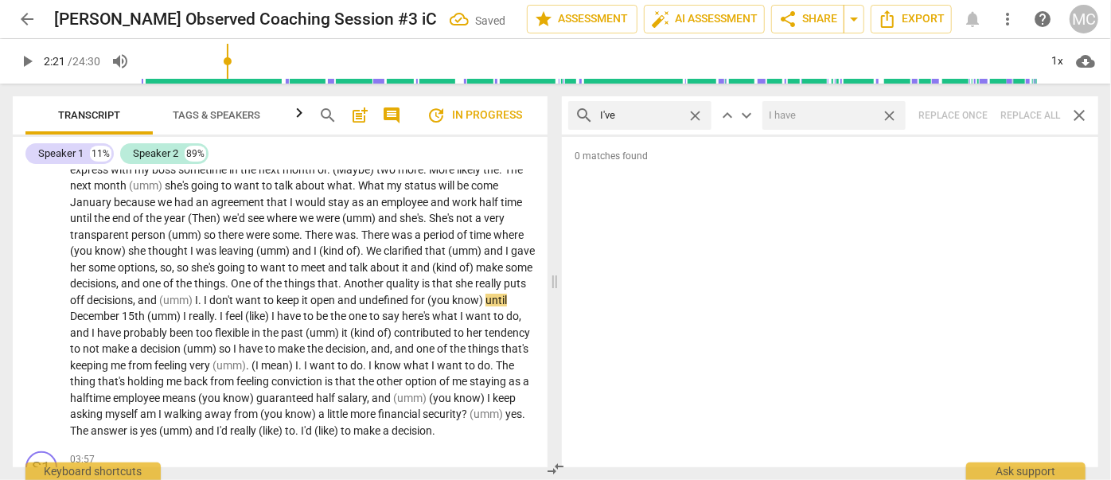
drag, startPoint x: 892, startPoint y: 116, endPoint x: 703, endPoint y: 114, distance: 188.6
click at [892, 116] on span "close" at bounding box center [889, 115] width 17 height 17
click at [695, 114] on span "close" at bounding box center [695, 115] width 17 height 17
click at [637, 115] on input "text" at bounding box center [652, 115] width 105 height 25
click at [1028, 120] on div "search you've close keyboard_arrow_up keyboard_arrow_down Replace once Replace …" at bounding box center [830, 115] width 536 height 38
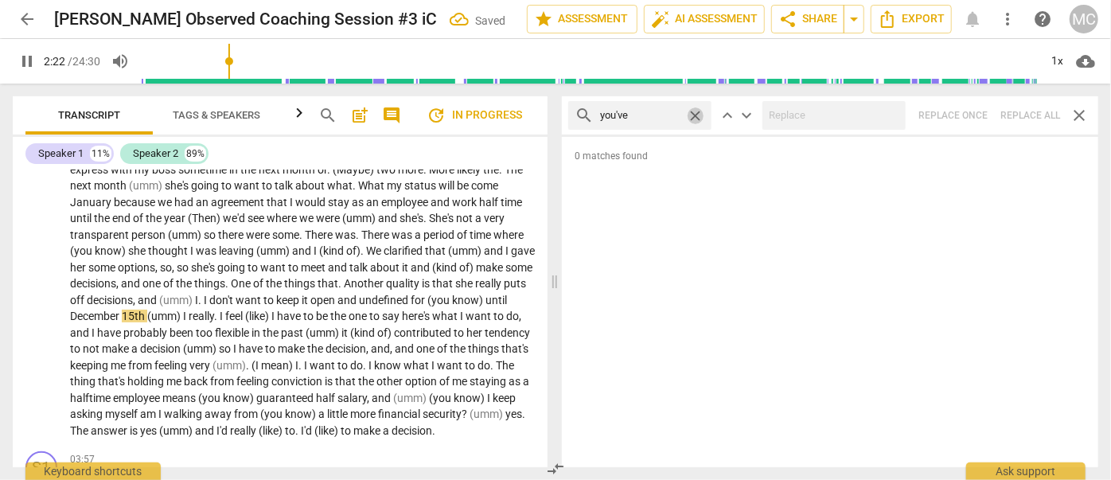
click at [698, 115] on span "close" at bounding box center [695, 115] width 17 height 17
click at [655, 119] on input "text" at bounding box center [640, 115] width 80 height 25
click at [1030, 104] on div "search we've close keyboard_arrow_up keyboard_arrow_down Replace once Replace a…" at bounding box center [830, 115] width 536 height 38
click at [698, 114] on span "close" at bounding box center [695, 115] width 17 height 17
click at [679, 116] on input "text" at bounding box center [640, 115] width 80 height 25
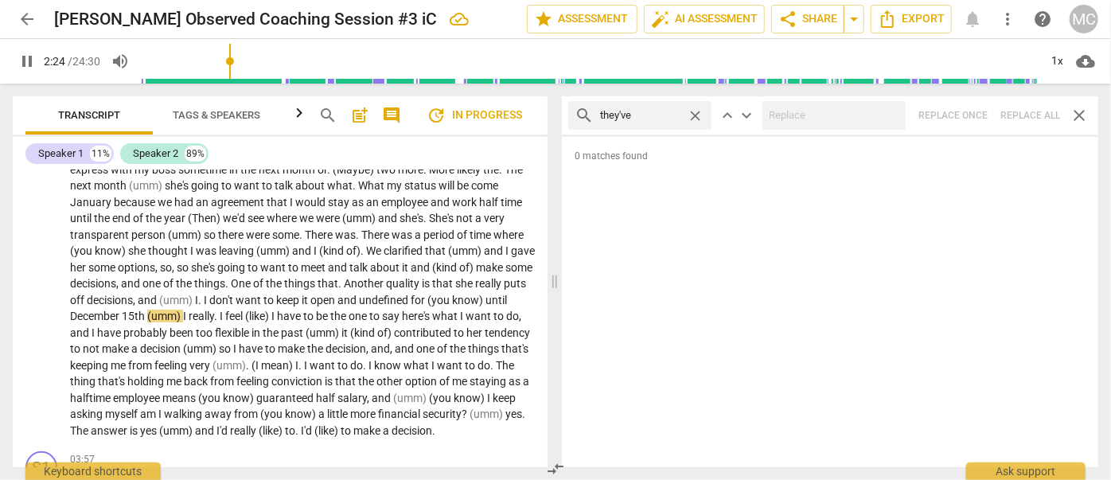
click at [1035, 112] on div "search they've close keyboard_arrow_up keyboard_arrow_down Replace once Replace…" at bounding box center [830, 115] width 536 height 38
click at [695, 115] on span "close" at bounding box center [695, 115] width 17 height 17
click at [688, 116] on input "text" at bounding box center [652, 115] width 105 height 25
click at [1018, 114] on div "search have got close keyboard_arrow_up keyboard_arrow_down Replace once Replac…" at bounding box center [830, 115] width 536 height 38
drag, startPoint x: 698, startPoint y: 114, endPoint x: 660, endPoint y: 118, distance: 37.6
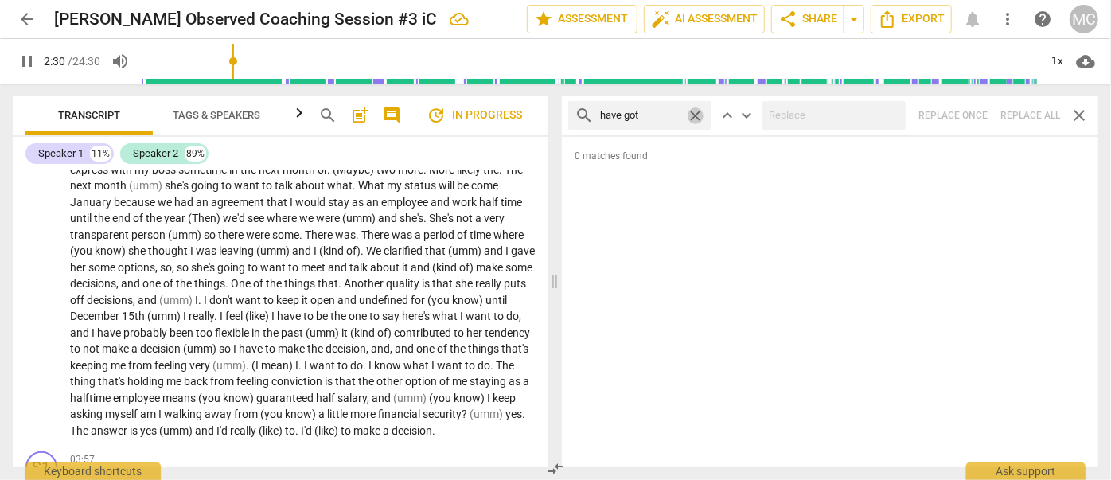
click at [697, 114] on span "close" at bounding box center [695, 115] width 17 height 17
click at [658, 118] on input "text" at bounding box center [652, 115] width 105 height 25
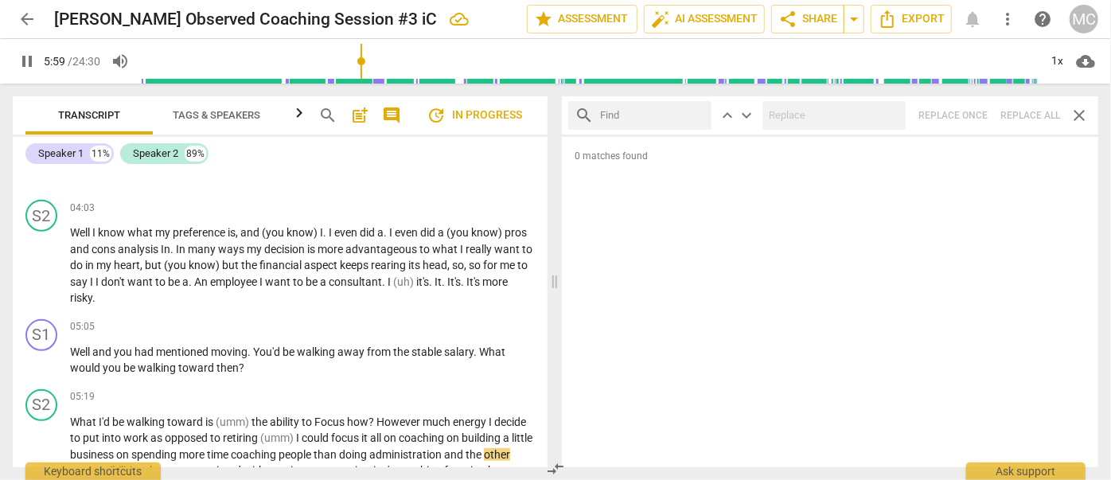
scroll to position [755, 0]
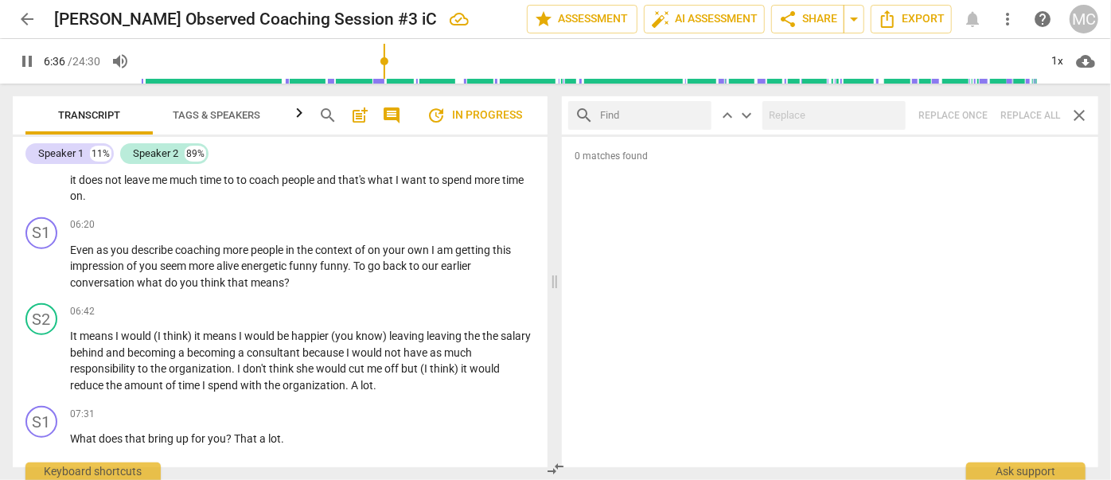
click at [21, 67] on span "pause" at bounding box center [27, 61] width 19 height 19
